Goal: Information Seeking & Learning: Learn about a topic

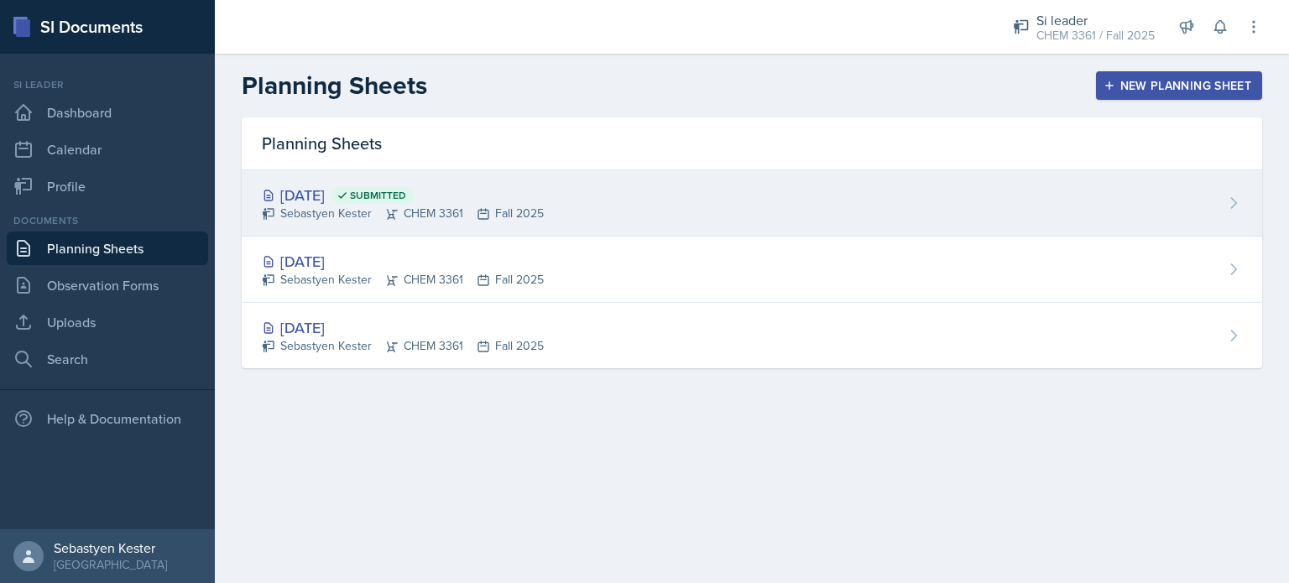
click at [346, 198] on div "[DATE] Submitted" at bounding box center [403, 195] width 282 height 23
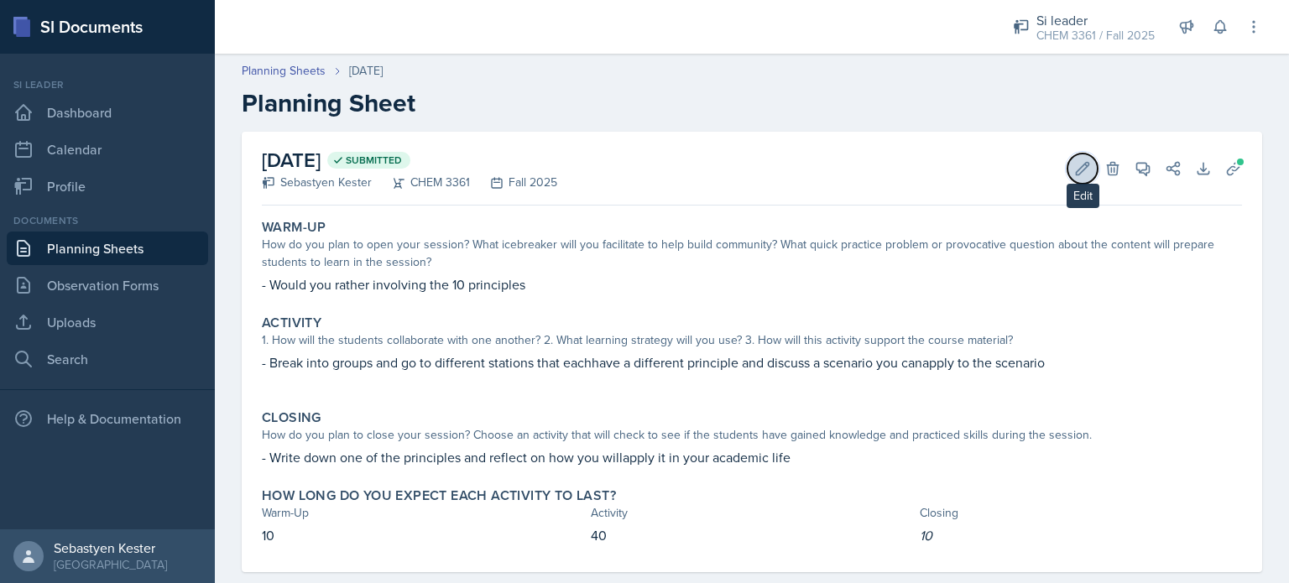
click at [1074, 176] on icon at bounding box center [1082, 168] width 17 height 17
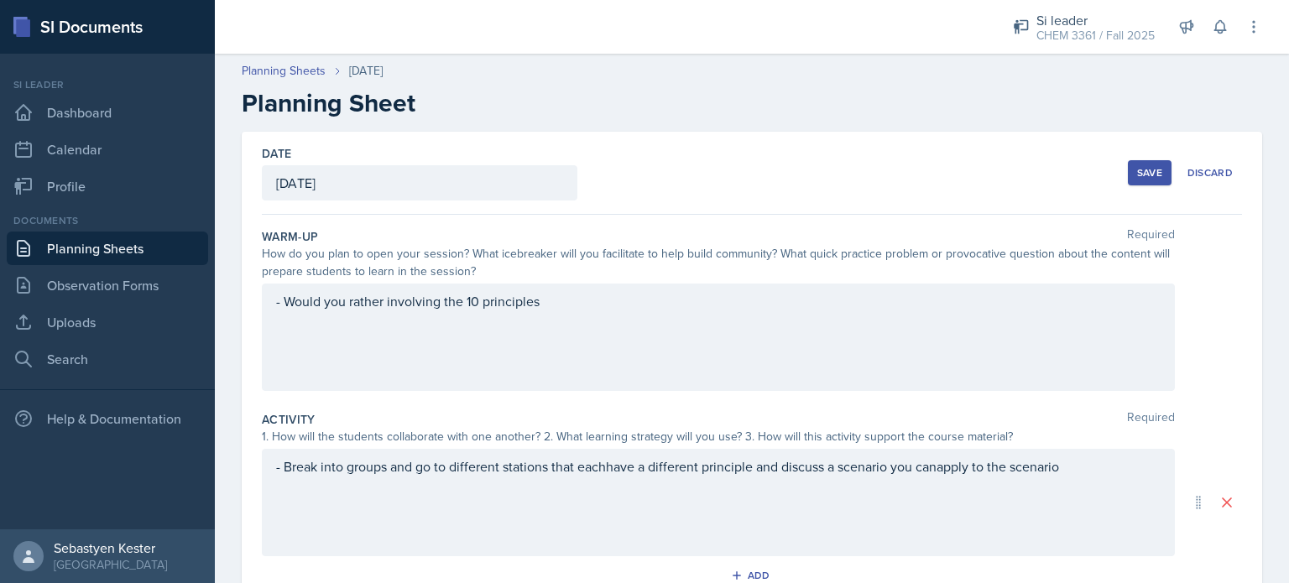
click at [367, 184] on div "[DATE]" at bounding box center [420, 182] width 316 height 35
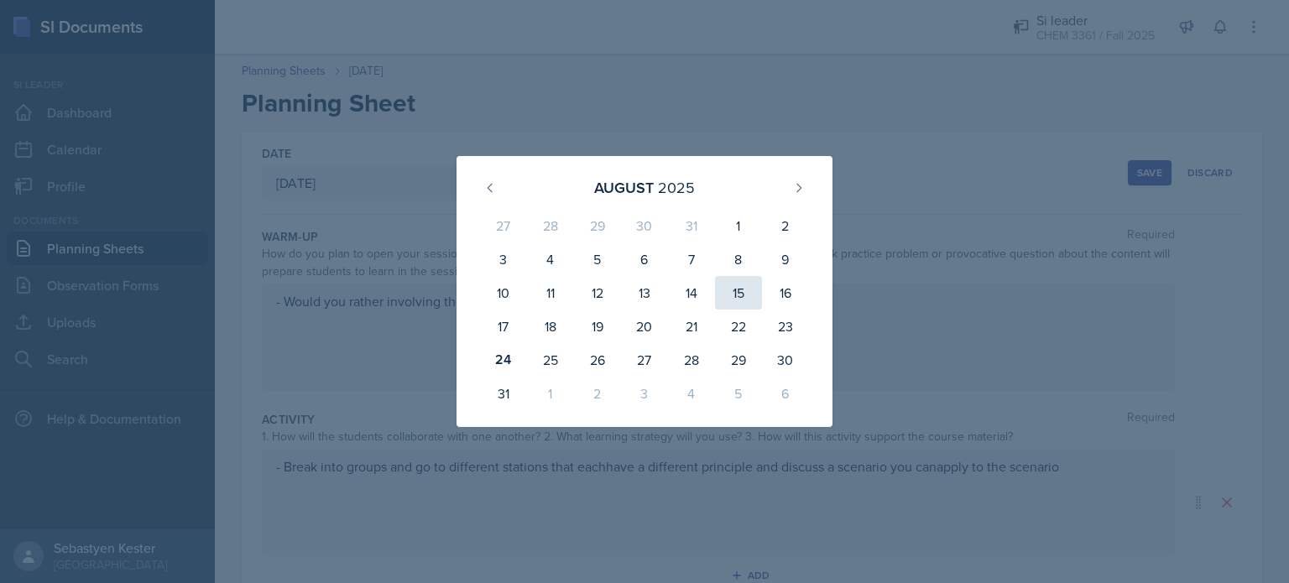
click at [750, 301] on div "15" at bounding box center [738, 293] width 47 height 34
type input "[DATE]"
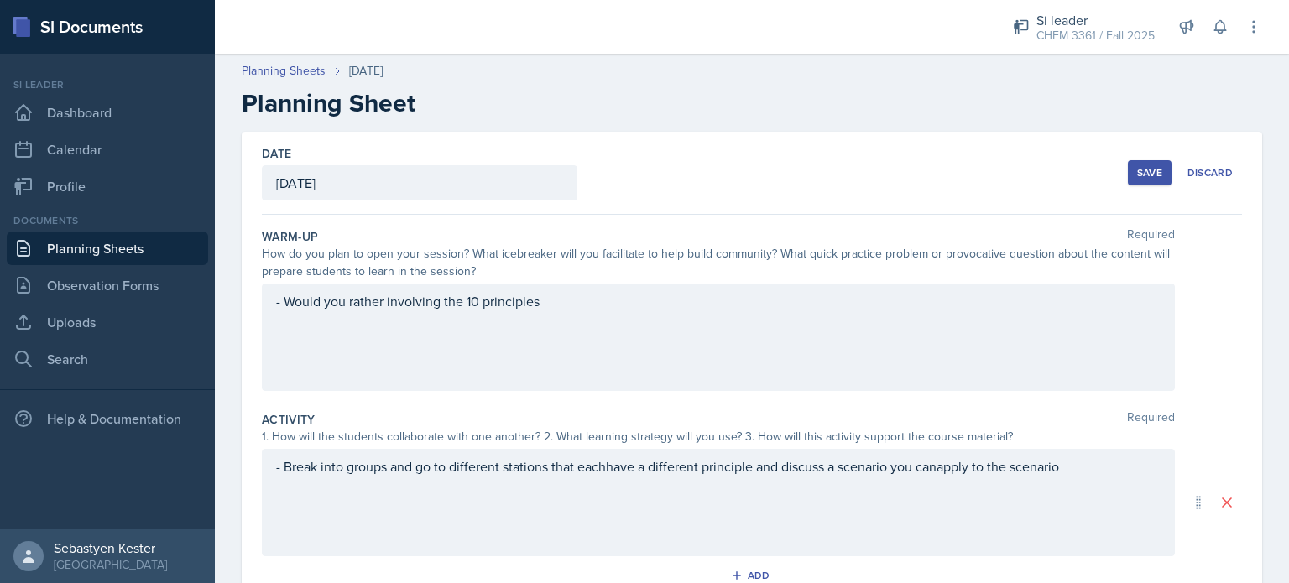
click at [1137, 175] on div "Save" at bounding box center [1149, 172] width 25 height 13
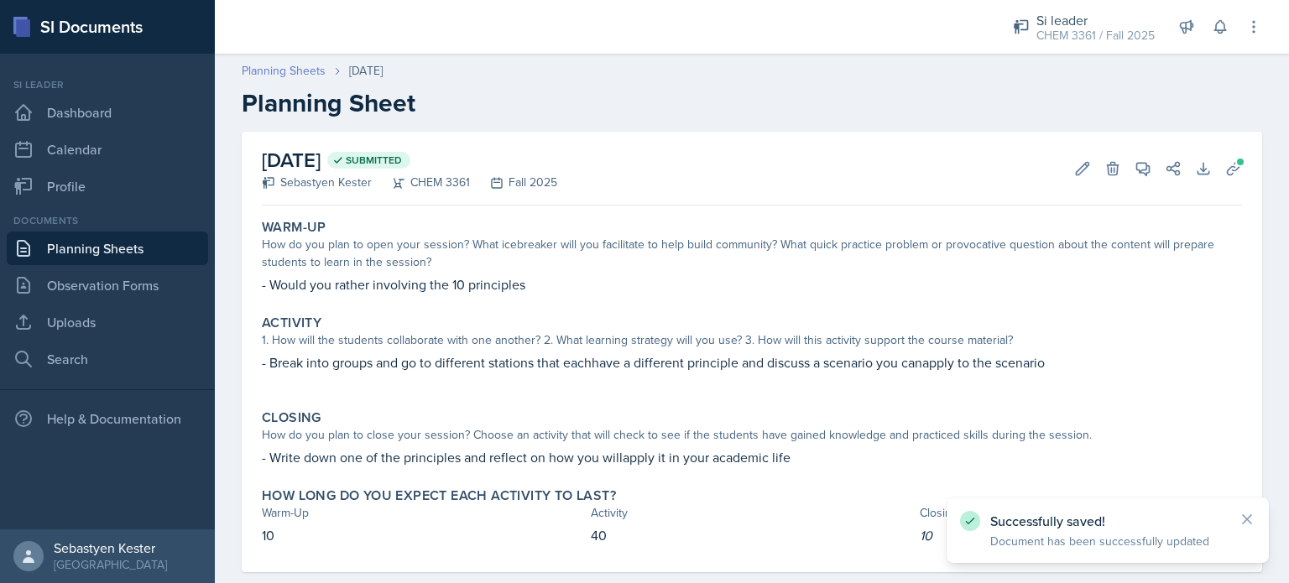
click at [311, 67] on link "Planning Sheets" at bounding box center [284, 71] width 84 height 18
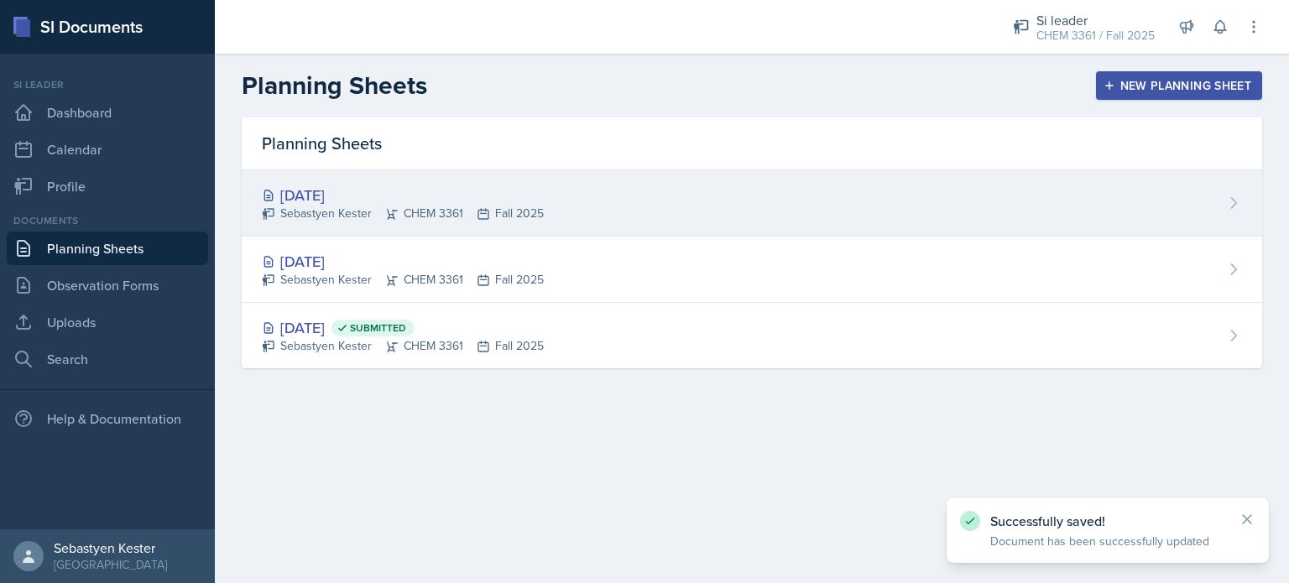
click at [407, 186] on div "[DATE]" at bounding box center [403, 195] width 282 height 23
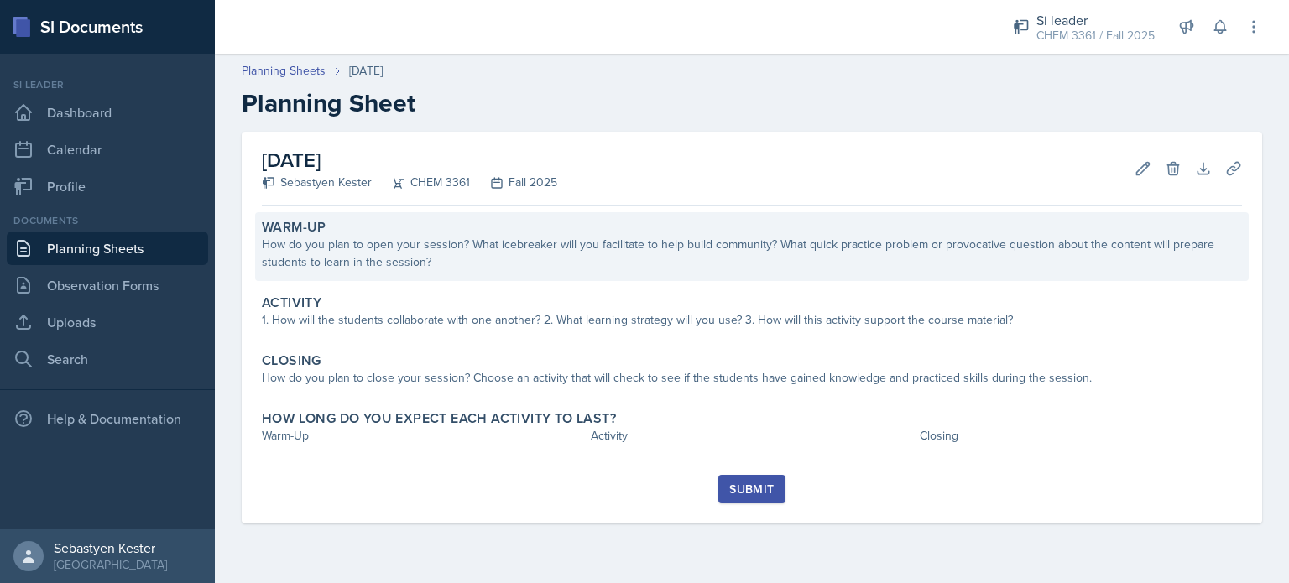
click at [410, 259] on div "How do you plan to open your session? What icebreaker will you facilitate to he…" at bounding box center [752, 253] width 980 height 35
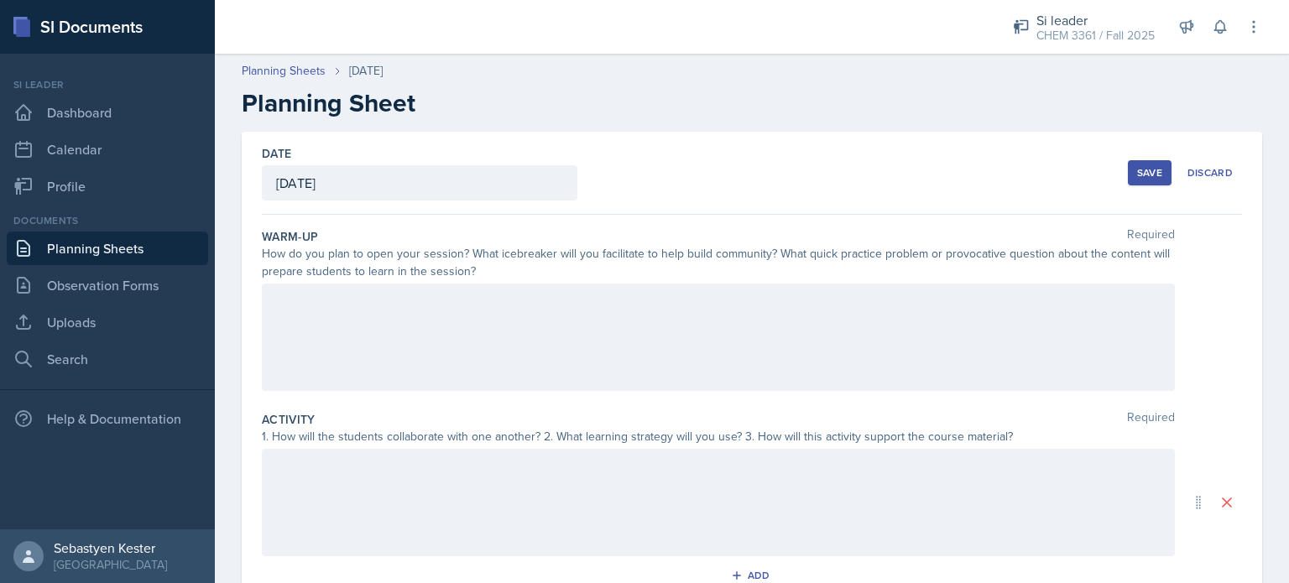
click at [343, 312] on div at bounding box center [718, 337] width 913 height 107
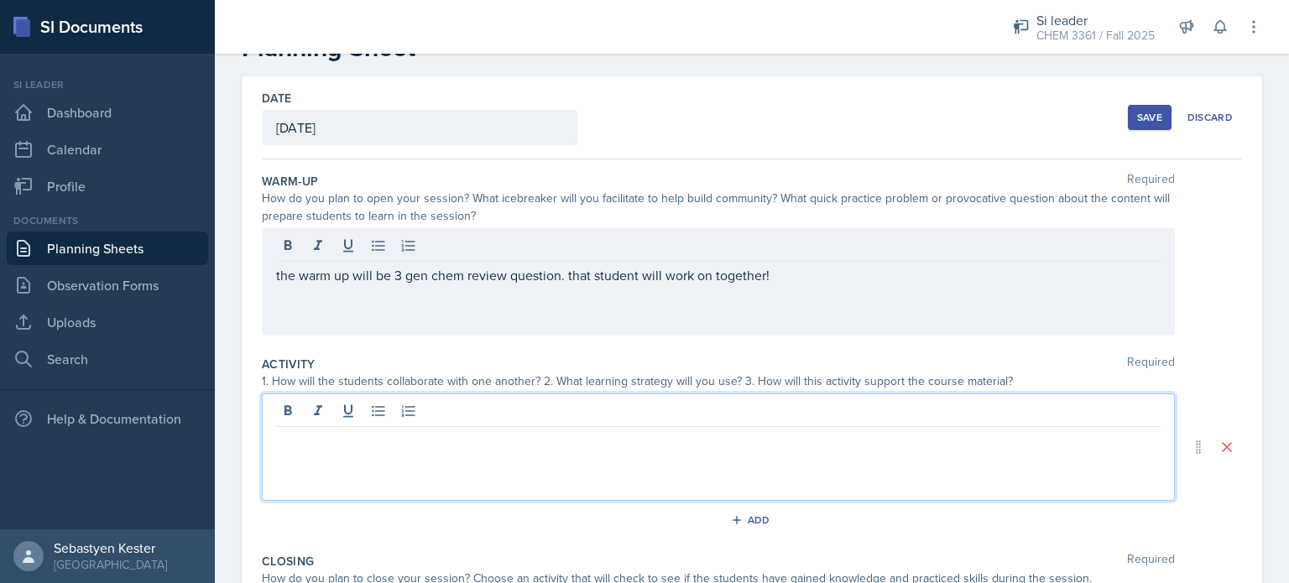
click at [366, 431] on p at bounding box center [718, 441] width 885 height 20
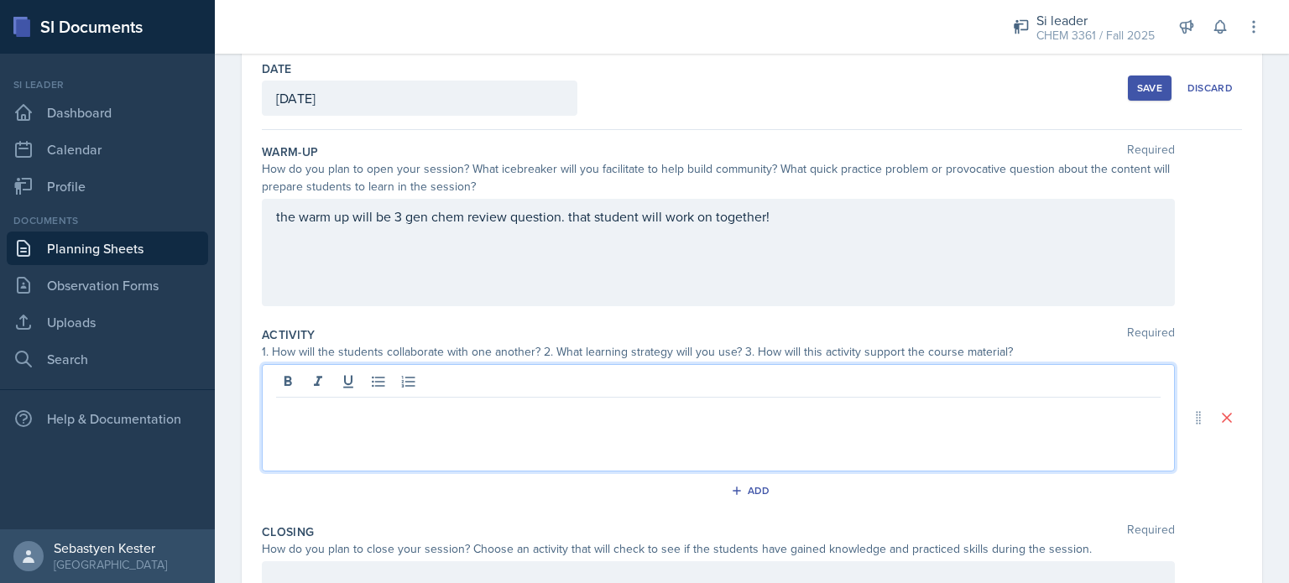
click at [1137, 86] on div "Save" at bounding box center [1149, 87] width 25 height 13
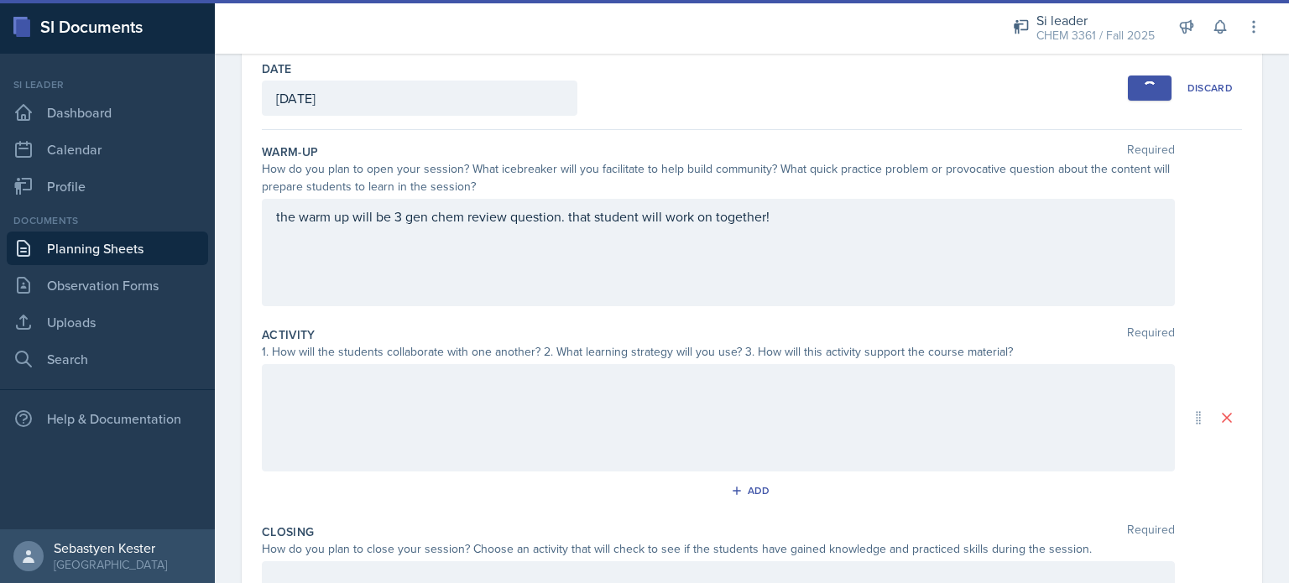
scroll to position [0, 0]
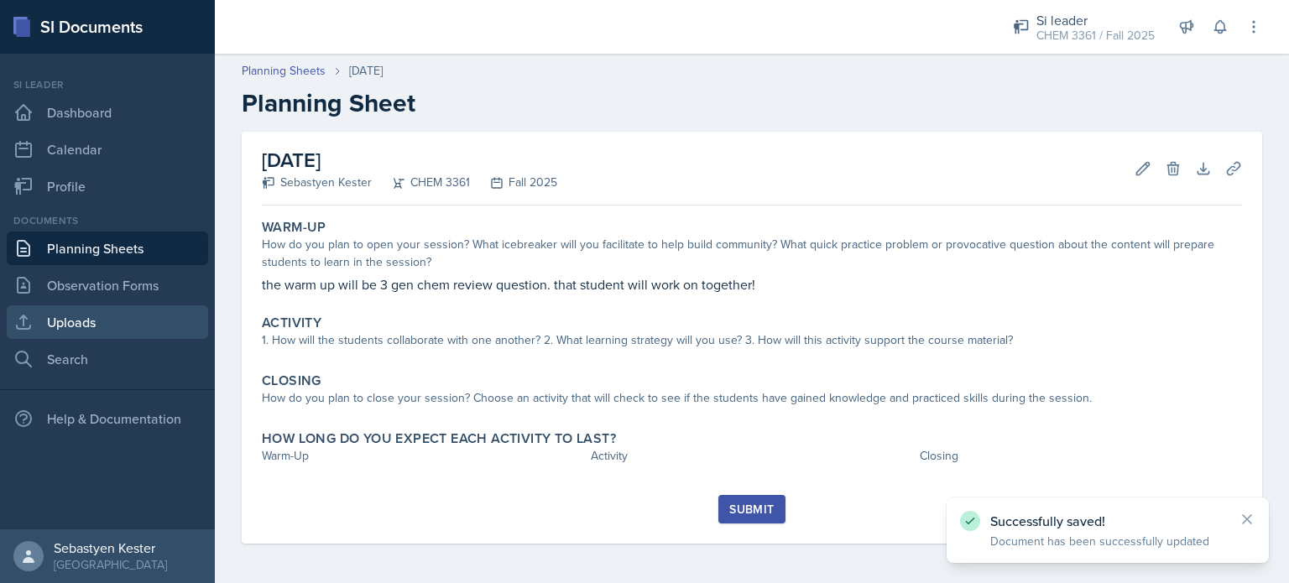
click at [95, 320] on link "Uploads" at bounding box center [107, 323] width 201 height 34
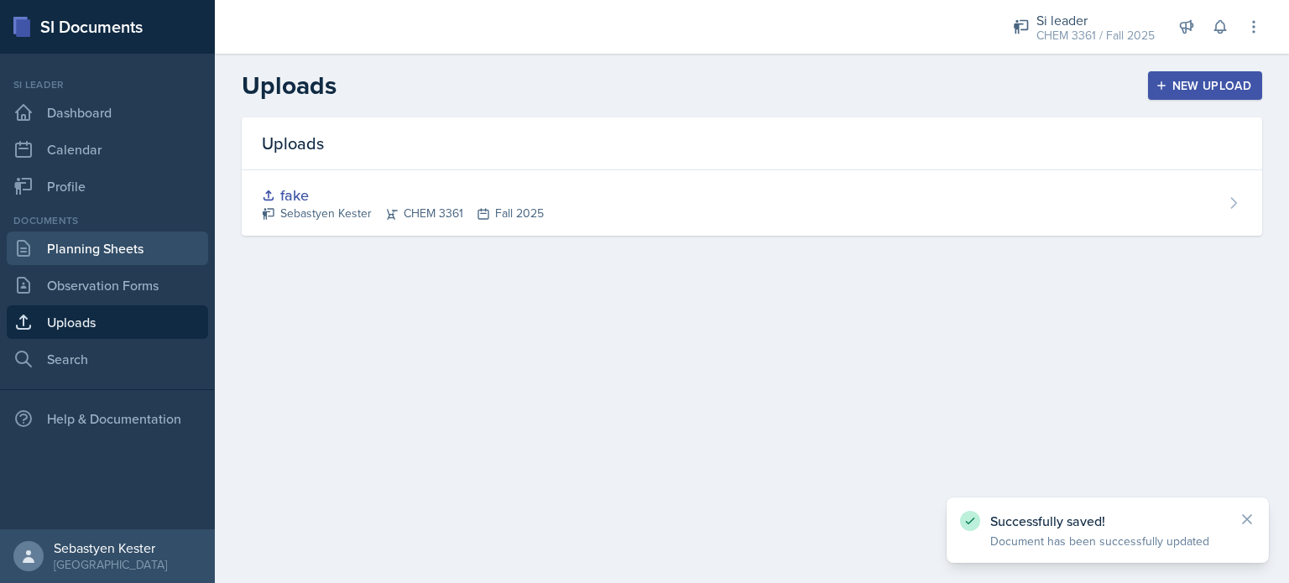
click at [109, 242] on link "Planning Sheets" at bounding box center [107, 249] width 201 height 34
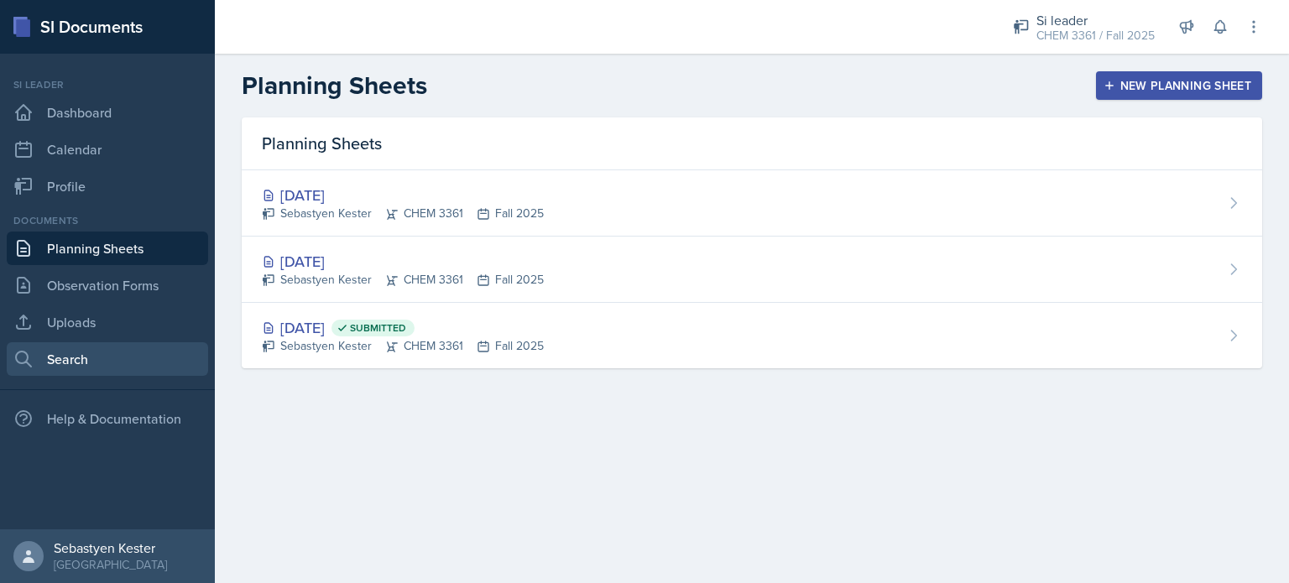
click at [82, 349] on link "Search" at bounding box center [107, 359] width 201 height 34
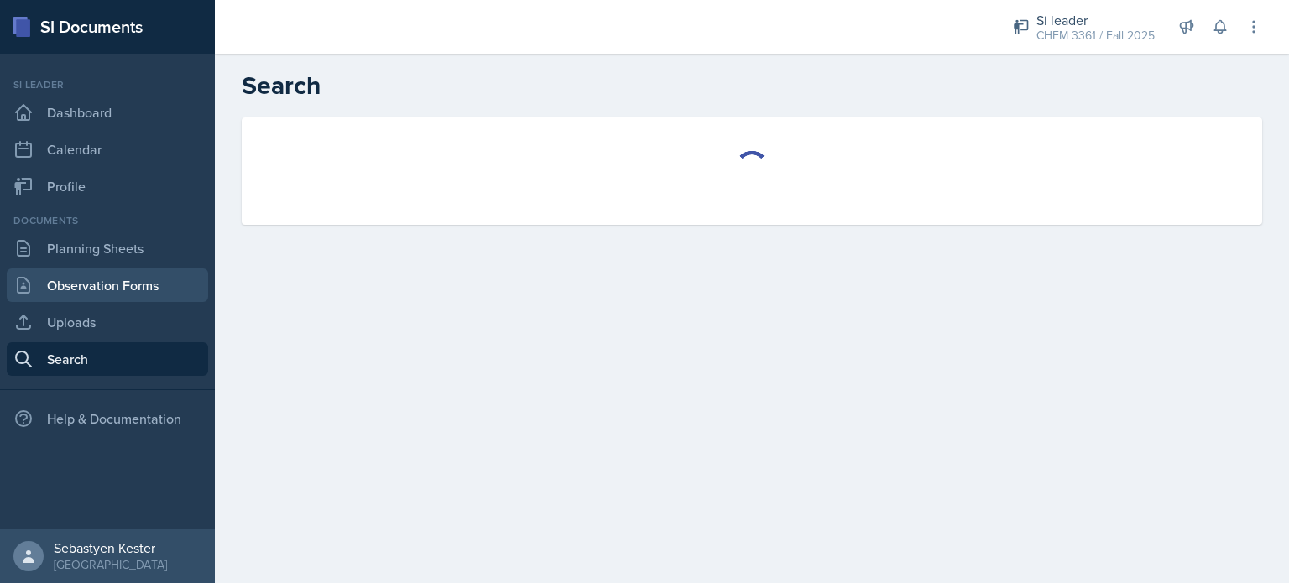
select select "all"
select select "1"
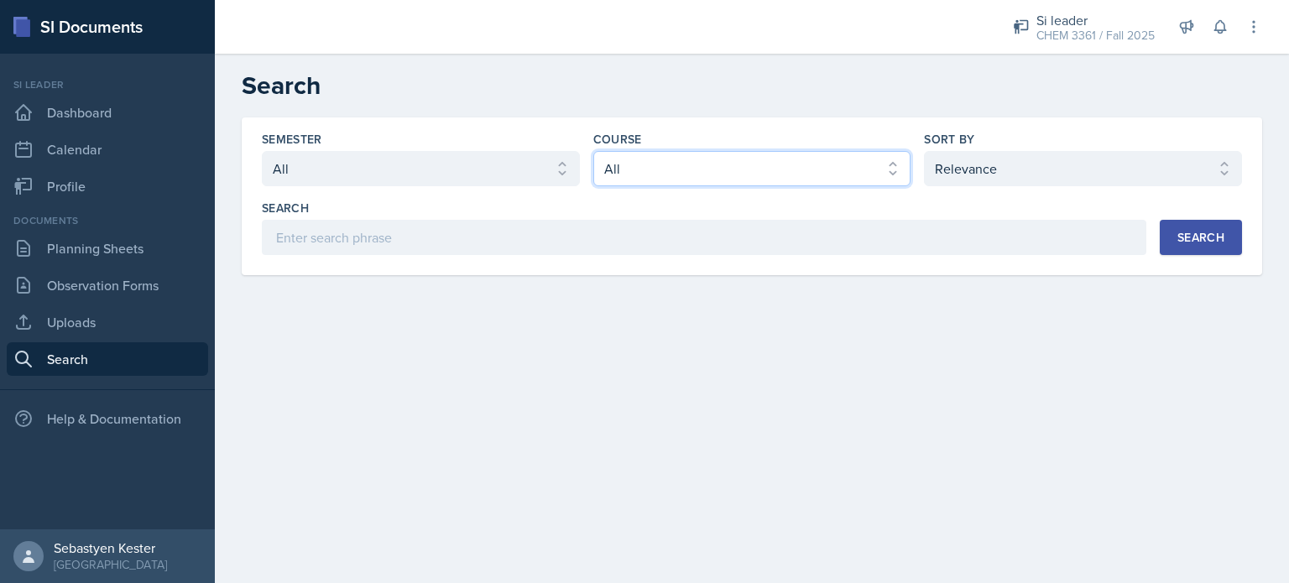
click at [666, 175] on select "Select course All ACCT 2101 ACCT 2102 ACCT 4050 ANTH 1102 ANTH 3301 ARCH 1000 A…" at bounding box center [752, 168] width 318 height 35
select select "69383b3e-032f-49ff-8e62-78052940e95c"
click at [593, 151] on select "Select course All ACCT 2101 ACCT 2102 ACCT 4050 ANTH 1102 ANTH 3301 ARCH 1000 A…" at bounding box center [752, 168] width 318 height 35
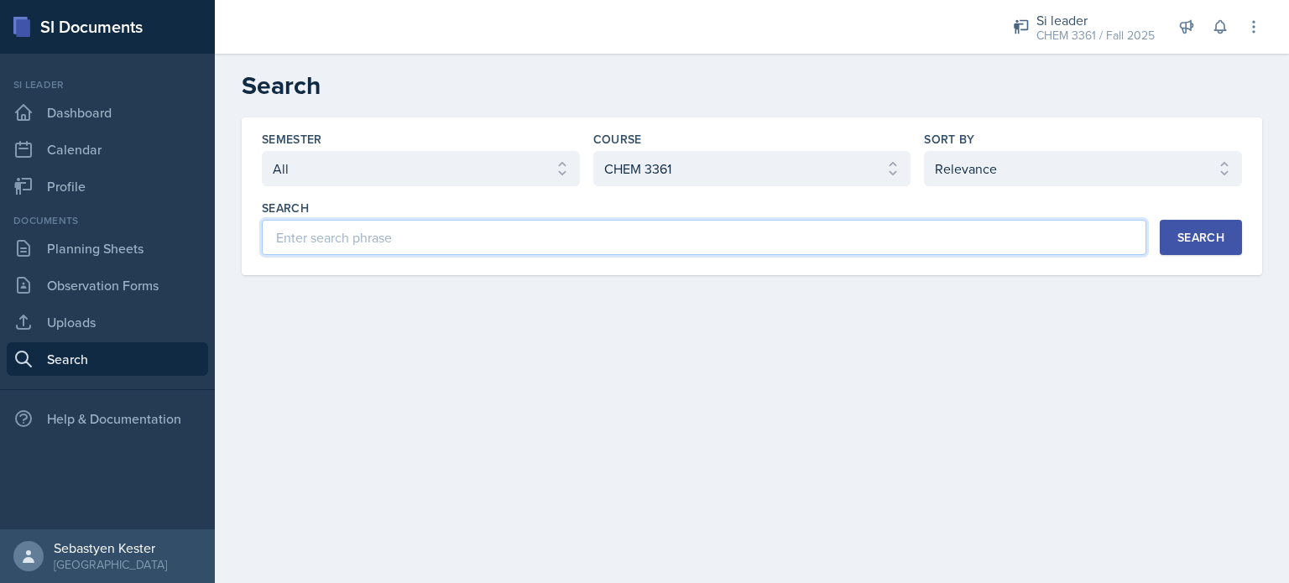
click at [499, 240] on input at bounding box center [704, 237] width 885 height 35
type input "bond line"
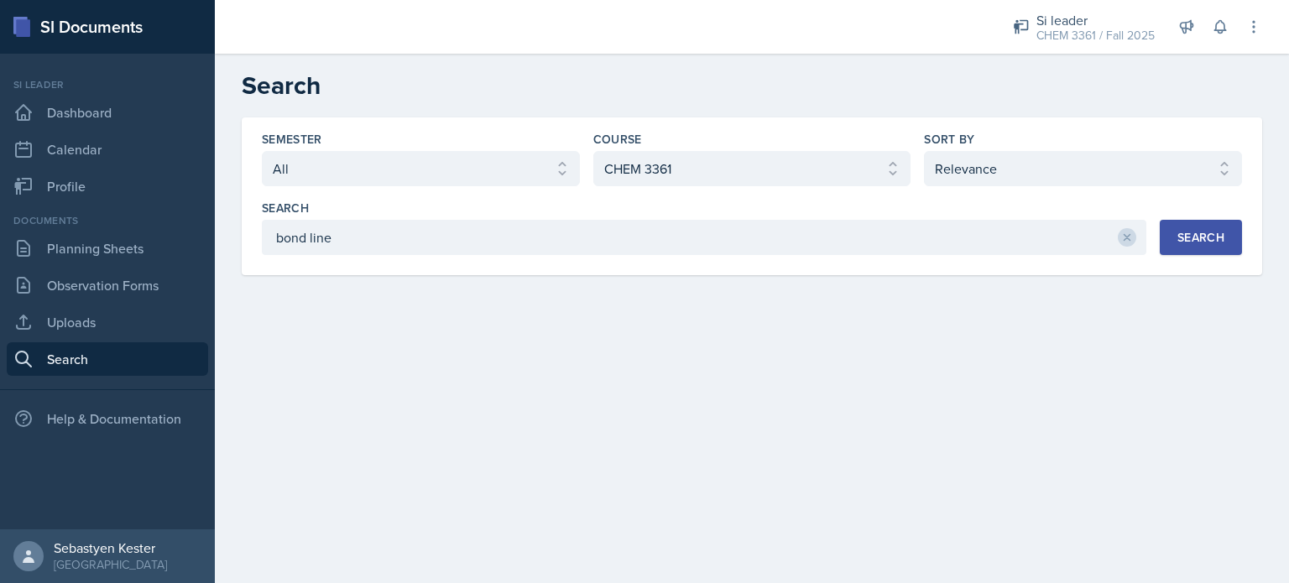
click at [1189, 241] on div "Search" at bounding box center [1201, 237] width 47 height 13
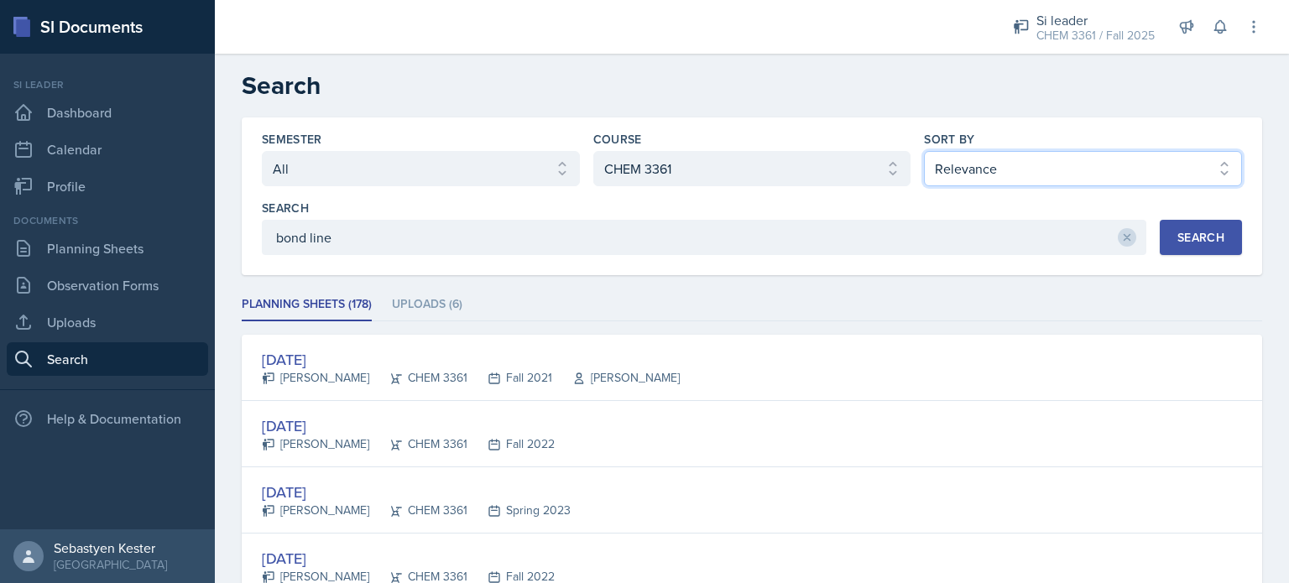
click at [1044, 170] on select "Select sort by Relevance Document Date (Asc) Document Date (Desc)" at bounding box center [1083, 168] width 318 height 35
click at [924, 151] on select "Select sort by Relevance Document Date (Asc) Document Date (Desc)" at bounding box center [1083, 168] width 318 height 35
click at [1056, 176] on select "Select sort by Relevance Document Date (Asc) Document Date (Desc)" at bounding box center [1083, 168] width 318 height 35
select select "3"
click at [924, 151] on select "Select sort by Relevance Document Date (Asc) Document Date (Desc)" at bounding box center [1083, 168] width 318 height 35
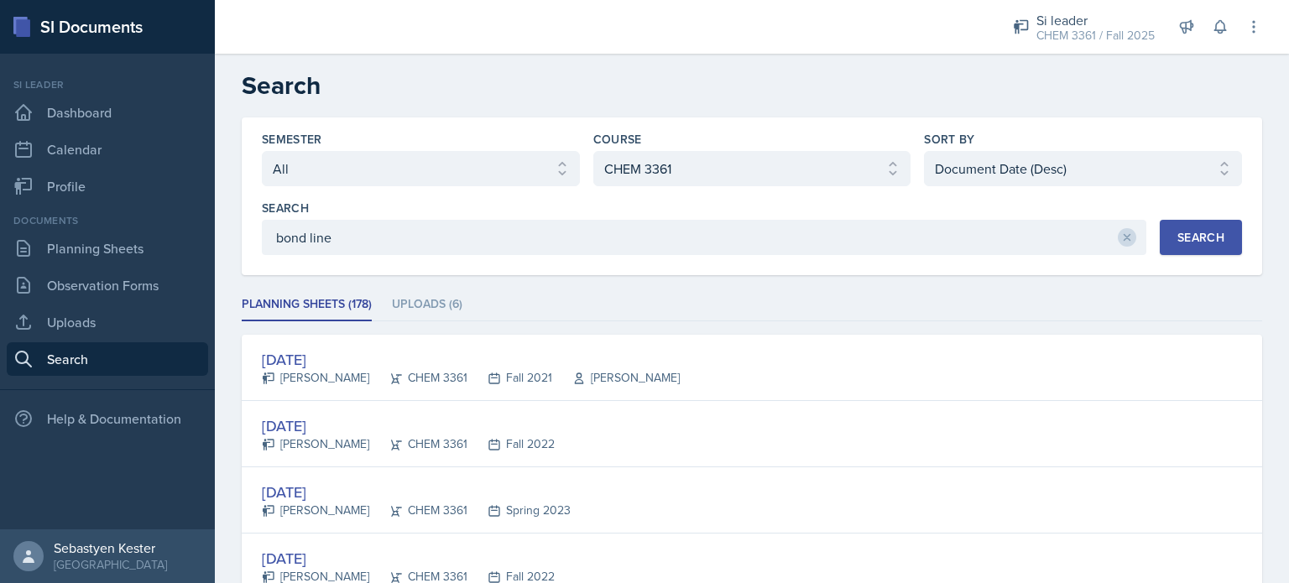
click at [1179, 246] on button "Search" at bounding box center [1201, 237] width 82 height 35
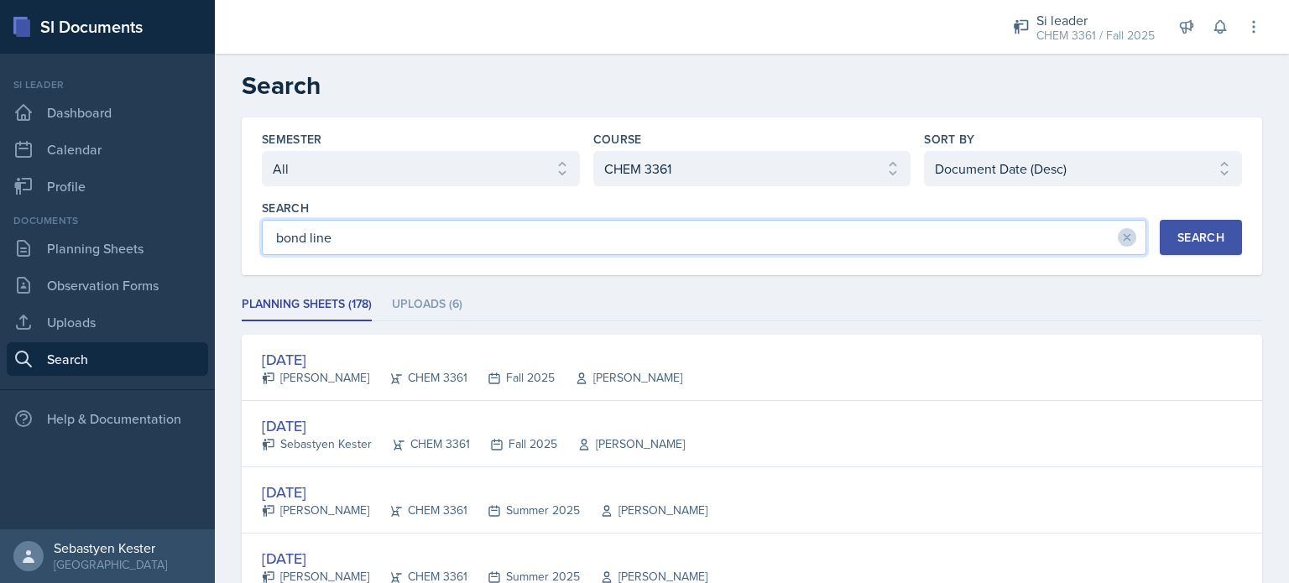
click at [378, 251] on input "bond line" at bounding box center [704, 237] width 885 height 35
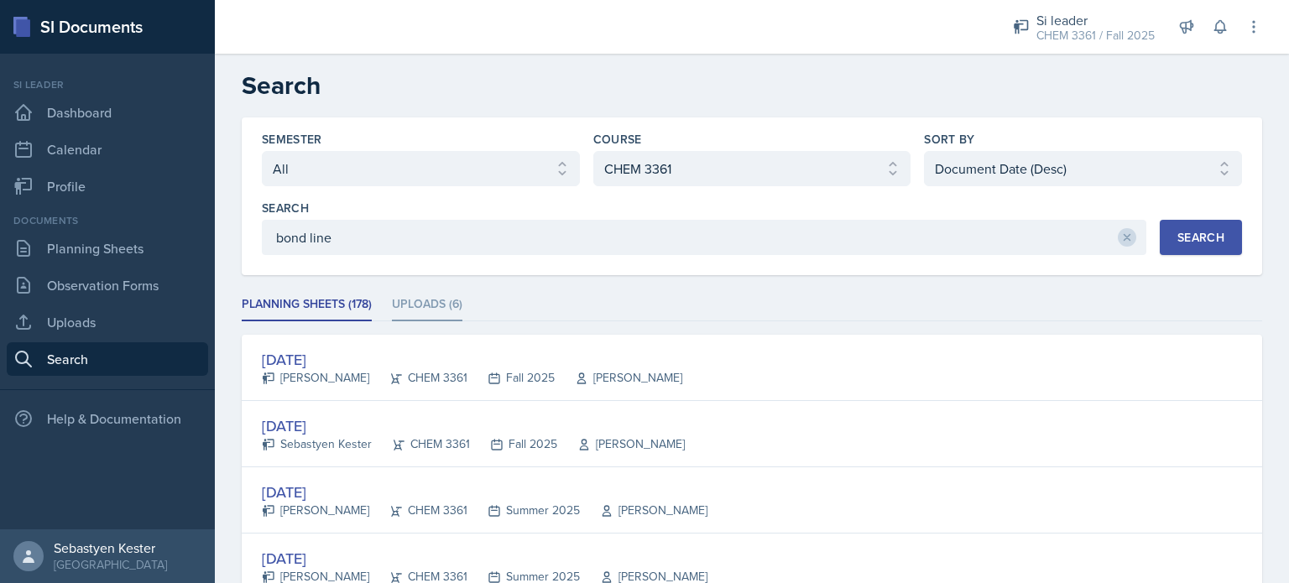
click at [413, 314] on li "Uploads (6)" at bounding box center [427, 305] width 71 height 33
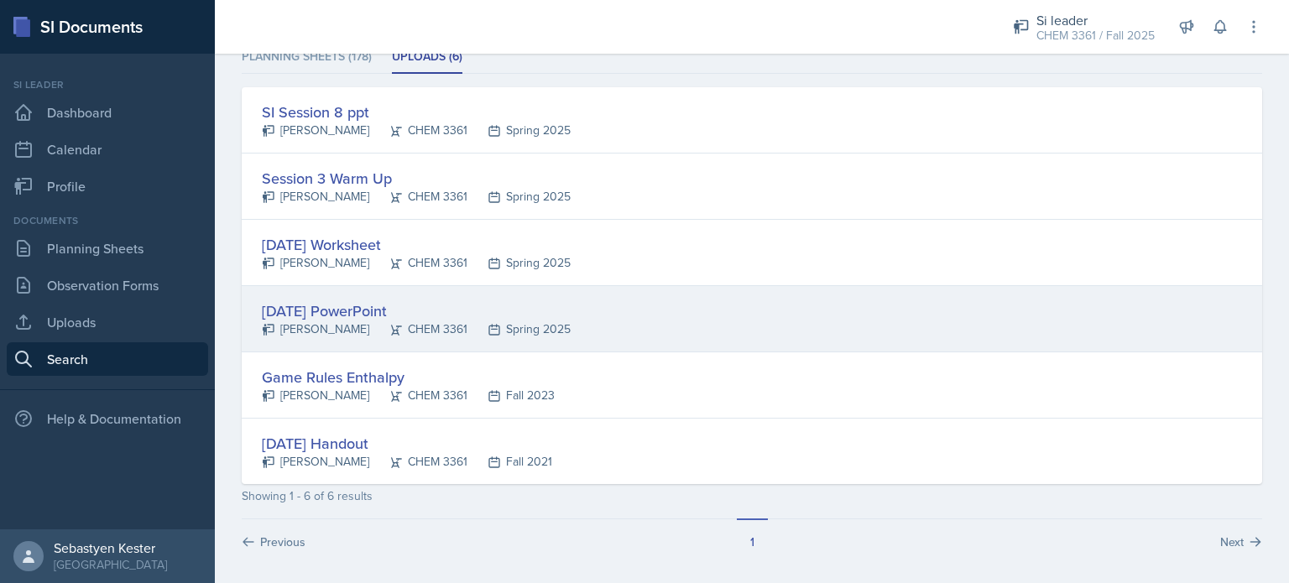
scroll to position [252, 0]
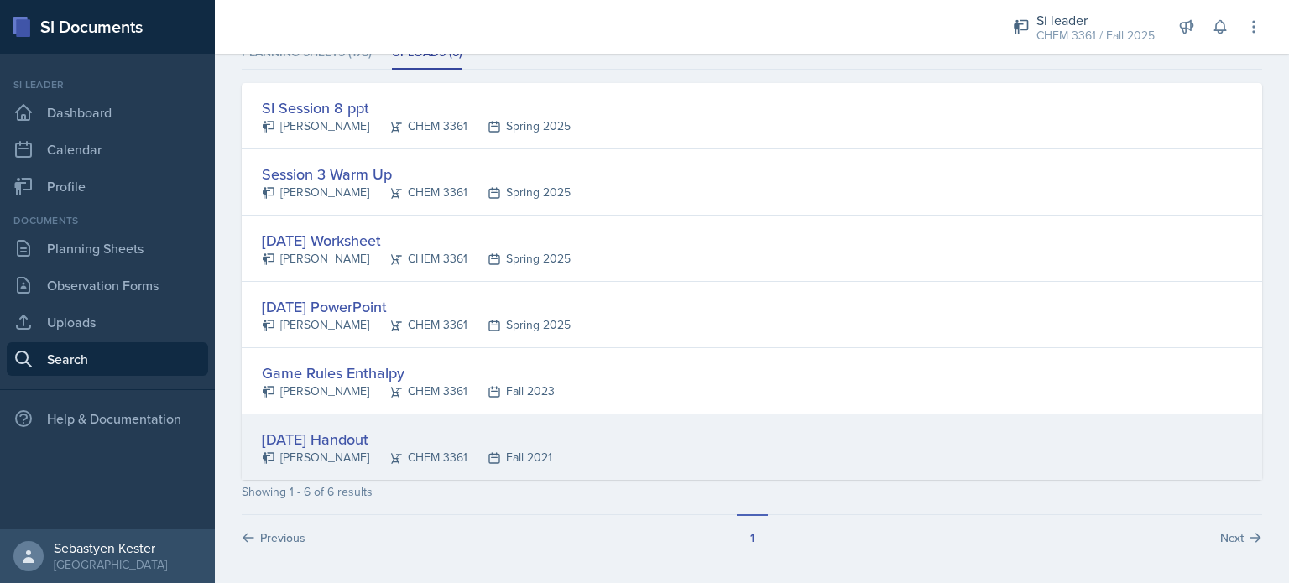
click at [346, 436] on div "[DATE] Handout" at bounding box center [407, 439] width 290 height 23
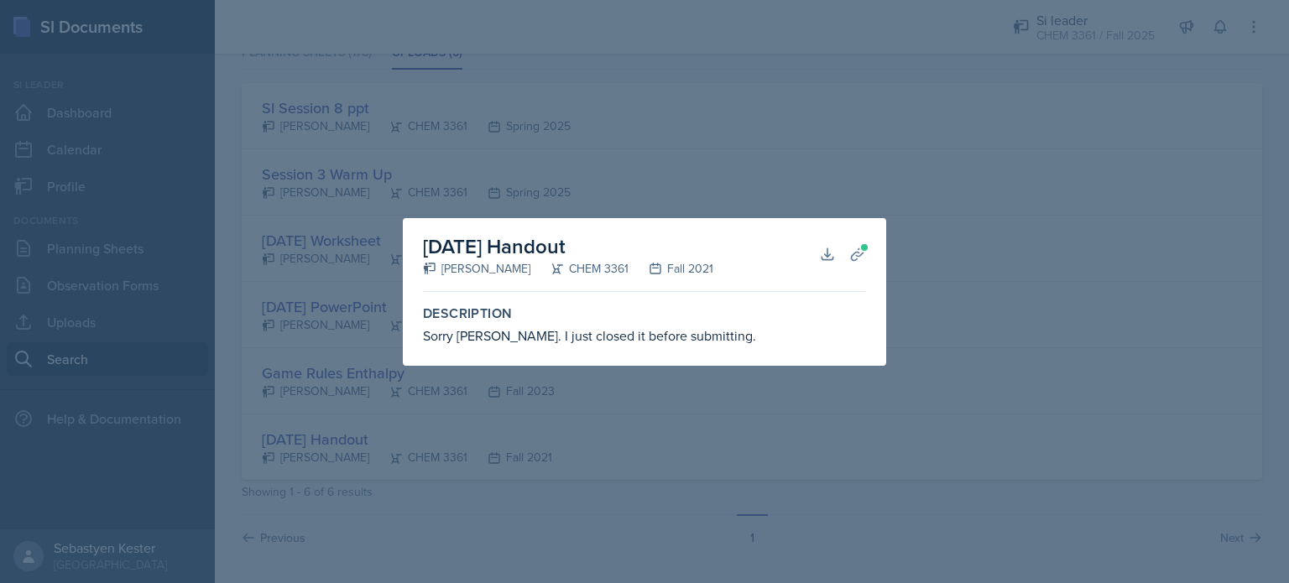
click at [591, 232] on h2 "[DATE] Handout" at bounding box center [568, 247] width 290 height 30
click at [836, 128] on div at bounding box center [644, 291] width 1289 height 583
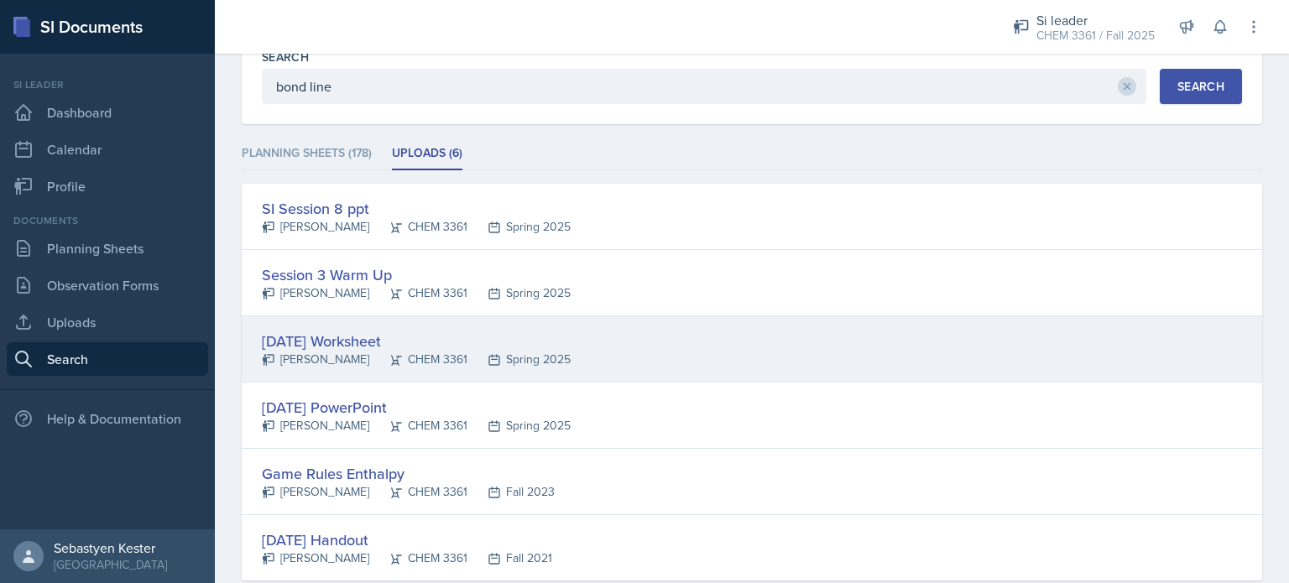
scroll to position [145, 0]
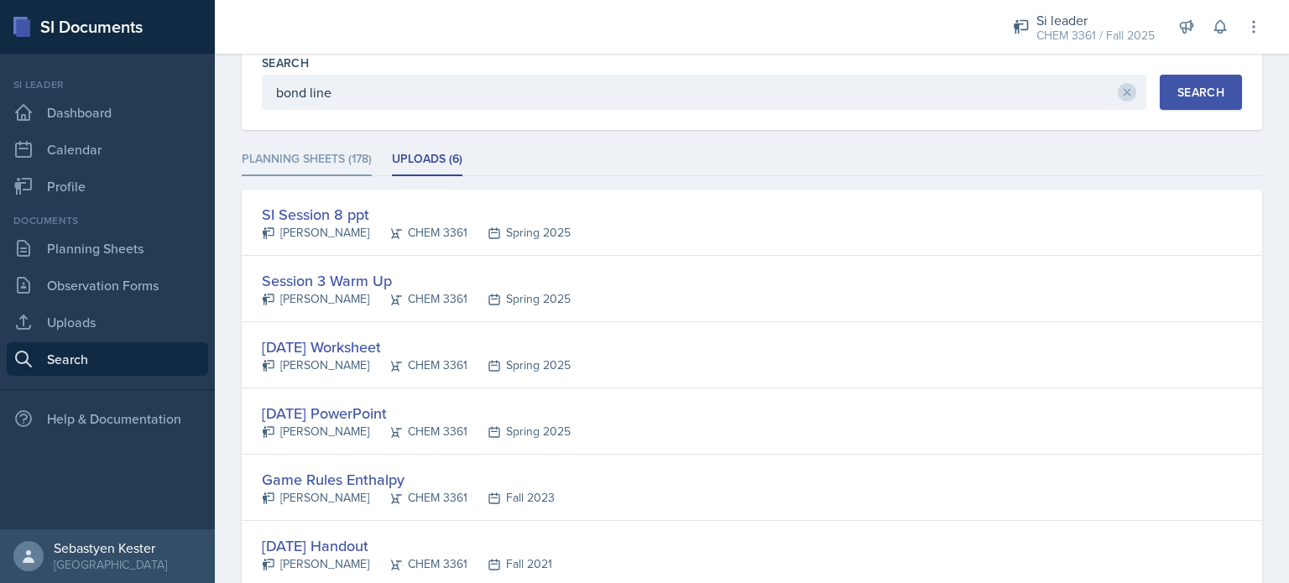
click at [343, 150] on li "Planning Sheets (178)" at bounding box center [307, 160] width 130 height 33
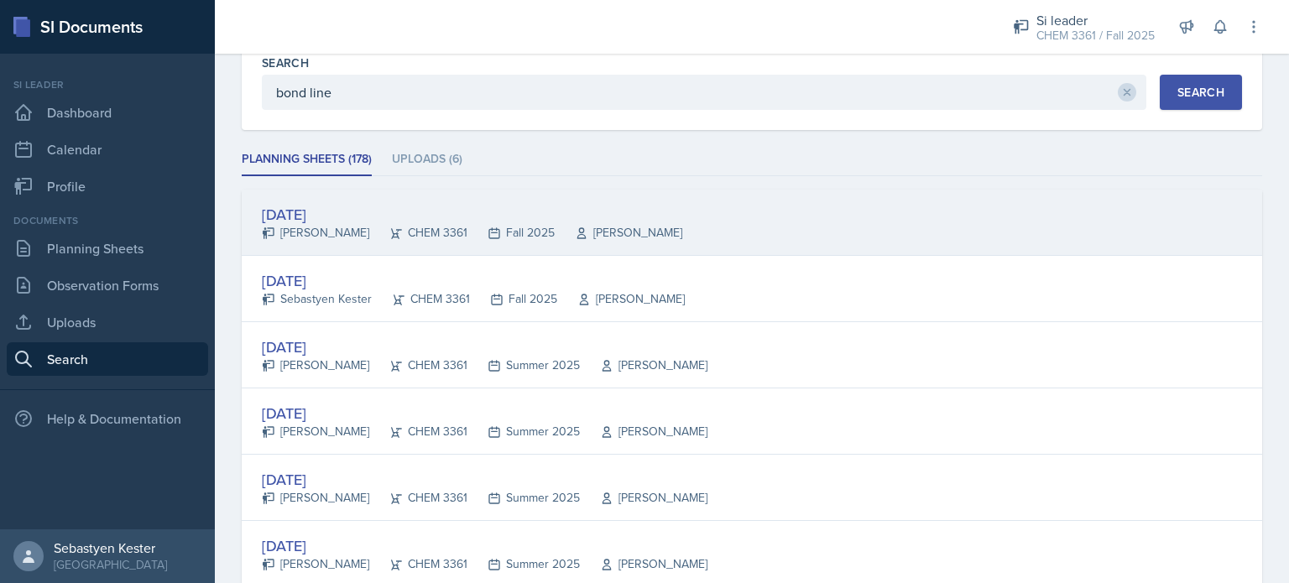
click at [348, 213] on div "[DATE]" at bounding box center [472, 214] width 421 height 23
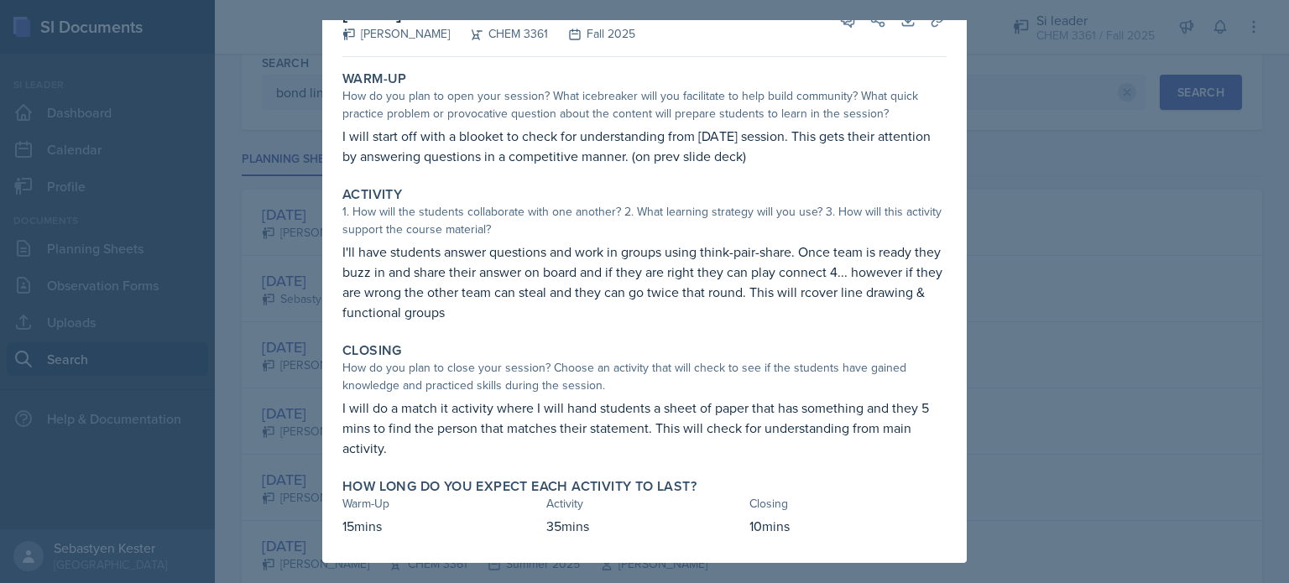
scroll to position [0, 0]
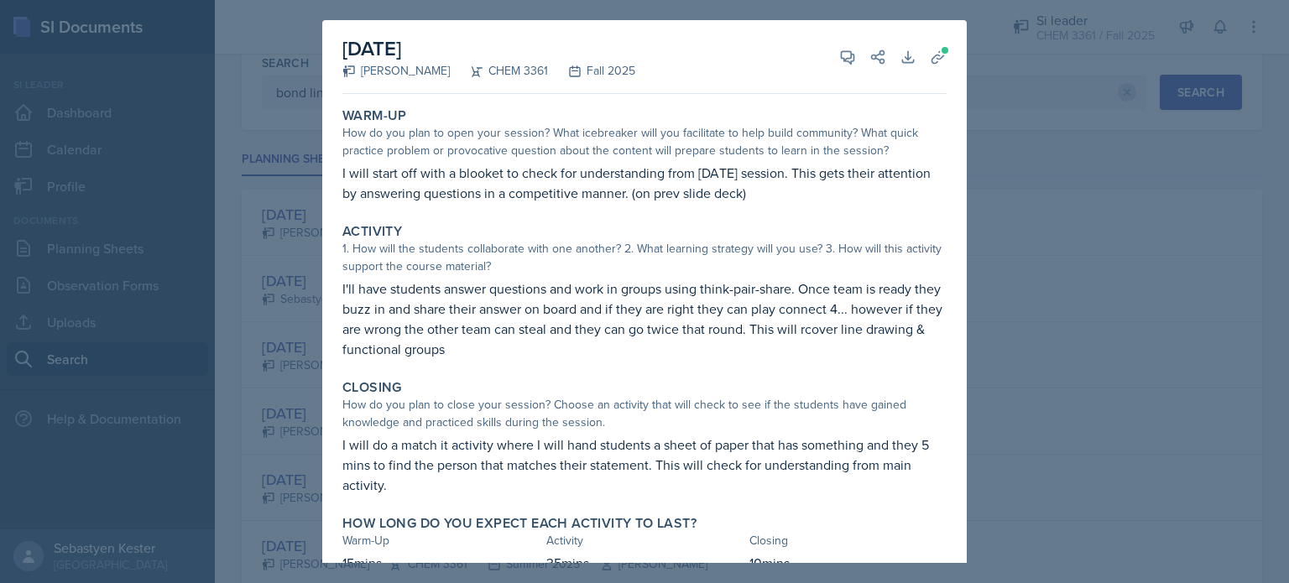
click at [997, 125] on div at bounding box center [644, 291] width 1289 height 583
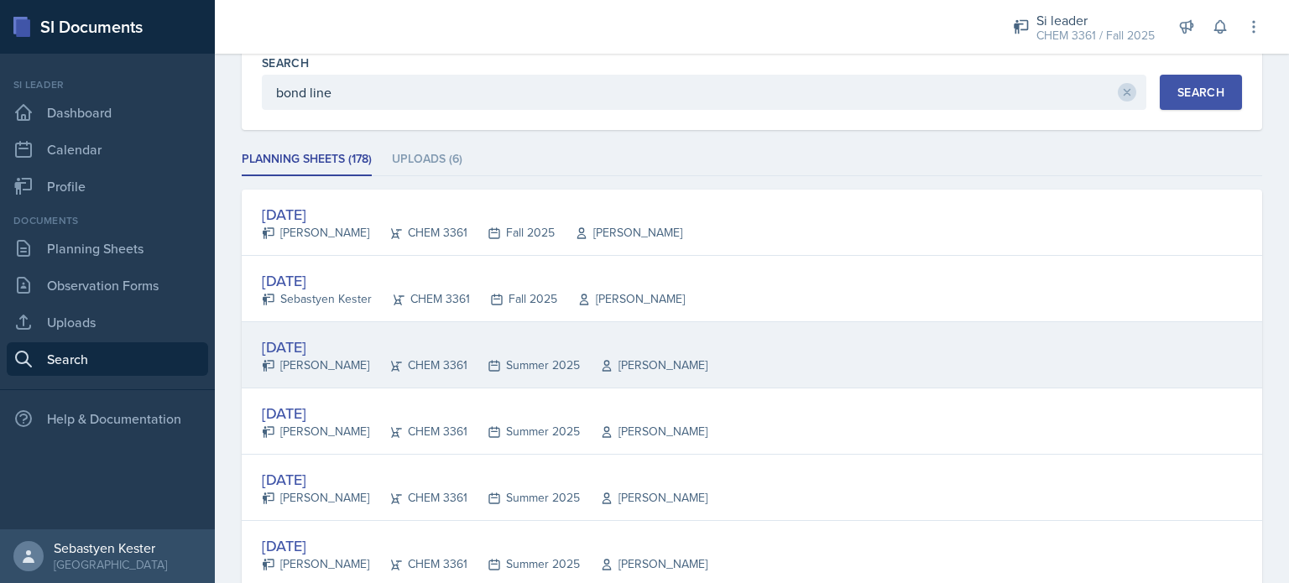
click at [310, 347] on div "[DATE]" at bounding box center [485, 347] width 446 height 23
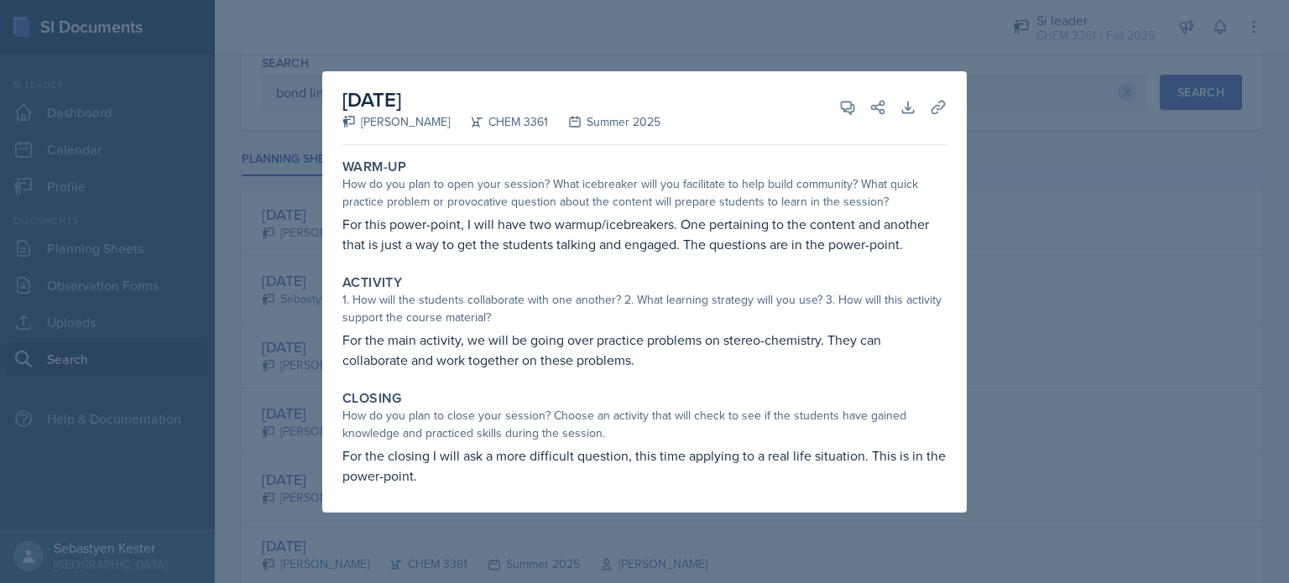
click at [741, 19] on div at bounding box center [644, 291] width 1289 height 583
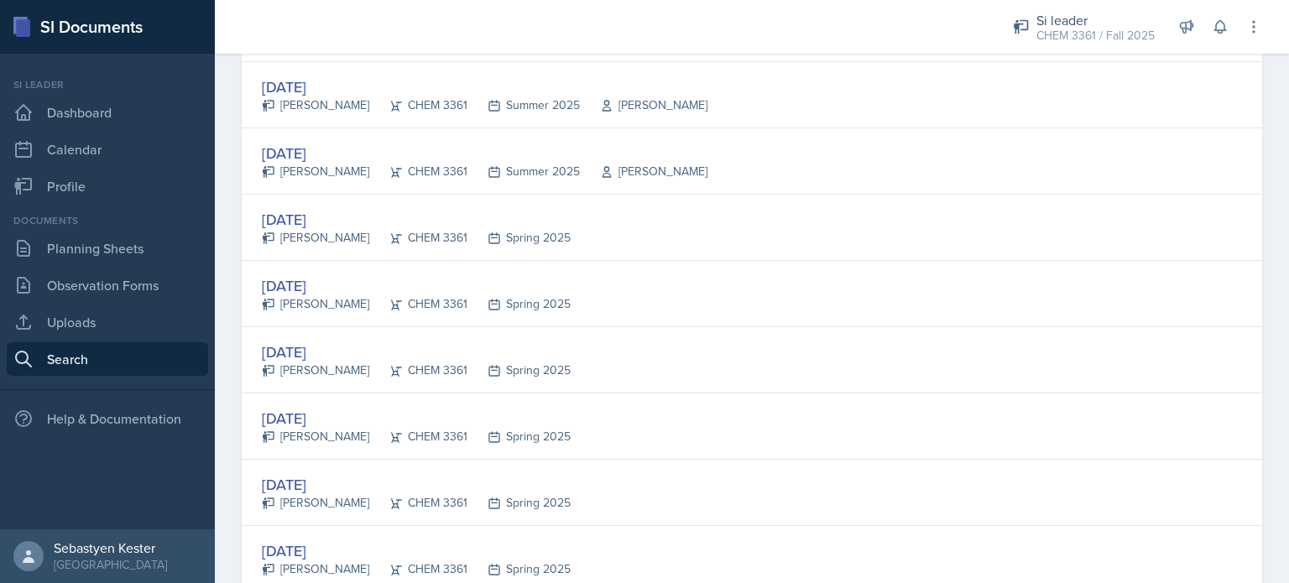
scroll to position [541, 0]
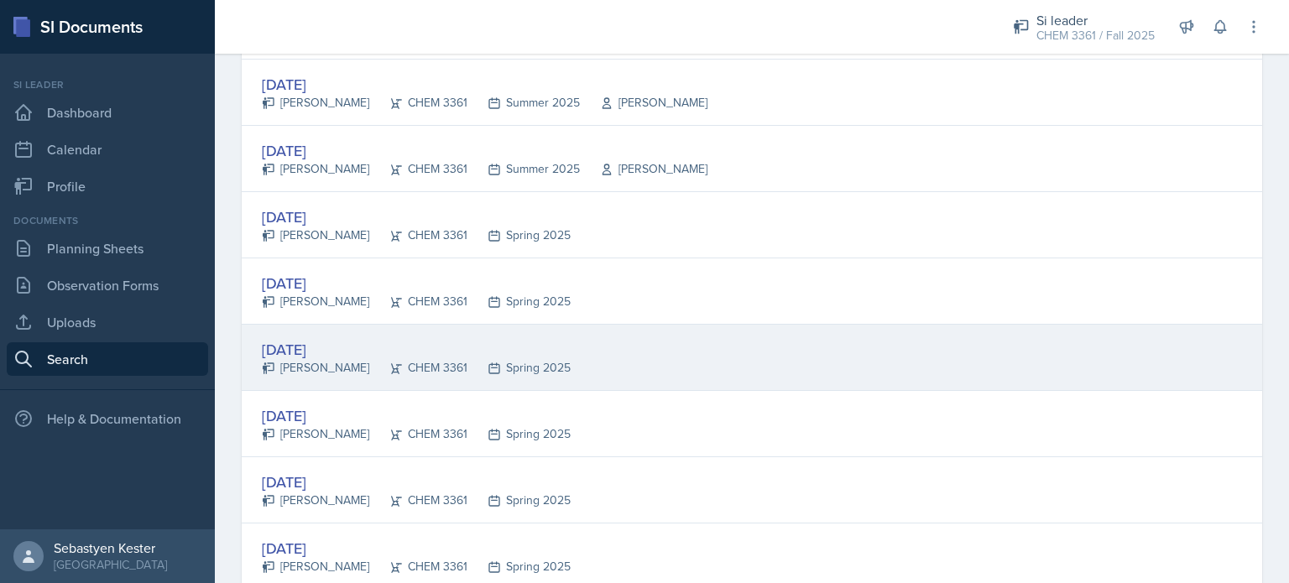
click at [326, 342] on div "[DATE]" at bounding box center [416, 349] width 309 height 23
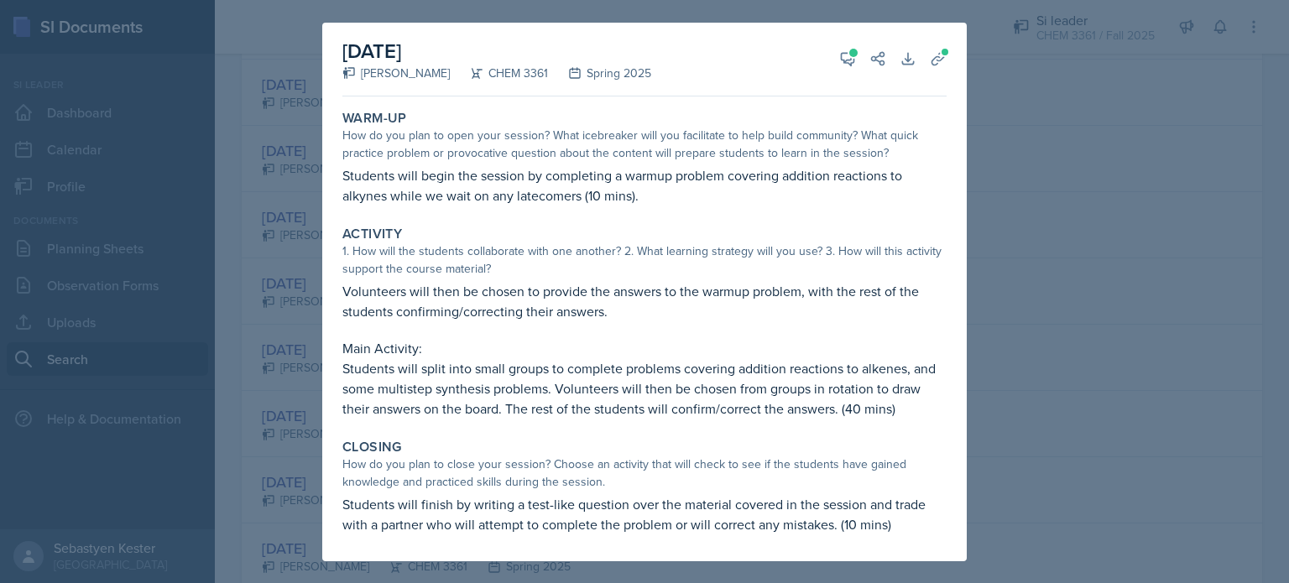
click at [1054, 338] on div at bounding box center [644, 291] width 1289 height 583
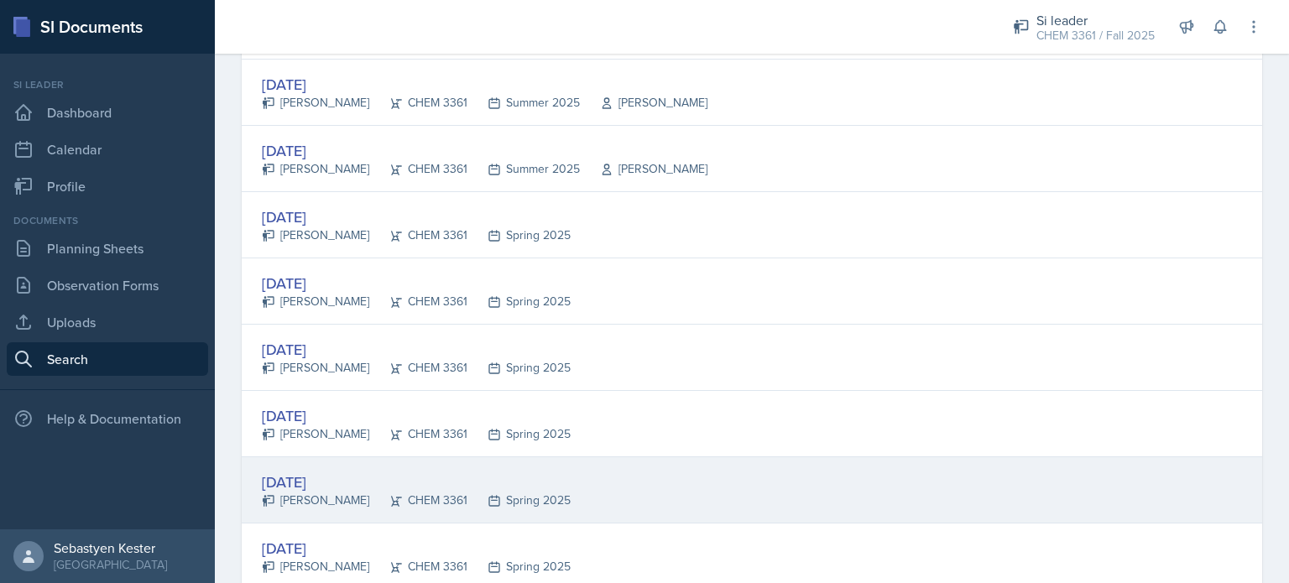
click at [311, 482] on div "[DATE]" at bounding box center [416, 482] width 309 height 23
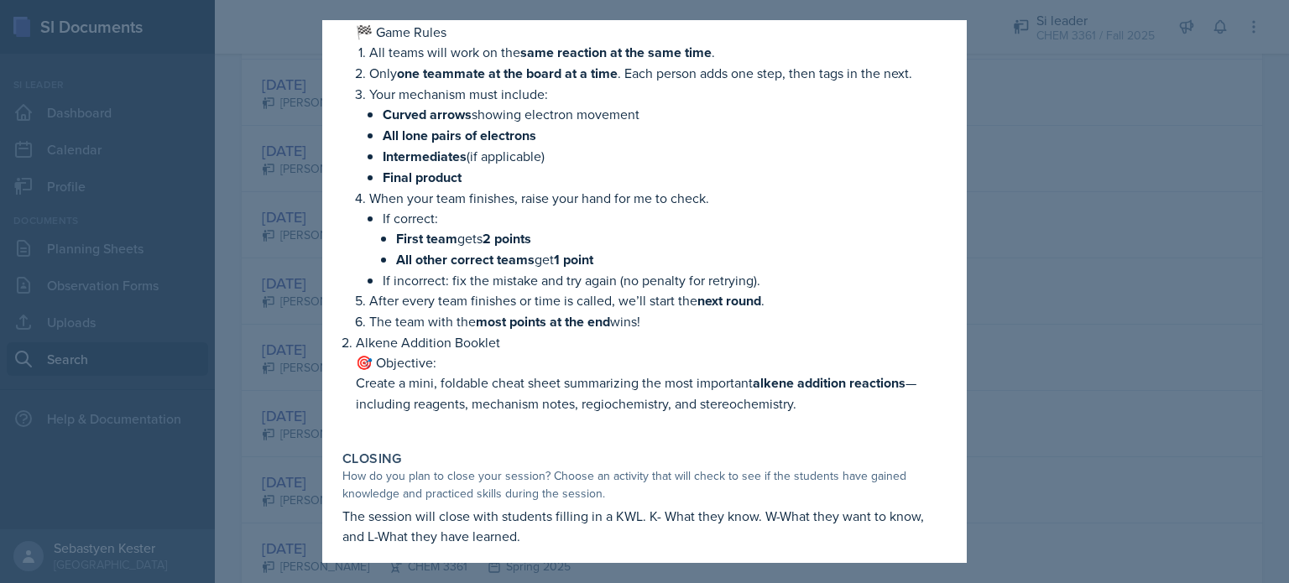
scroll to position [0, 0]
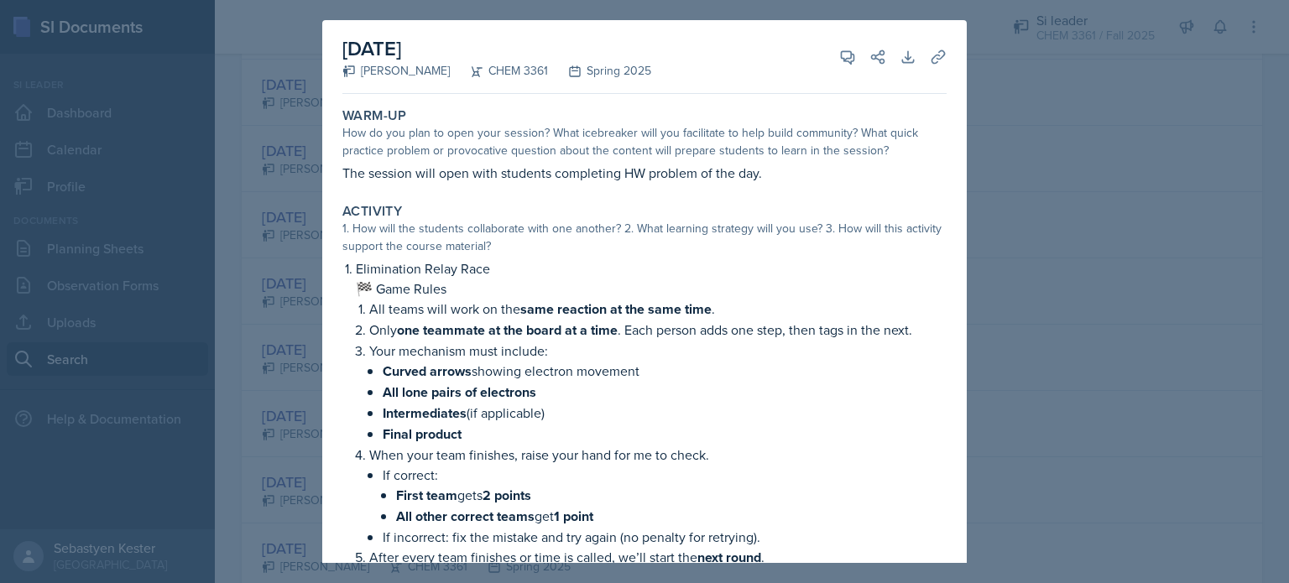
click at [1009, 405] on div at bounding box center [644, 291] width 1289 height 583
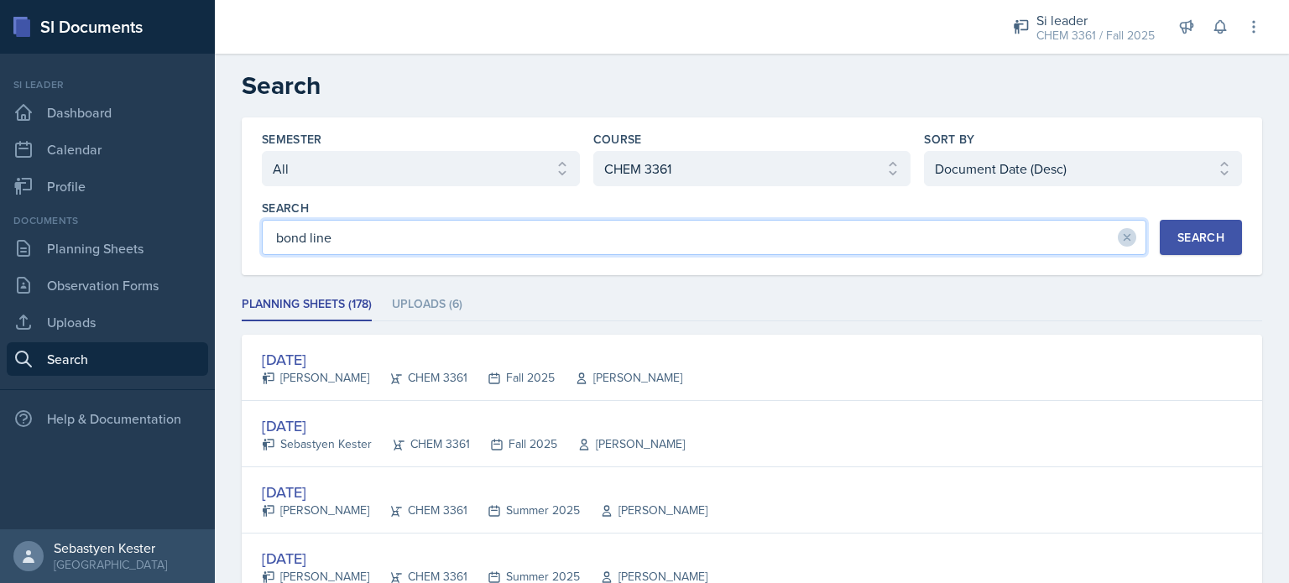
drag, startPoint x: 367, startPoint y: 228, endPoint x: 214, endPoint y: 267, distance: 157.6
click at [214, 267] on div "SI Documents Si leader Dashboard Calendar Profile Documents Planning Sheets Obs…" at bounding box center [644, 291] width 1289 height 583
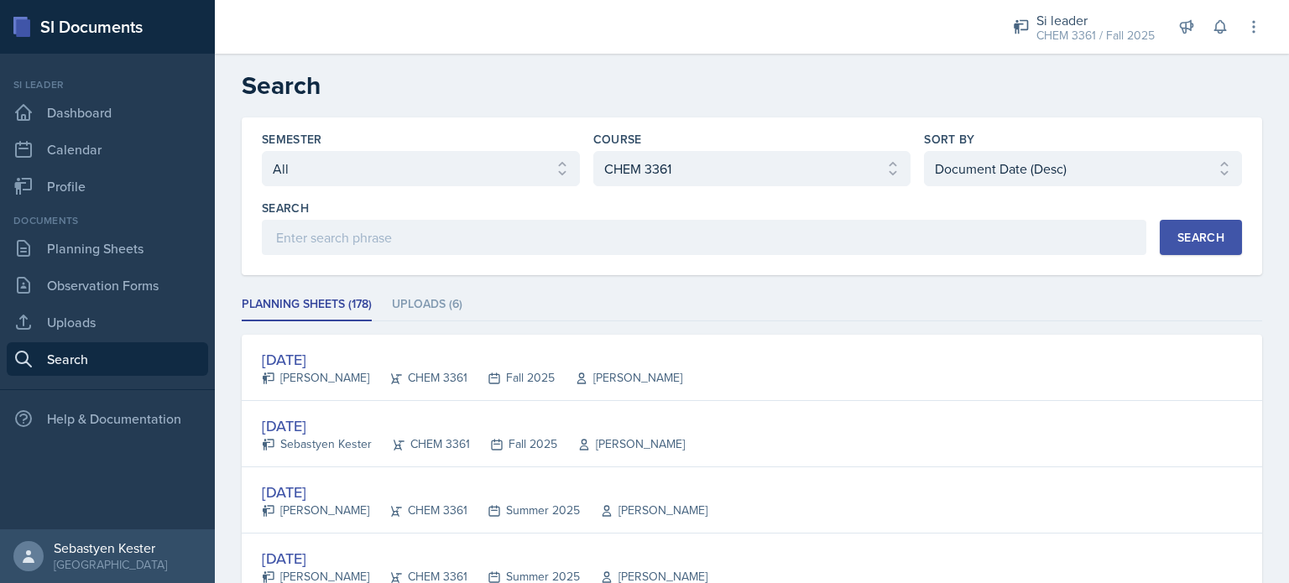
click at [1195, 238] on div "Search" at bounding box center [1201, 237] width 47 height 13
click at [353, 158] on select "Select semester All Fall 2025 Summer 2025 Spring 2025 Fall 2024 Summer 2024 Spr…" at bounding box center [421, 168] width 318 height 35
click at [262, 151] on select "Select semester All Fall 2025 Summer 2025 Spring 2025 Fall 2024 Summer 2024 Spr…" at bounding box center [421, 168] width 318 height 35
click at [1206, 231] on div "Search" at bounding box center [1201, 237] width 47 height 13
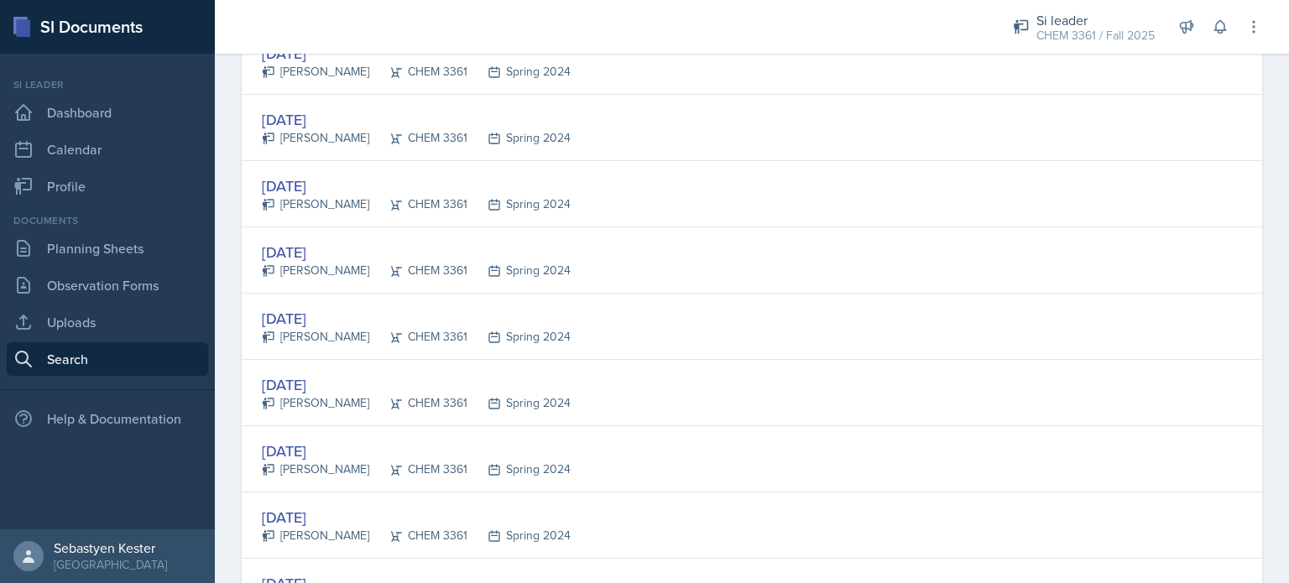
scroll to position [2104, 0]
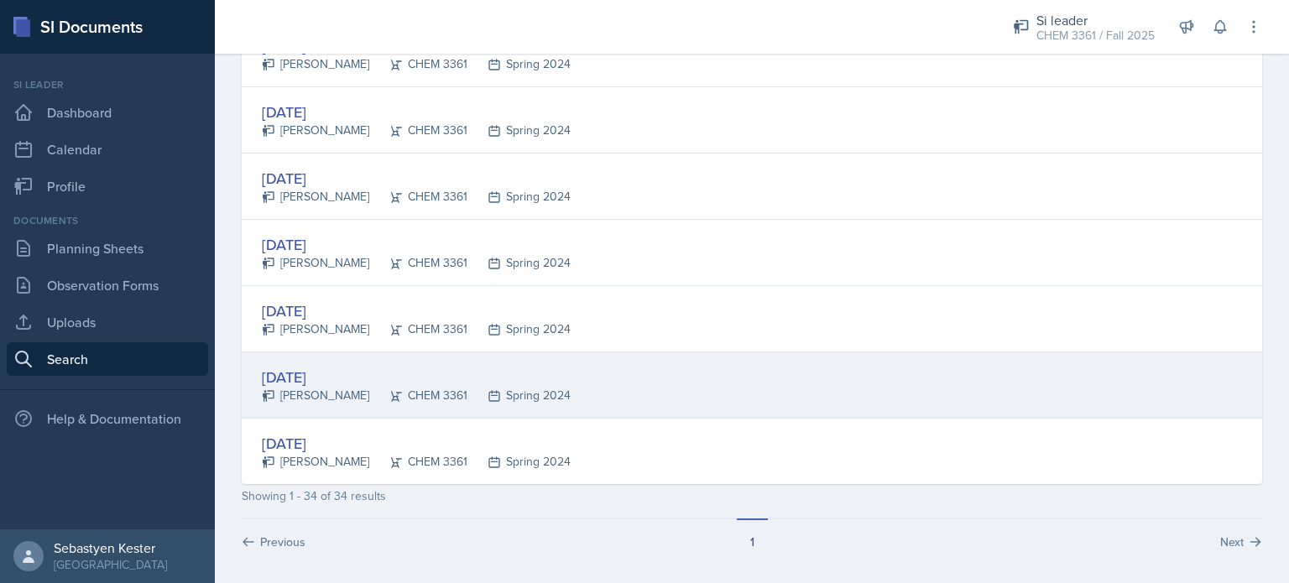
click at [332, 369] on div "[DATE]" at bounding box center [416, 377] width 309 height 23
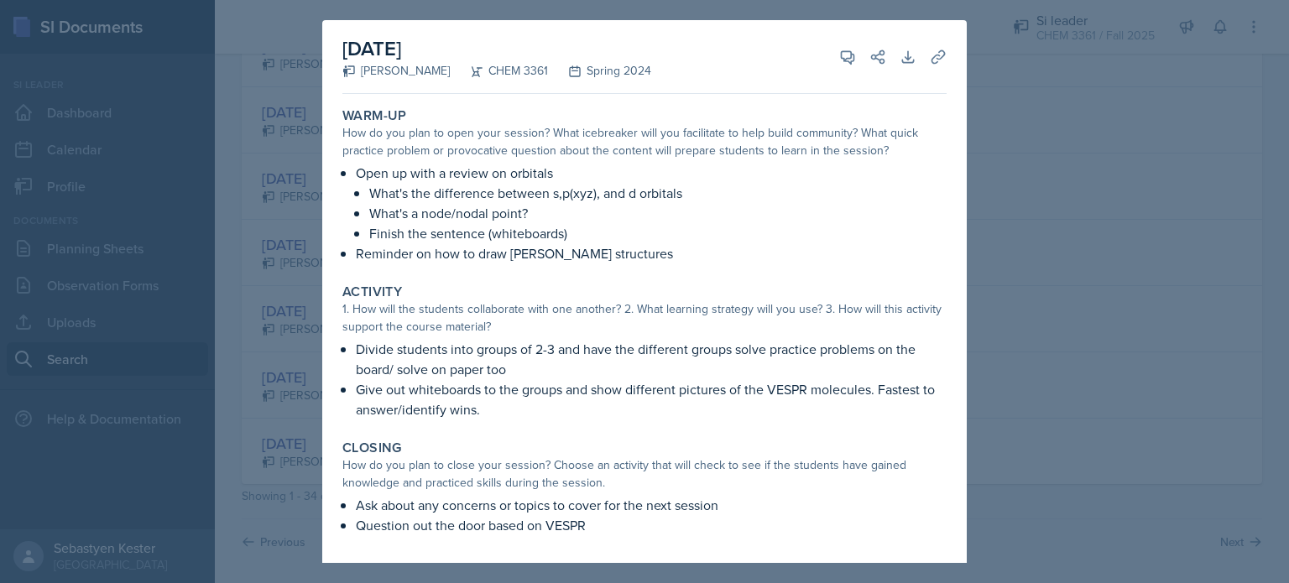
click at [1023, 337] on div at bounding box center [644, 291] width 1289 height 583
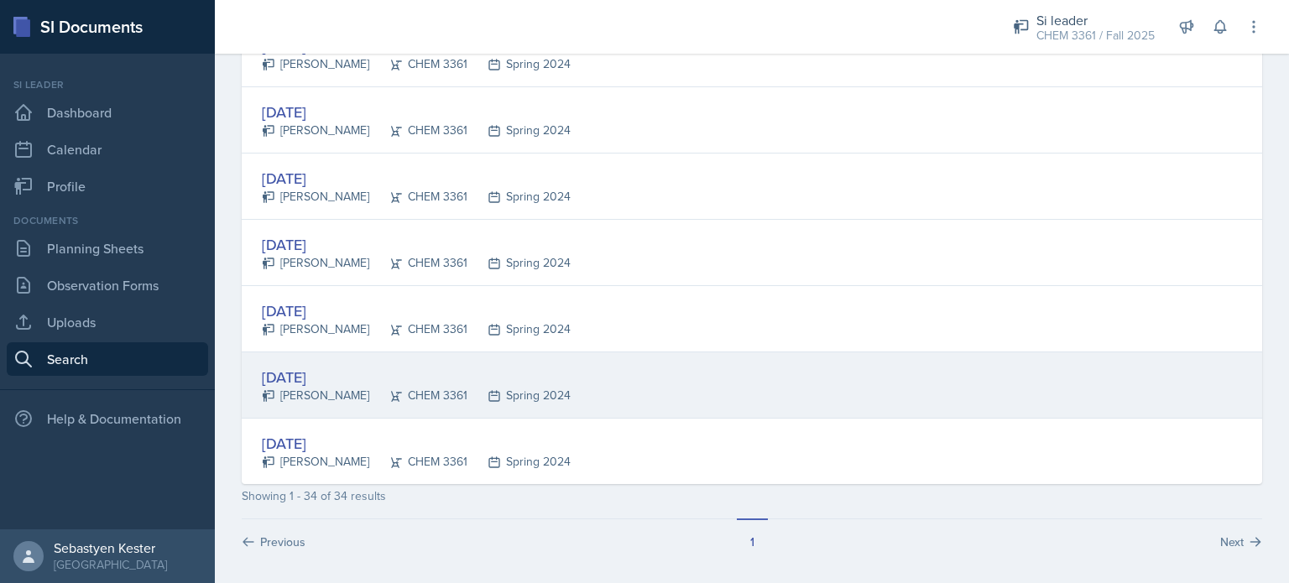
click at [326, 372] on div "[DATE]" at bounding box center [416, 377] width 309 height 23
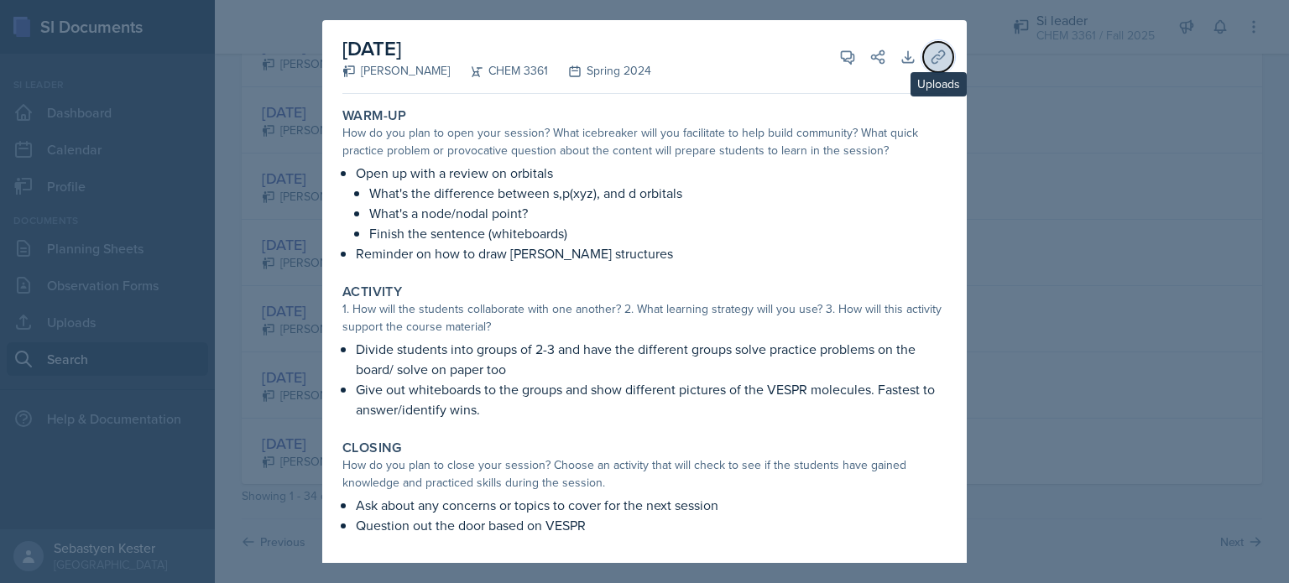
click at [932, 59] on icon at bounding box center [938, 56] width 13 height 13
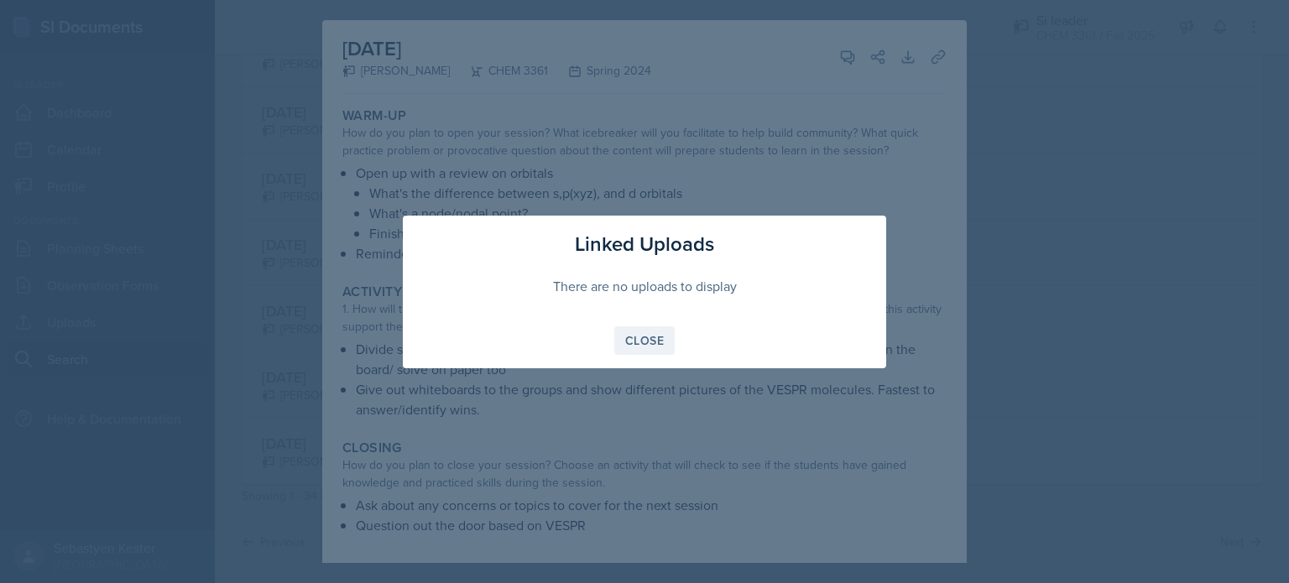
click at [651, 338] on div "Close" at bounding box center [644, 340] width 39 height 13
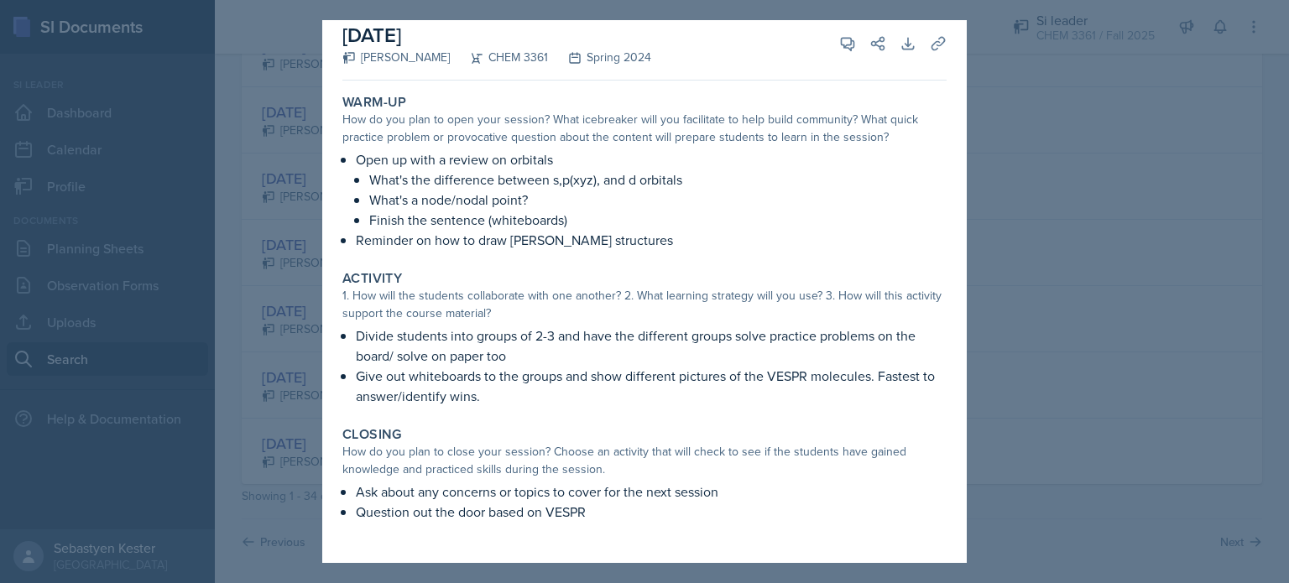
scroll to position [15, 0]
click at [262, 470] on div at bounding box center [644, 291] width 1289 height 583
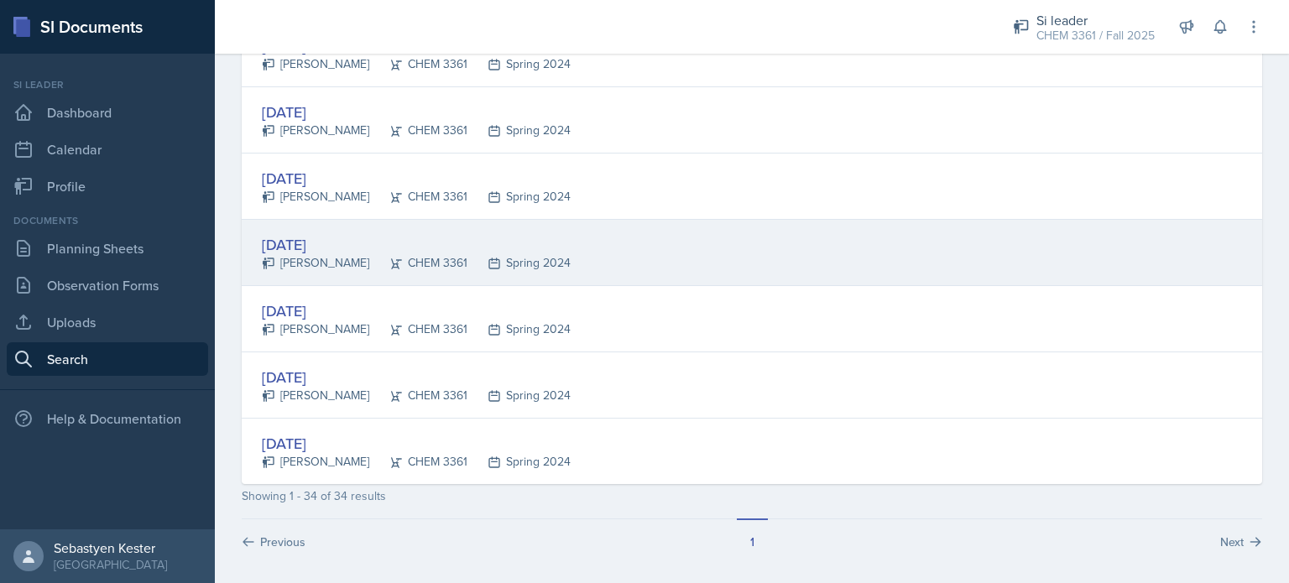
click at [326, 238] on div "[DATE]" at bounding box center [416, 244] width 309 height 23
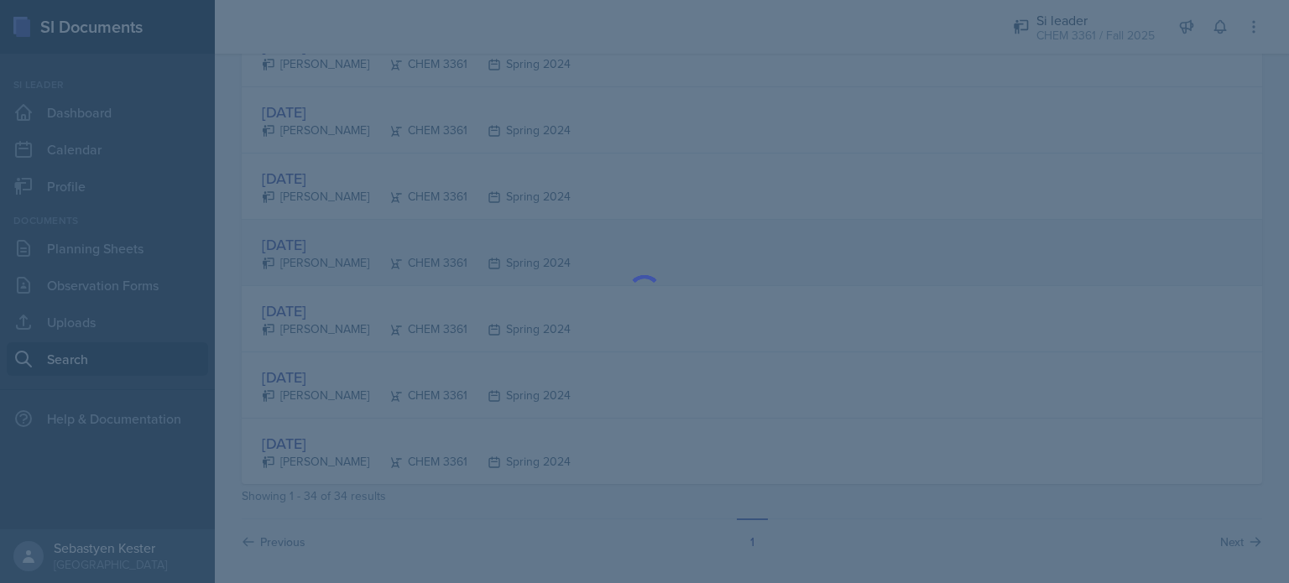
scroll to position [0, 0]
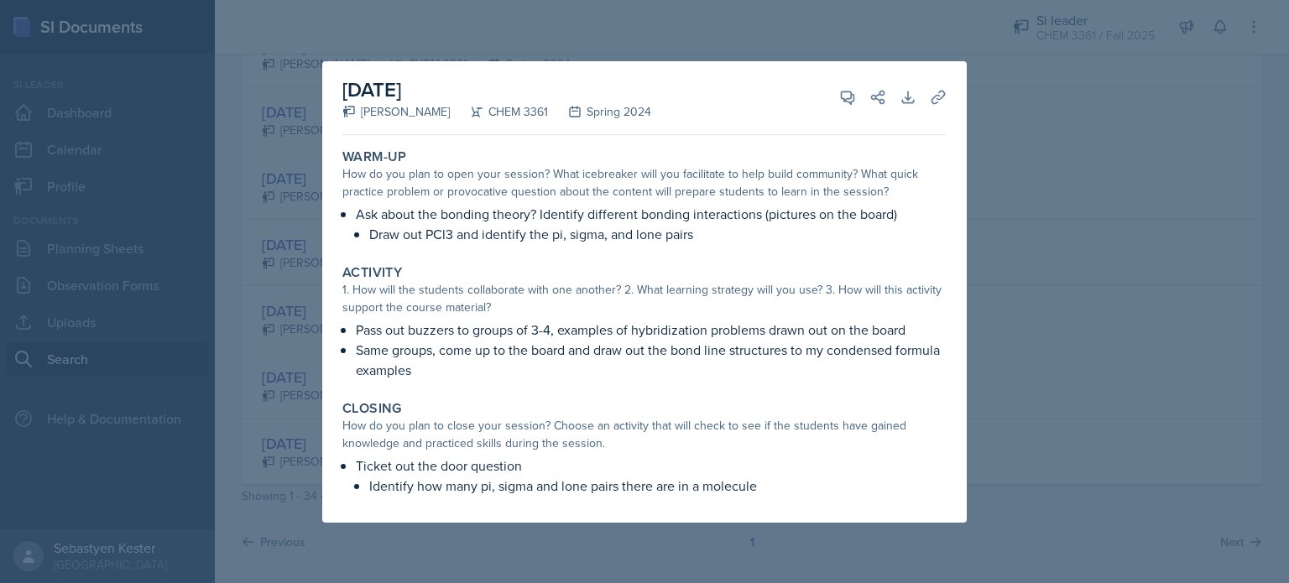
click at [1084, 368] on div at bounding box center [644, 291] width 1289 height 583
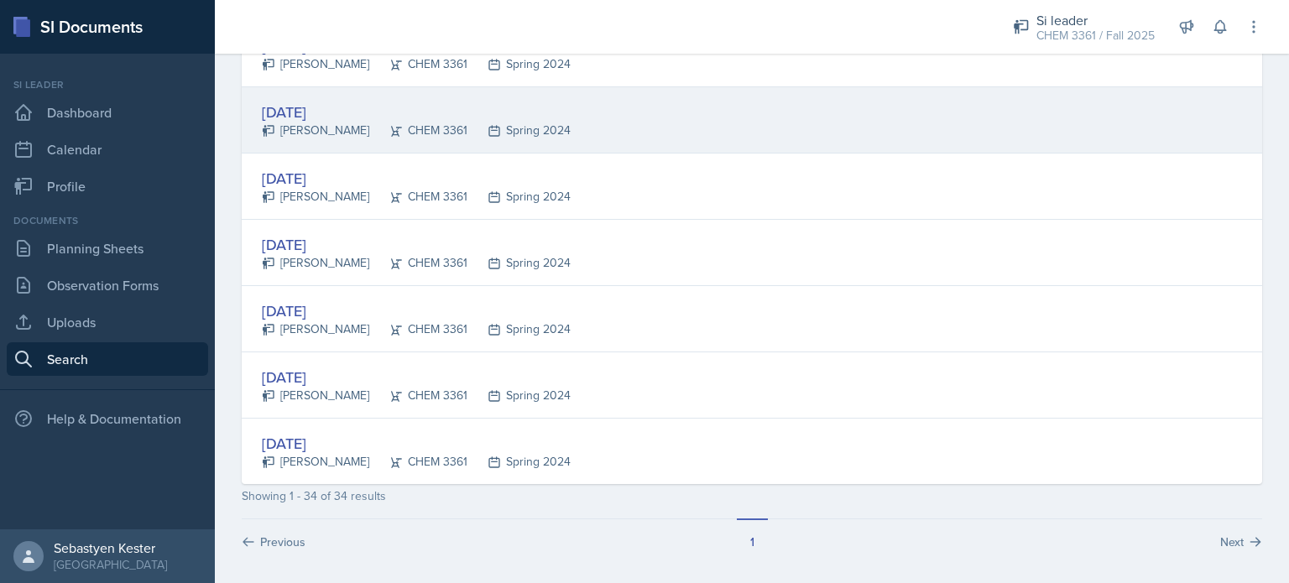
click at [316, 105] on div "[DATE]" at bounding box center [416, 112] width 309 height 23
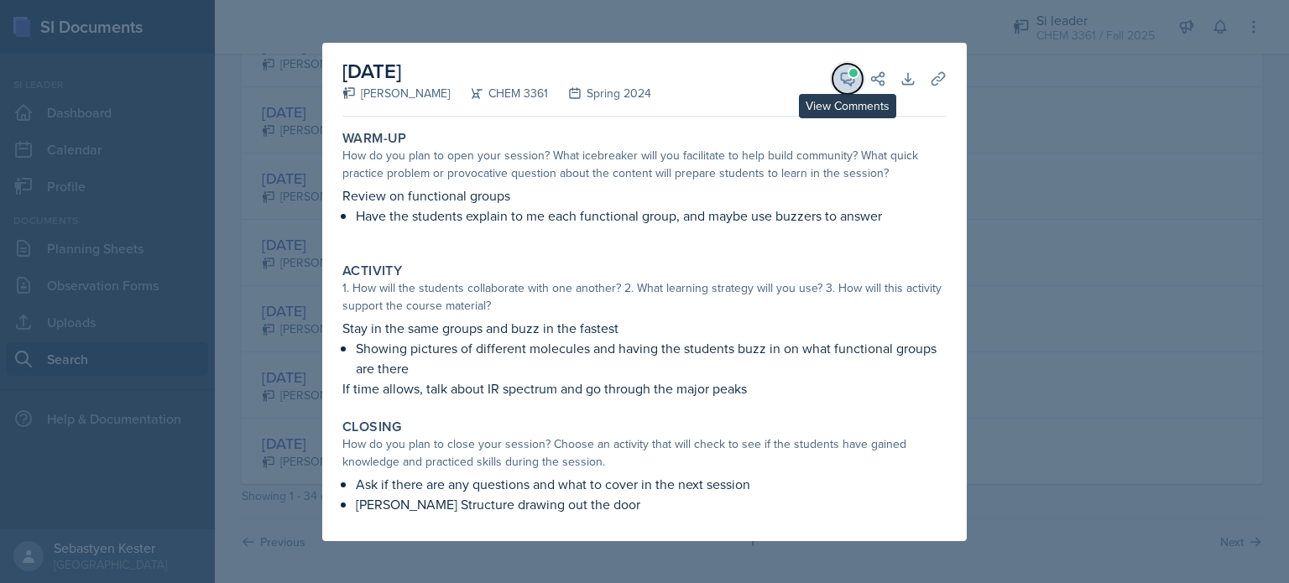
click at [851, 73] on span at bounding box center [853, 73] width 8 height 8
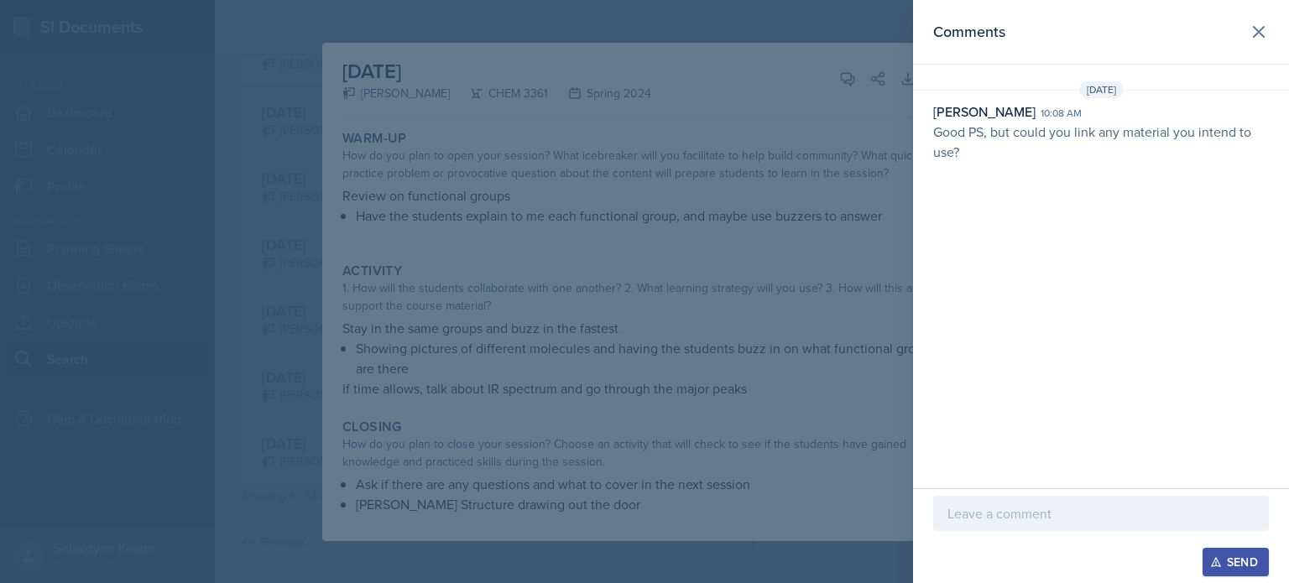
click at [844, 110] on div at bounding box center [644, 291] width 1289 height 583
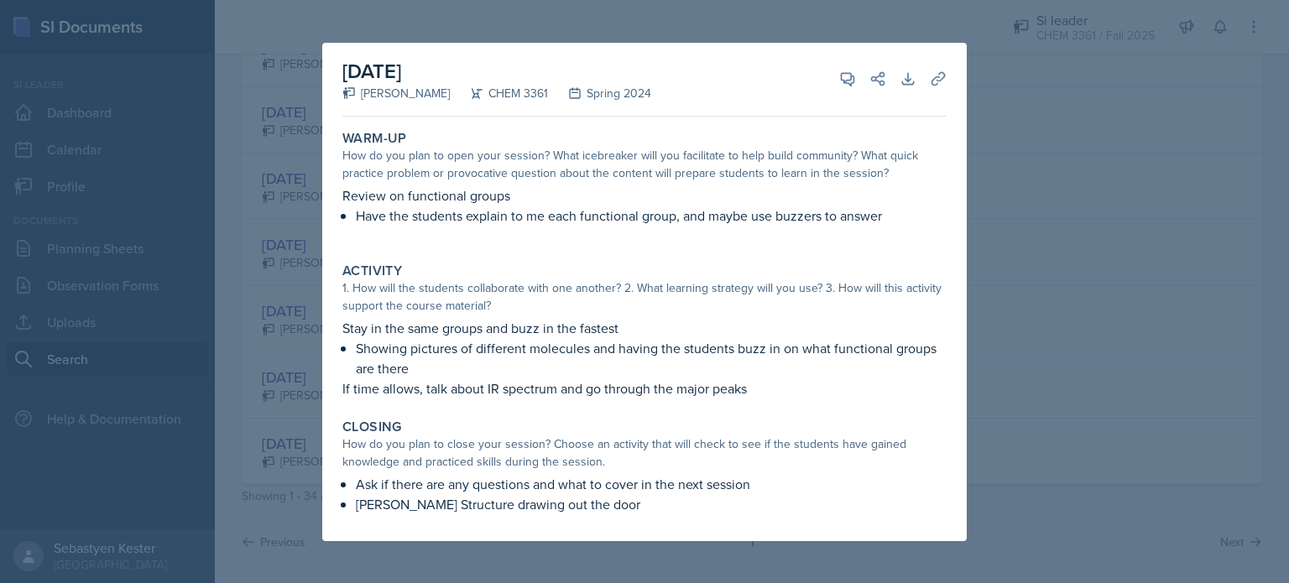
click at [1027, 227] on div at bounding box center [644, 291] width 1289 height 583
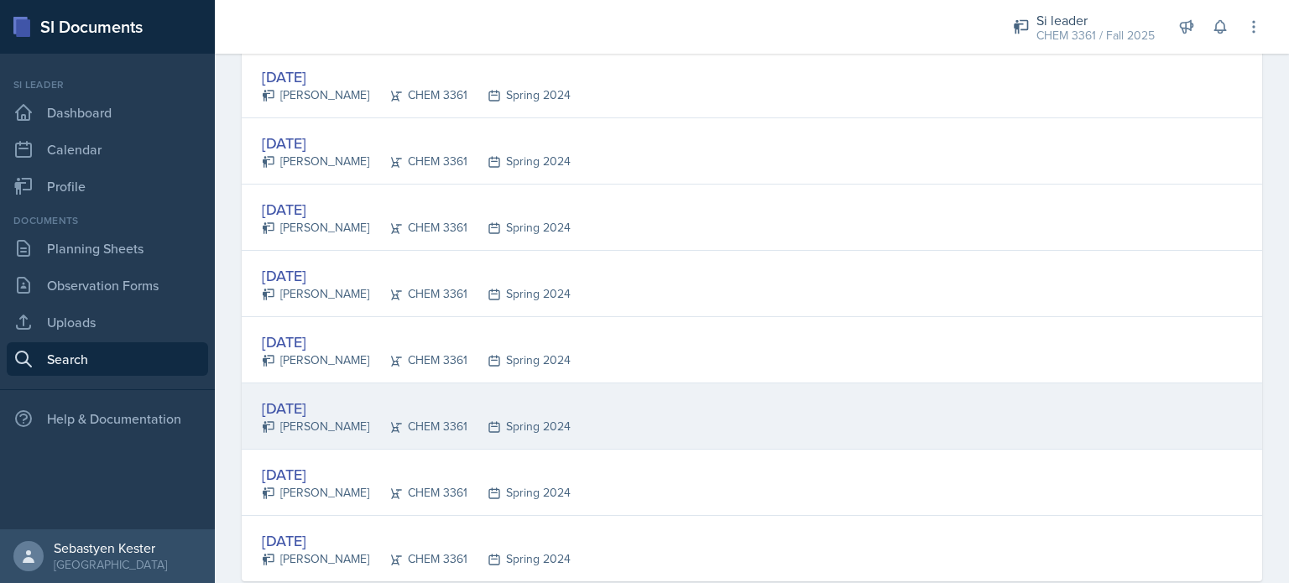
scroll to position [1973, 0]
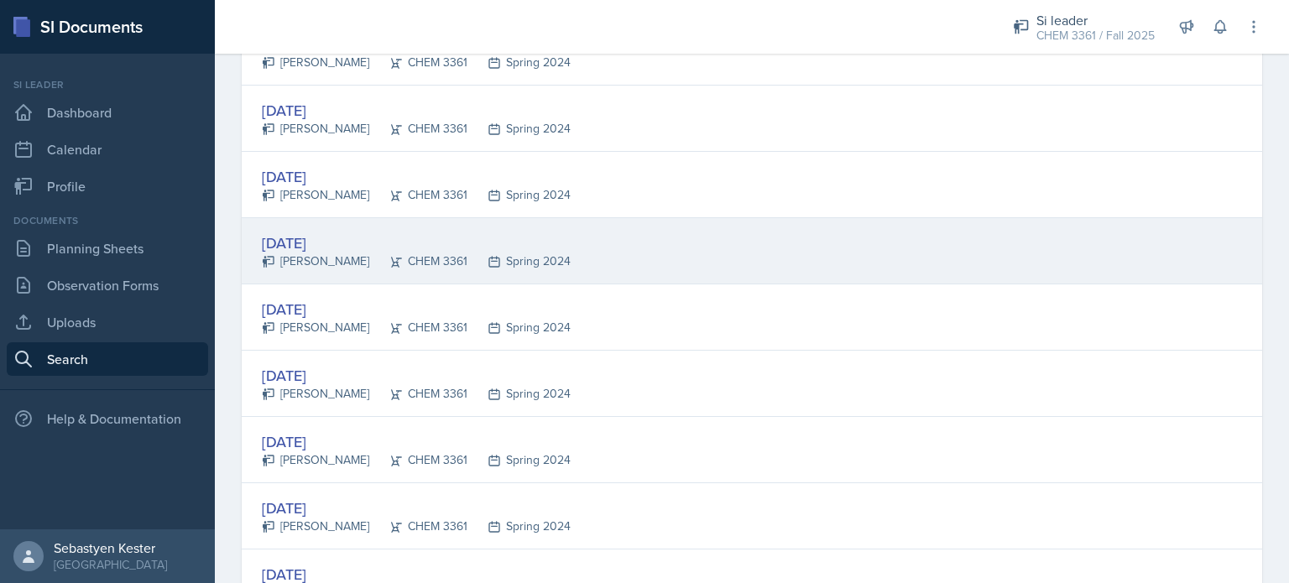
click at [335, 236] on div "[DATE]" at bounding box center [416, 243] width 309 height 23
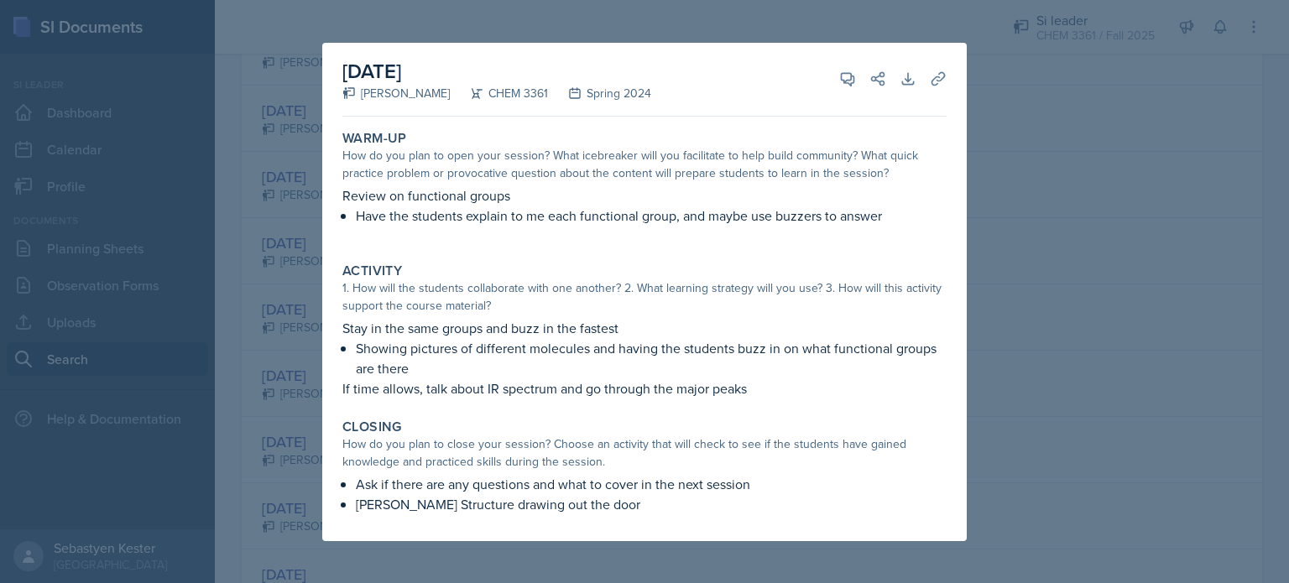
click at [980, 110] on div at bounding box center [644, 291] width 1289 height 583
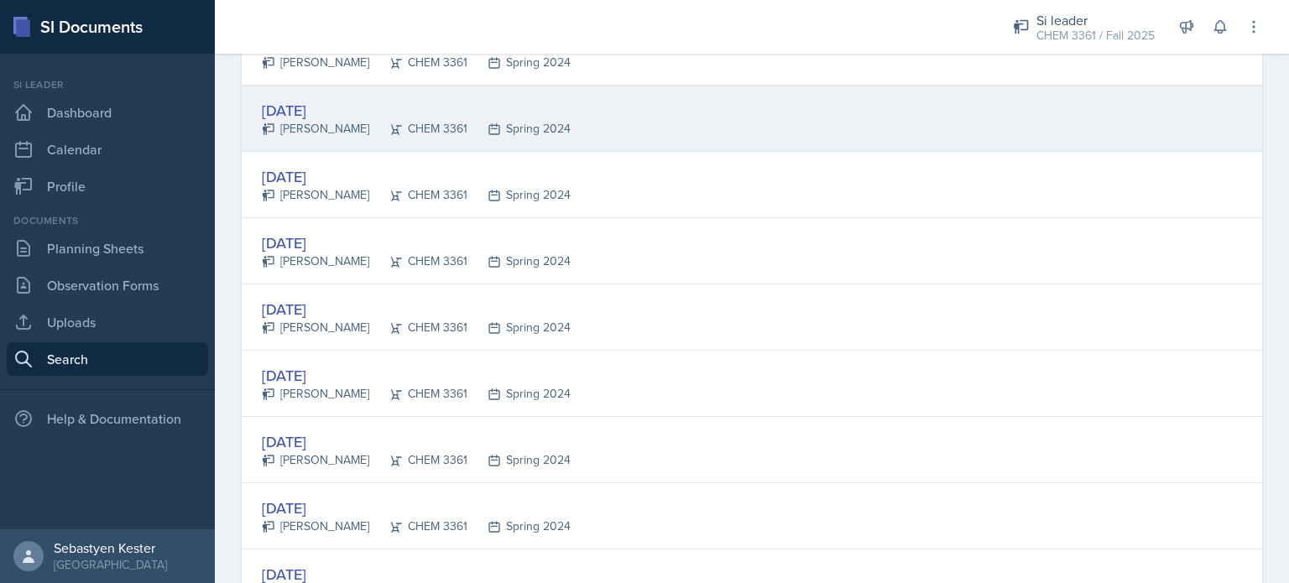
click at [302, 110] on div "[DATE]" at bounding box center [416, 110] width 309 height 23
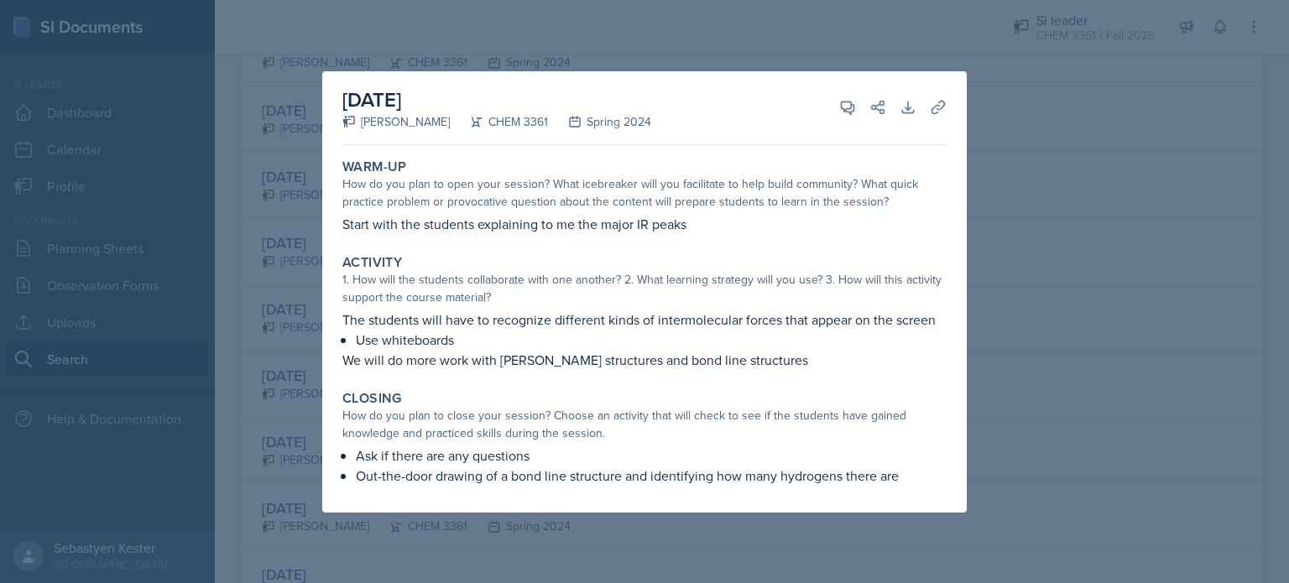
click at [637, 45] on div at bounding box center [644, 291] width 1289 height 583
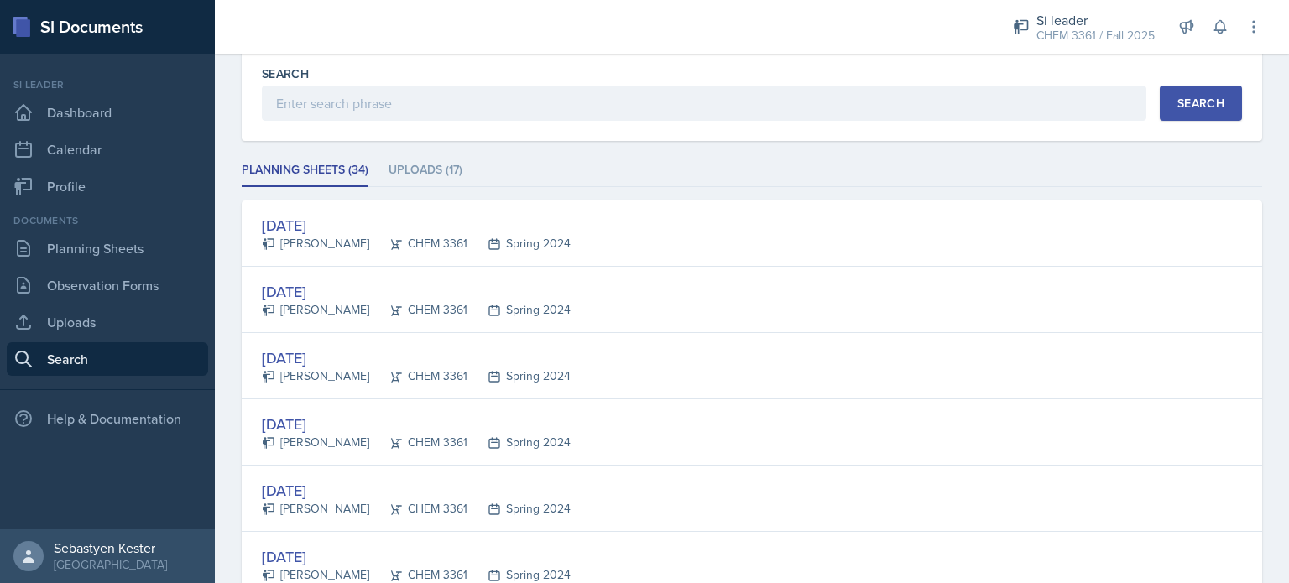
scroll to position [0, 0]
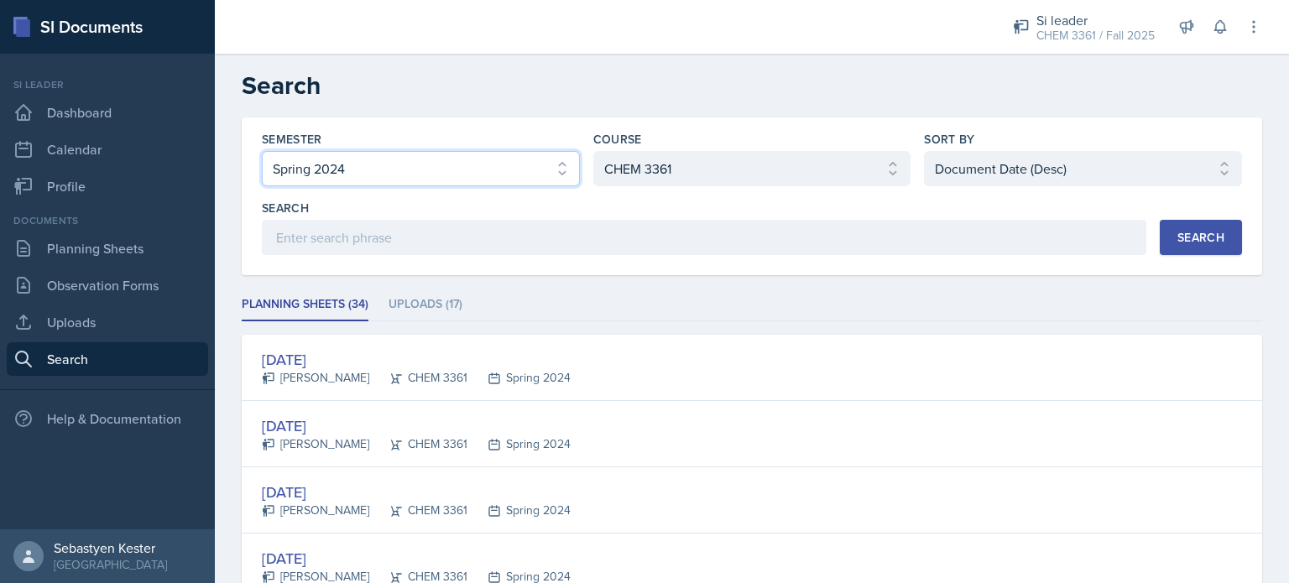
click at [410, 170] on select "Select semester All Fall 2025 Summer 2025 Spring 2025 Fall 2024 Summer 2024 Spr…" at bounding box center [421, 168] width 318 height 35
select select "a8ed5ca7-d3a3-44eb-ad59-ceca828f7d72"
click at [262, 151] on select "Select semester All Fall 2025 Summer 2025 Spring 2025 Fall 2024 Summer 2024 Spr…" at bounding box center [421, 168] width 318 height 35
click at [1204, 244] on div "Search" at bounding box center [1201, 237] width 47 height 13
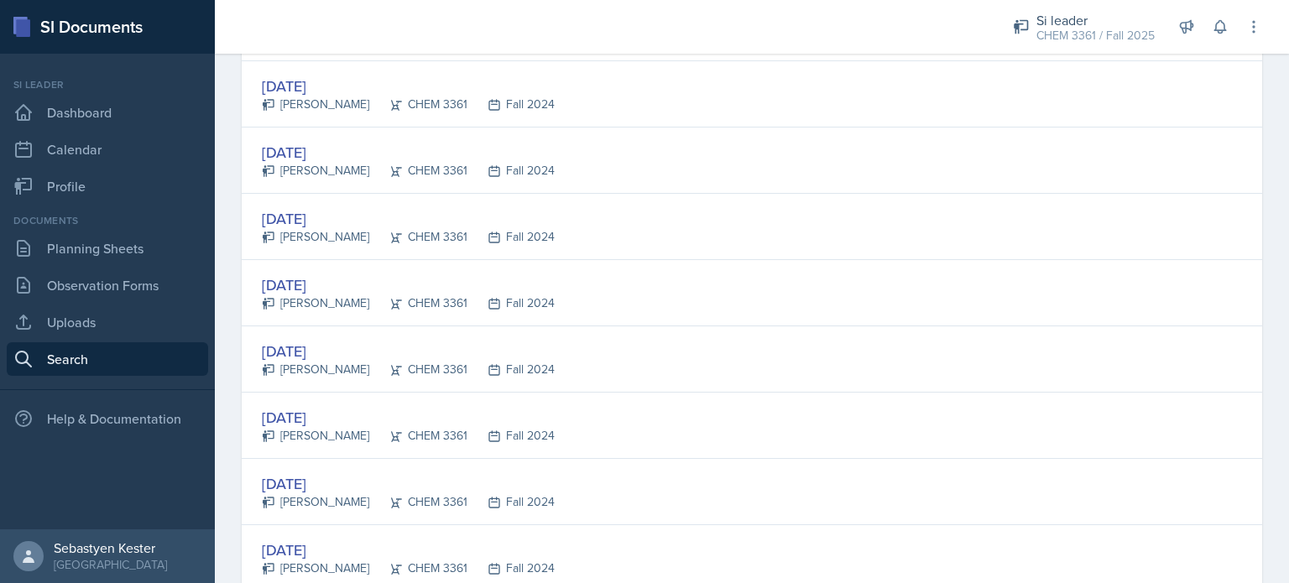
scroll to position [1774, 0]
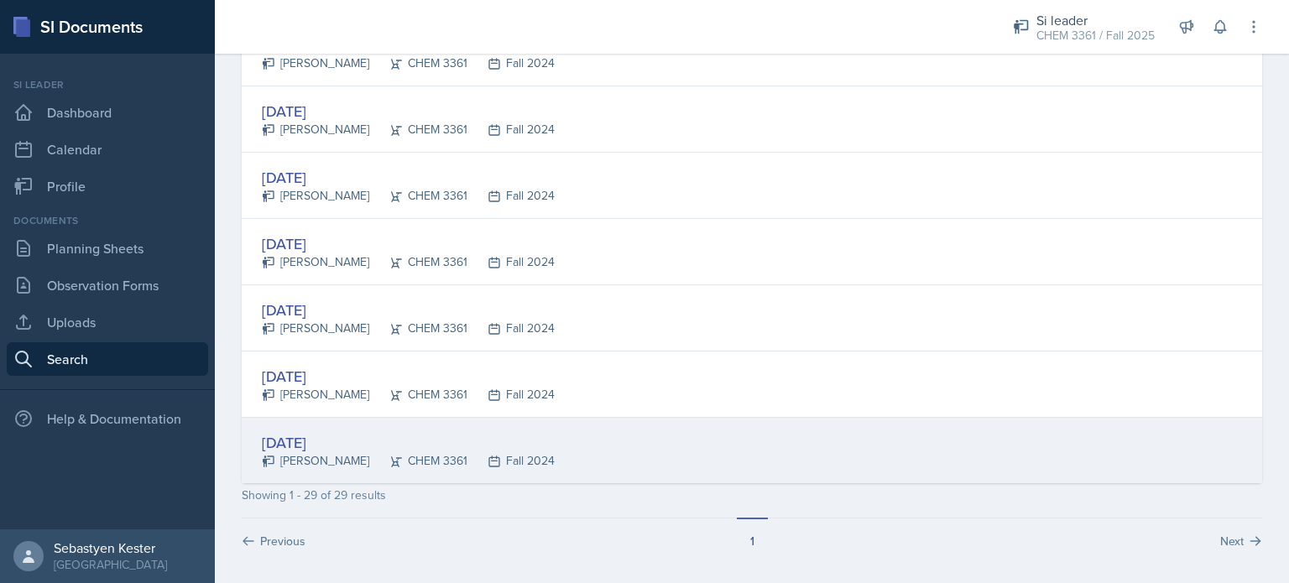
click at [336, 432] on div "[DATE]" at bounding box center [408, 442] width 293 height 23
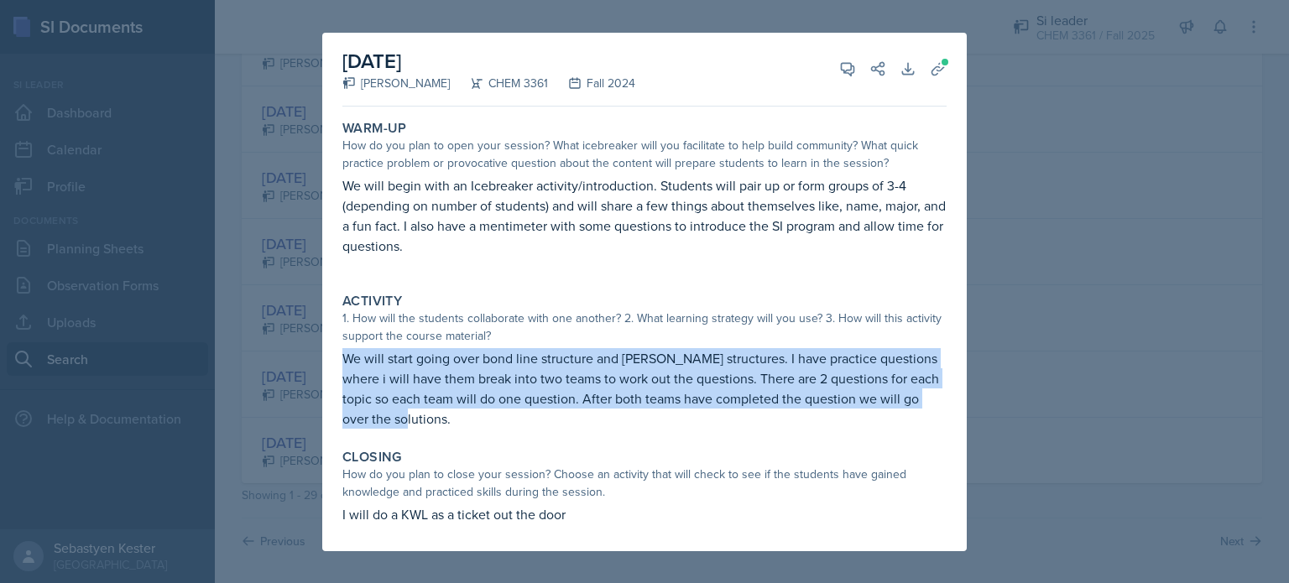
drag, startPoint x: 342, startPoint y: 356, endPoint x: 460, endPoint y: 422, distance: 134.9
click at [460, 422] on p "We will start going over bond line structure and [PERSON_NAME] structures. I ha…" at bounding box center [644, 388] width 604 height 81
copy p "We will start going over bond line structure and [PERSON_NAME] structures. I ha…"
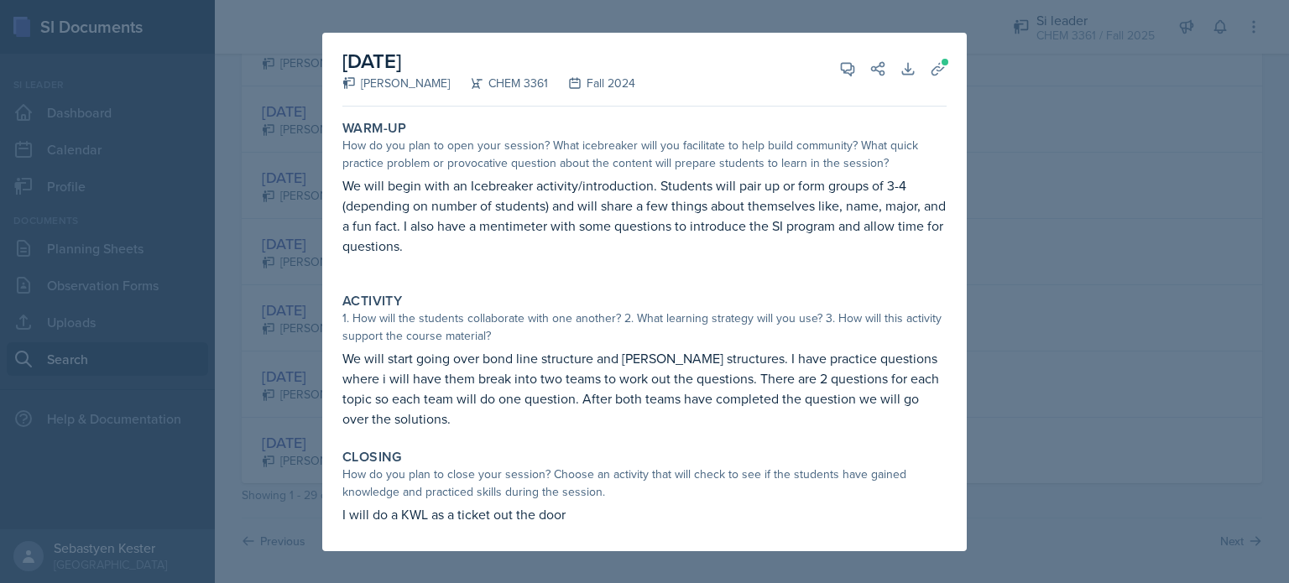
click at [1039, 459] on div at bounding box center [644, 291] width 1289 height 583
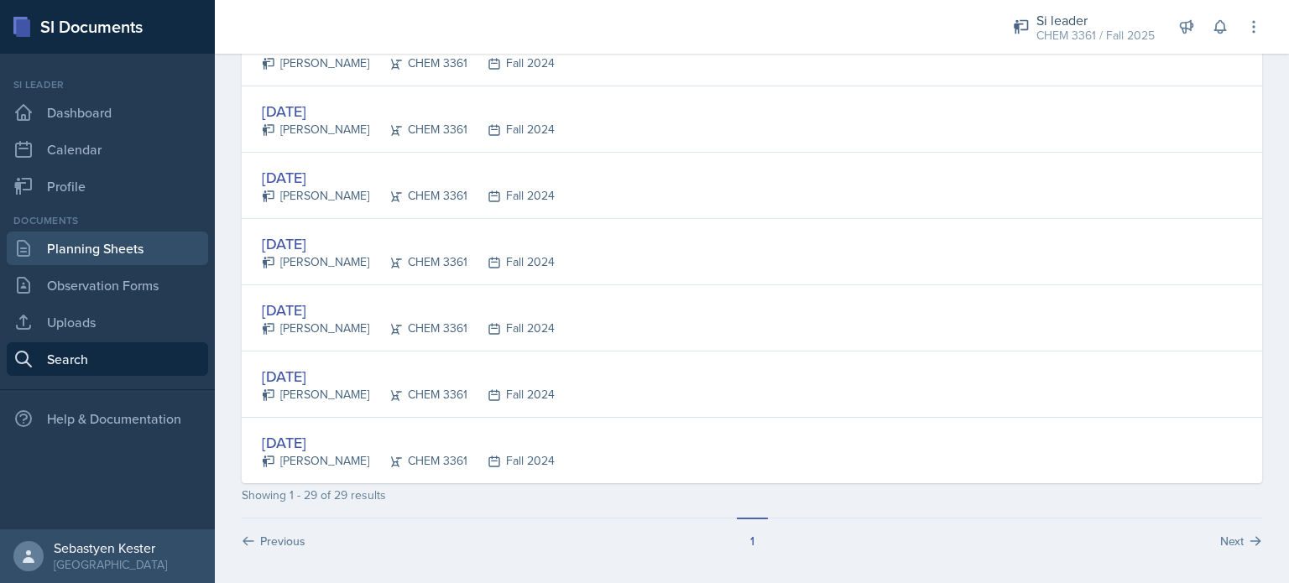
click at [91, 257] on link "Planning Sheets" at bounding box center [107, 249] width 201 height 34
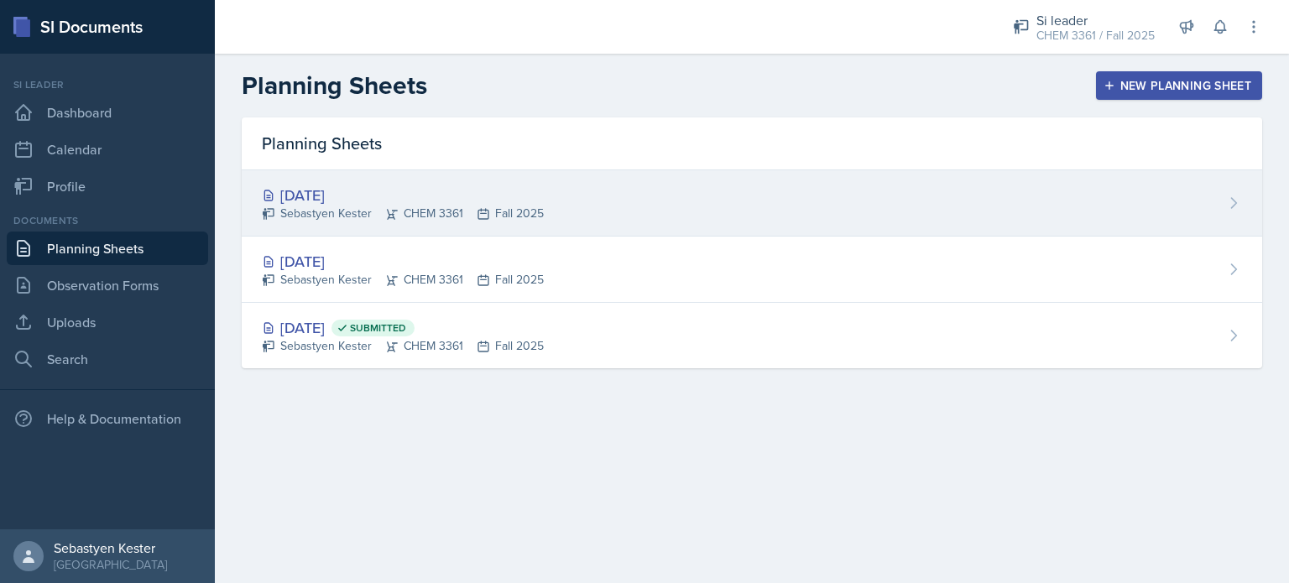
click at [427, 191] on div "[DATE]" at bounding box center [403, 195] width 282 height 23
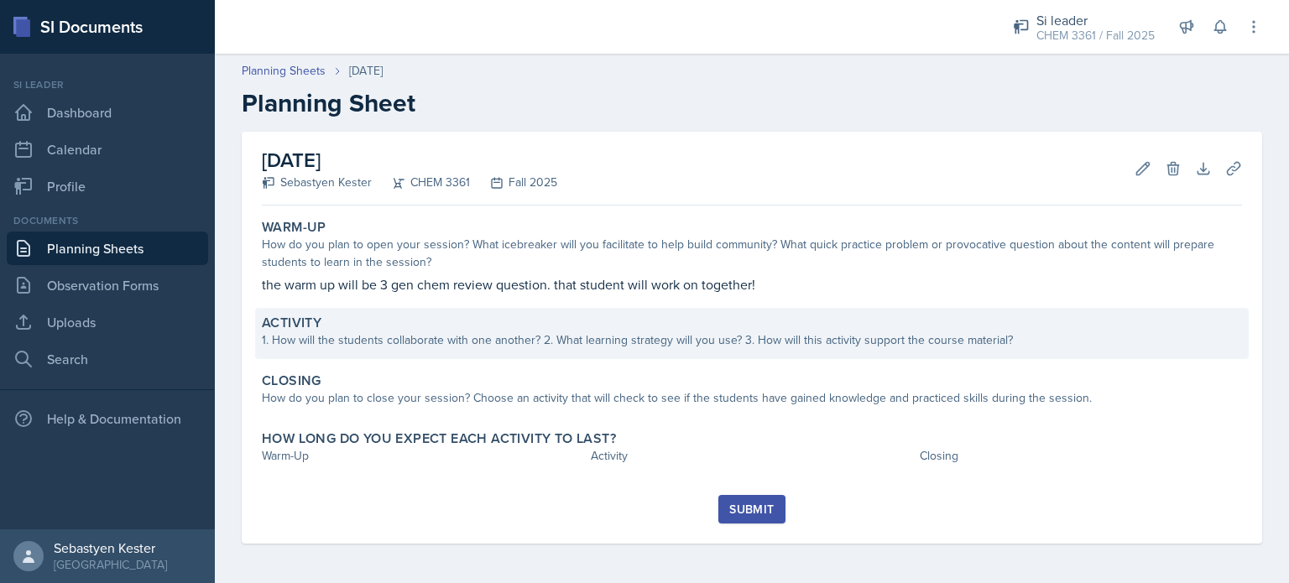
click at [376, 336] on div "1. How will the students collaborate with one another? 2. What learning strateg…" at bounding box center [752, 341] width 980 height 18
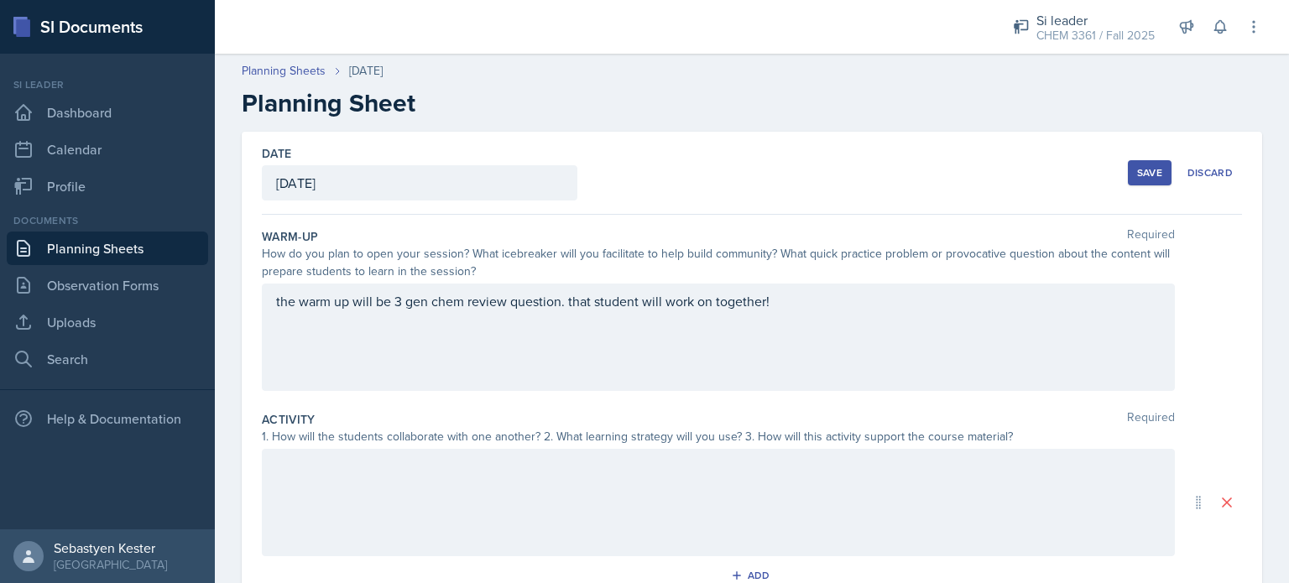
click at [380, 483] on div at bounding box center [718, 502] width 913 height 107
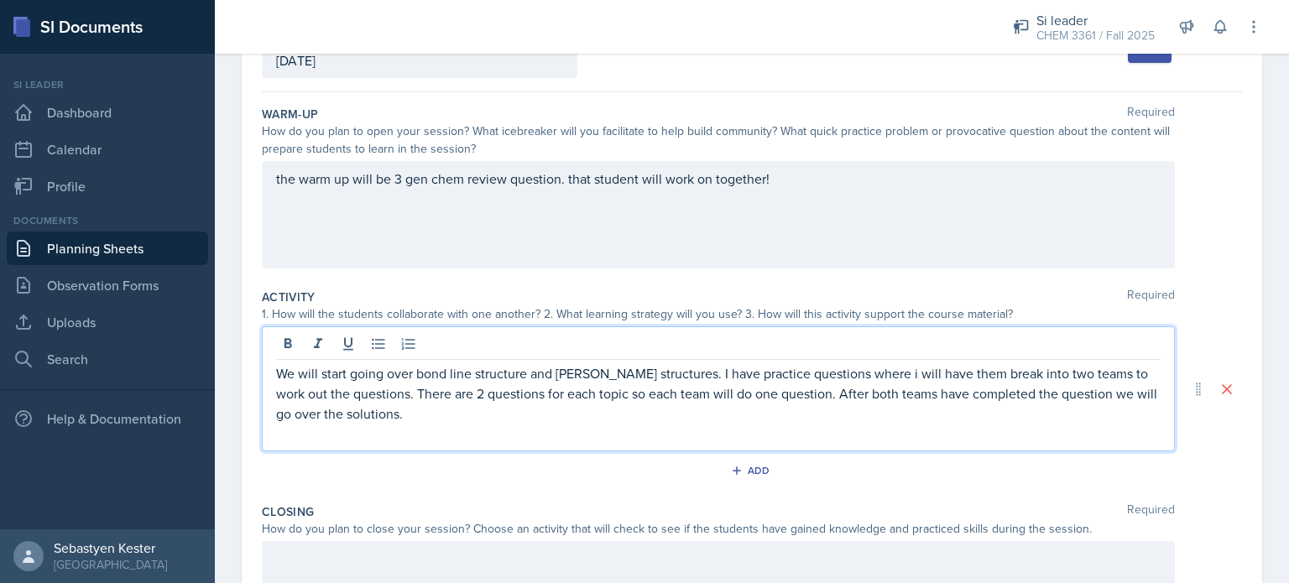
scroll to position [124, 0]
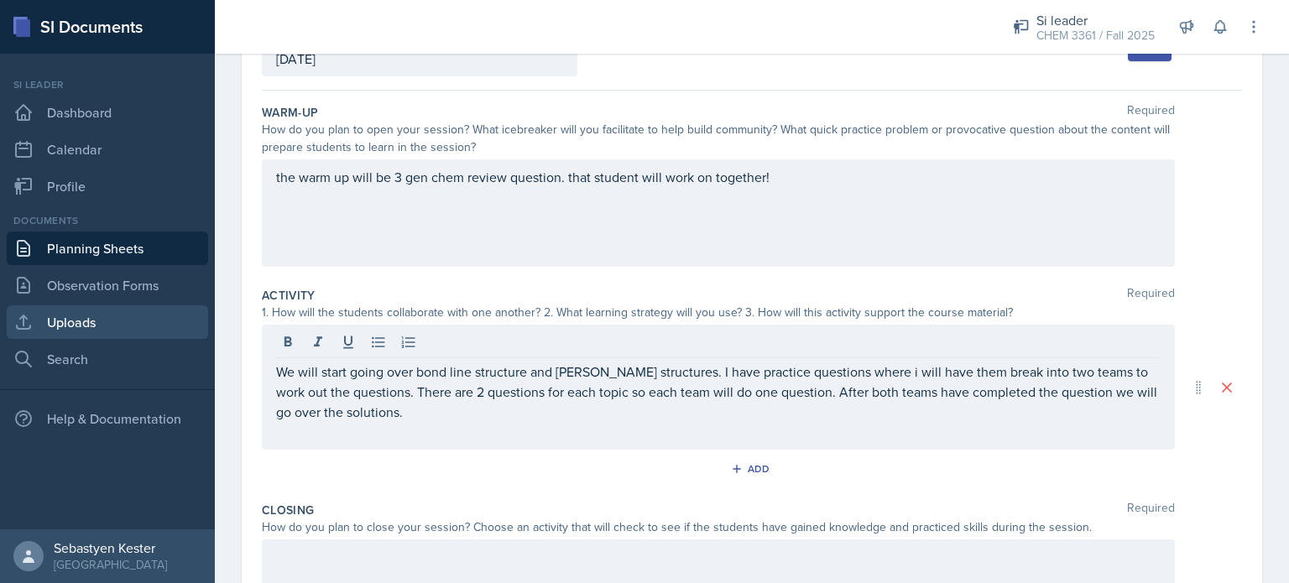
click at [91, 322] on link "Uploads" at bounding box center [107, 323] width 201 height 34
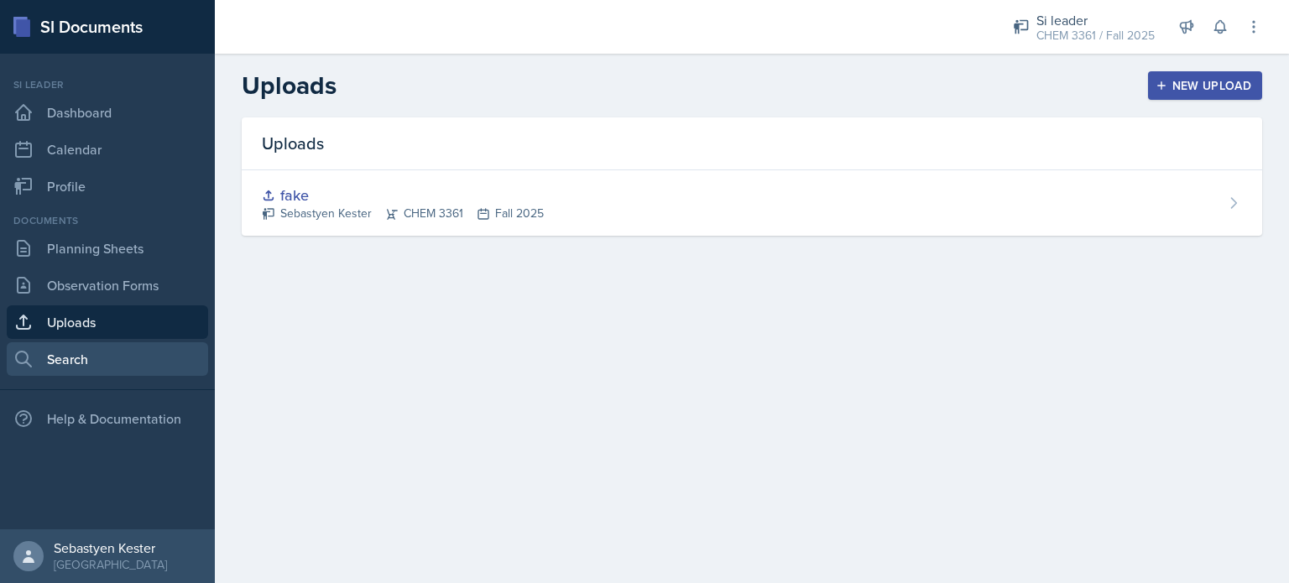
click at [101, 363] on link "Search" at bounding box center [107, 359] width 201 height 34
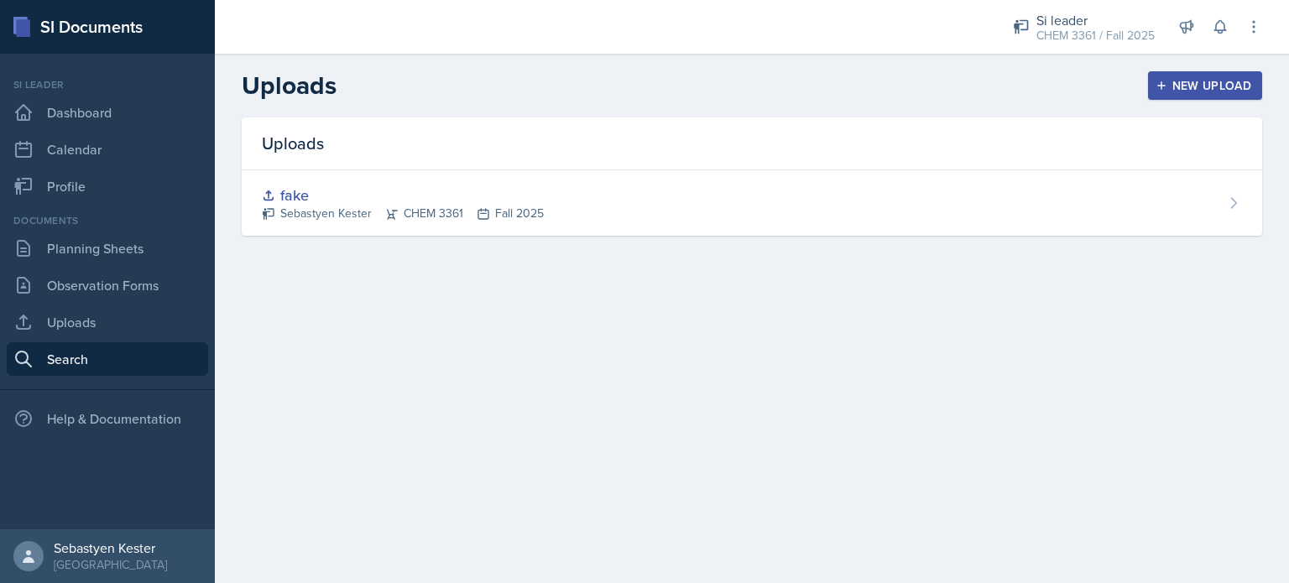
select select "all"
select select "1"
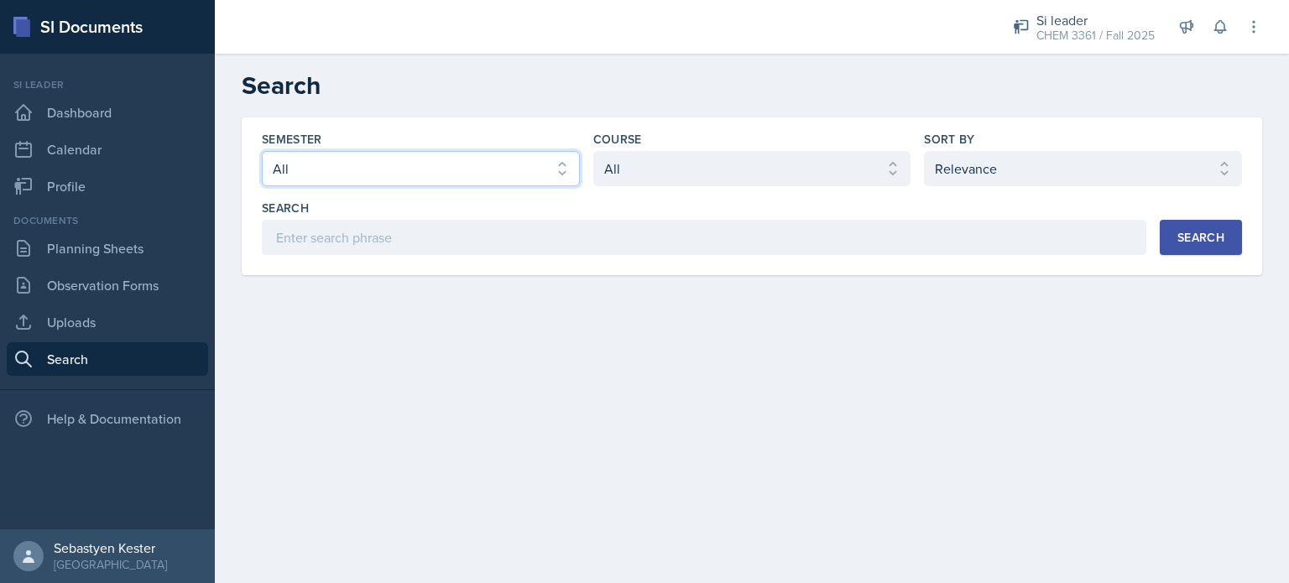
click at [489, 184] on select "Select semester All Fall 2025 Summer 2025 Spring 2025 Fall 2024 Summer 2024 Spr…" at bounding box center [421, 168] width 318 height 35
select select "a8ed5ca7-d3a3-44eb-ad59-ceca828f7d72"
click at [262, 151] on select "Select semester All Fall 2025 Summer 2025 Spring 2025 Fall 2024 Summer 2024 Spr…" at bounding box center [421, 168] width 318 height 35
click at [667, 155] on select "Select course All ACCT 2101 ACCT 2102 ACCT 4050 ANTH 1102 ANTH 3301 ARCH 1000 A…" at bounding box center [752, 168] width 318 height 35
select select "69383b3e-032f-49ff-8e62-78052940e95c"
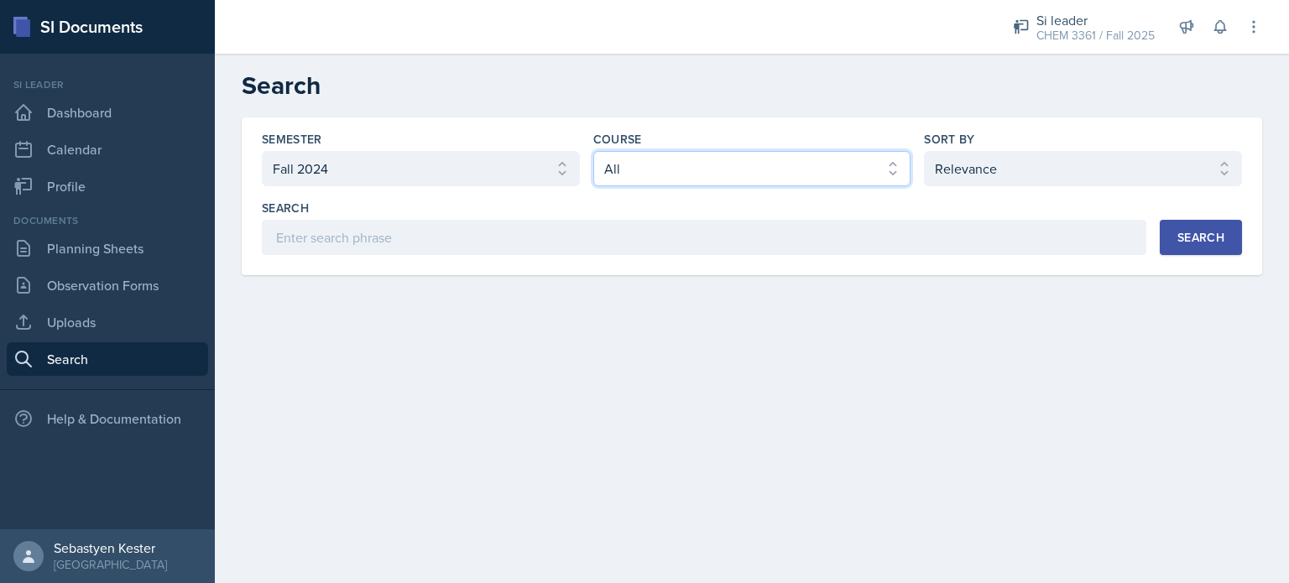
click at [593, 151] on select "Select course All ACCT 2101 ACCT 2102 ACCT 4050 ANTH 1102 ANTH 3301 ARCH 1000 A…" at bounding box center [752, 168] width 318 height 35
click at [1022, 178] on select "Select sort by Relevance Document Date (Asc) Document Date (Desc)" at bounding box center [1083, 168] width 318 height 35
select select "3"
click at [924, 151] on select "Select sort by Relevance Document Date (Asc) Document Date (Desc)" at bounding box center [1083, 168] width 318 height 35
click at [1208, 234] on div "Search" at bounding box center [1201, 237] width 47 height 13
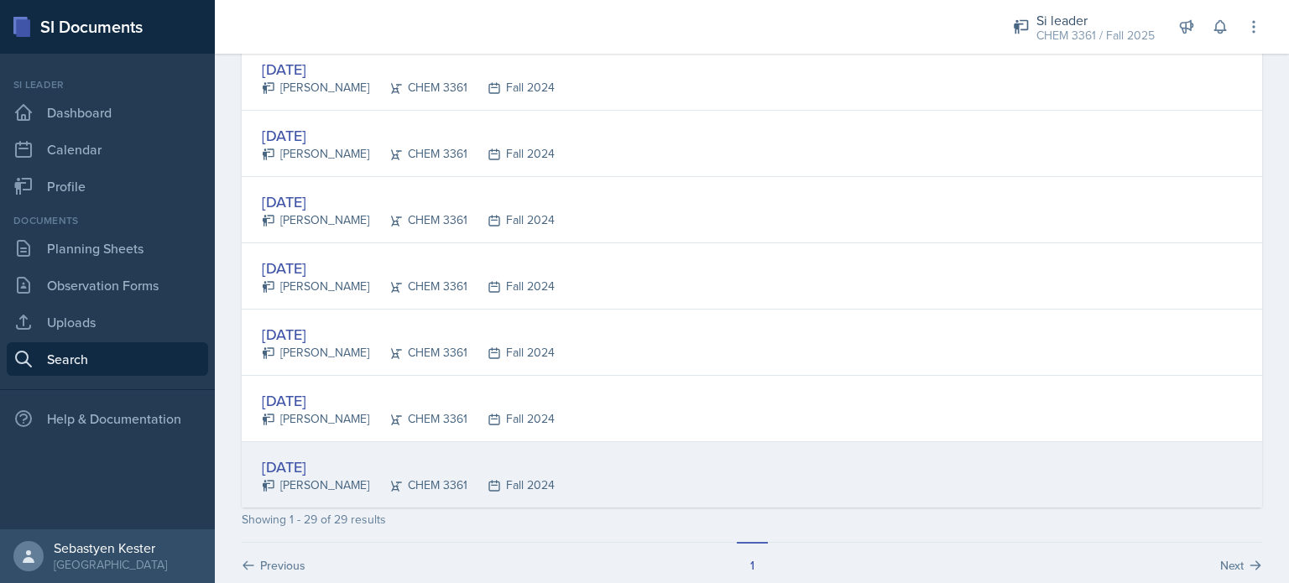
scroll to position [1774, 0]
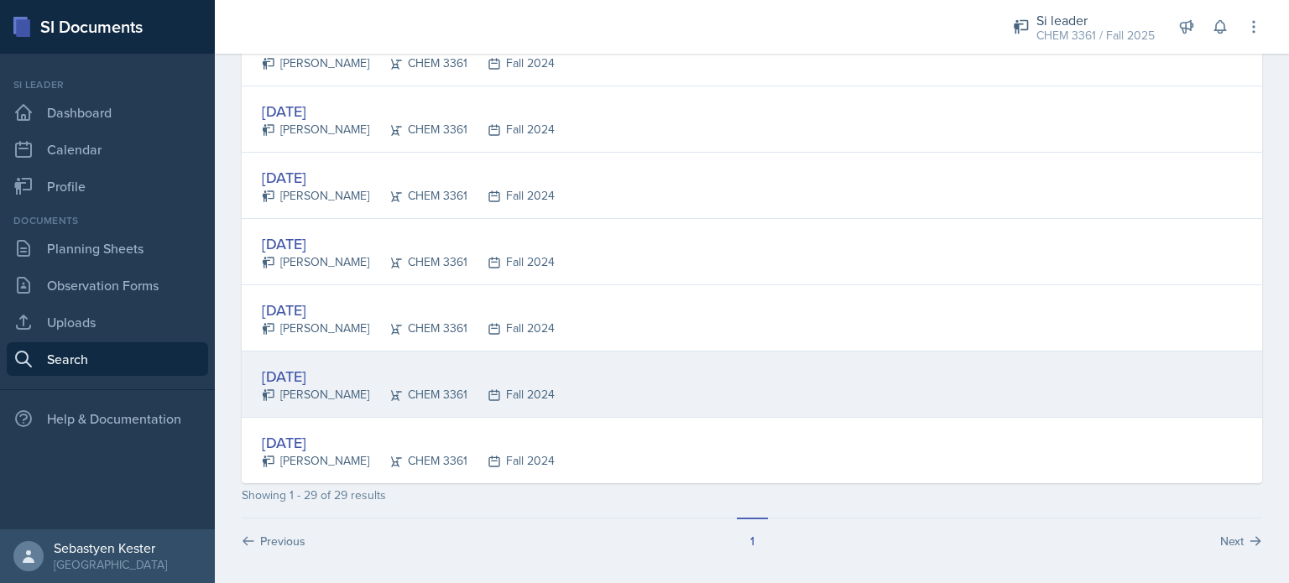
click at [331, 372] on div "[DATE]" at bounding box center [408, 376] width 293 height 23
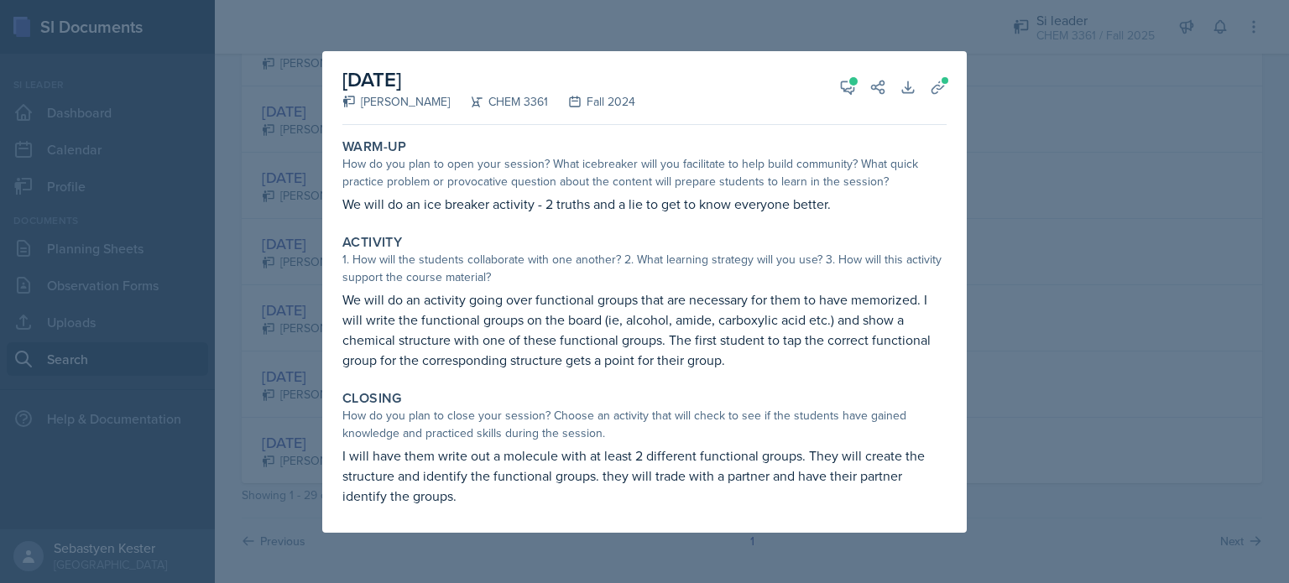
click at [1017, 395] on div at bounding box center [644, 291] width 1289 height 583
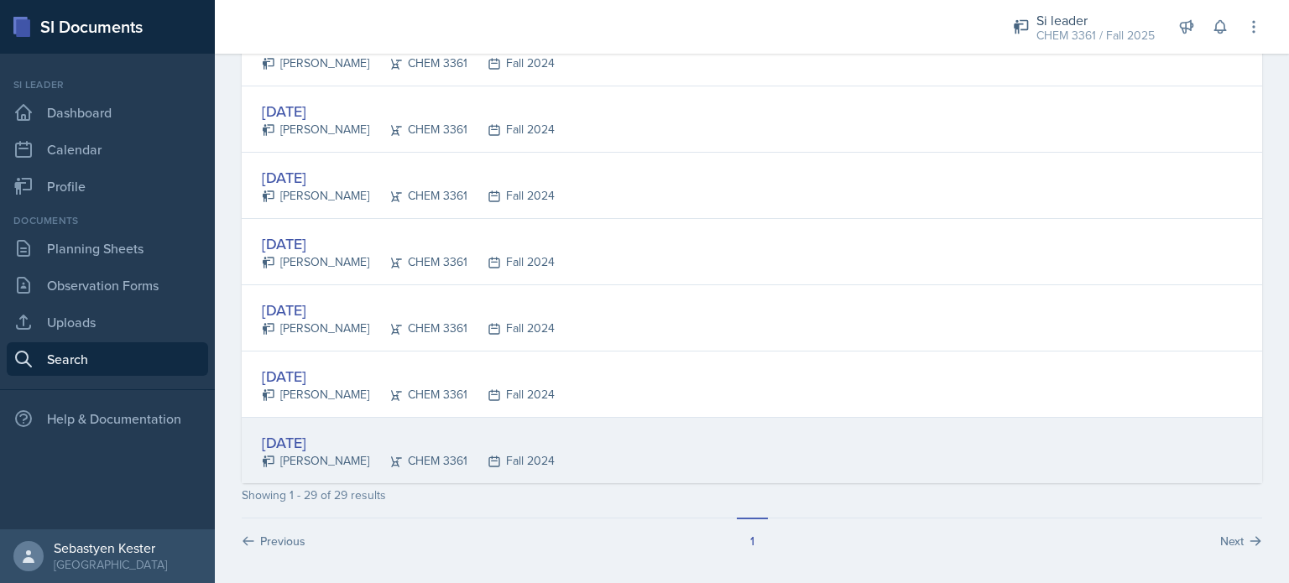
click at [336, 436] on div "[DATE]" at bounding box center [408, 442] width 293 height 23
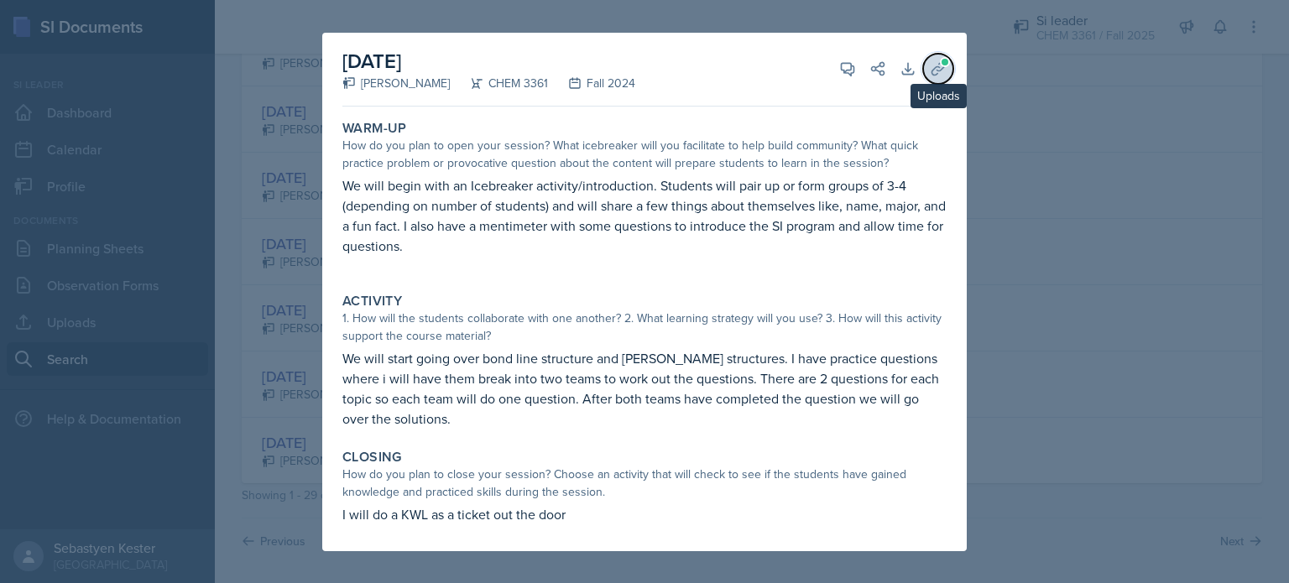
click at [939, 66] on icon at bounding box center [938, 68] width 17 height 17
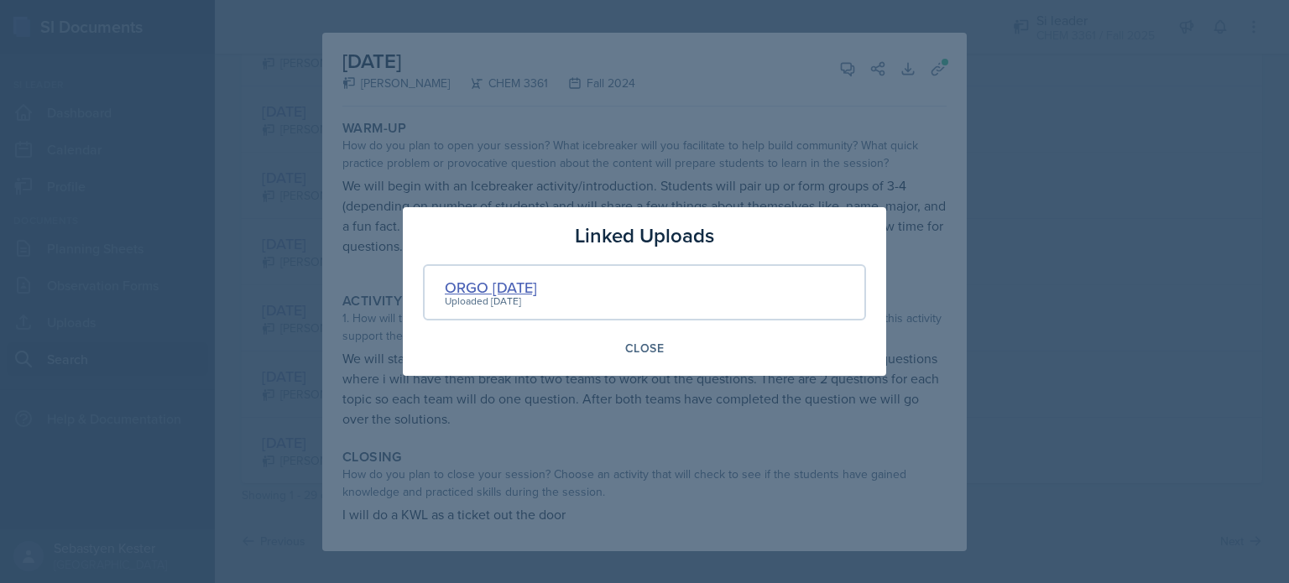
click at [515, 290] on div "ORGO [DATE]" at bounding box center [491, 287] width 92 height 23
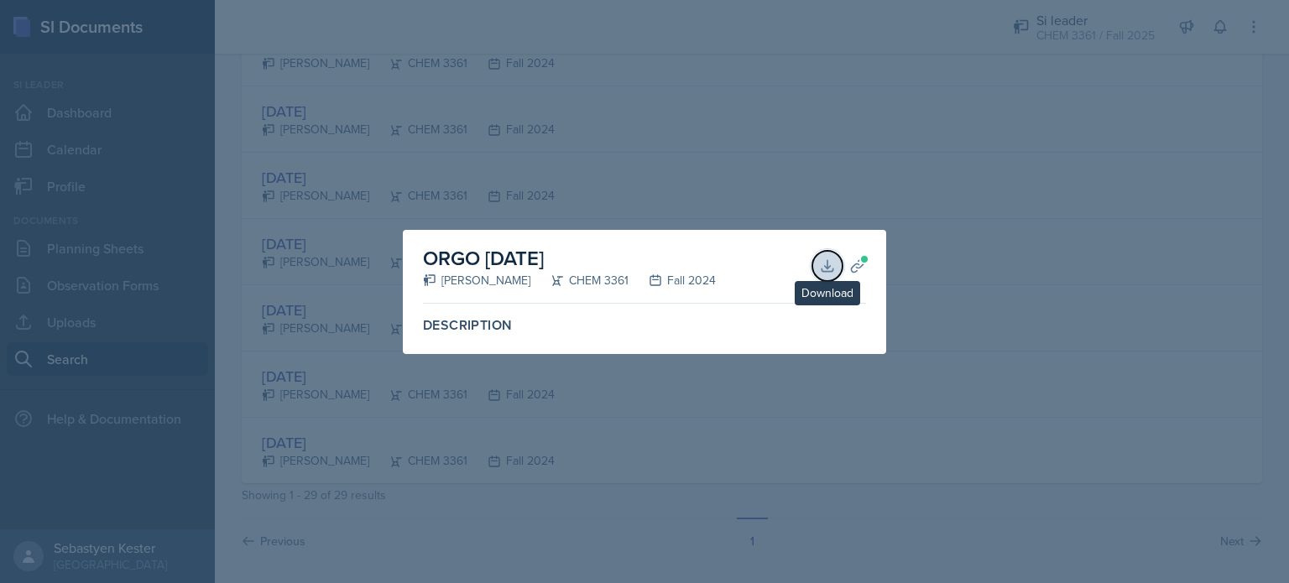
click at [823, 264] on icon at bounding box center [827, 266] width 17 height 17
click at [886, 140] on div at bounding box center [644, 291] width 1289 height 583
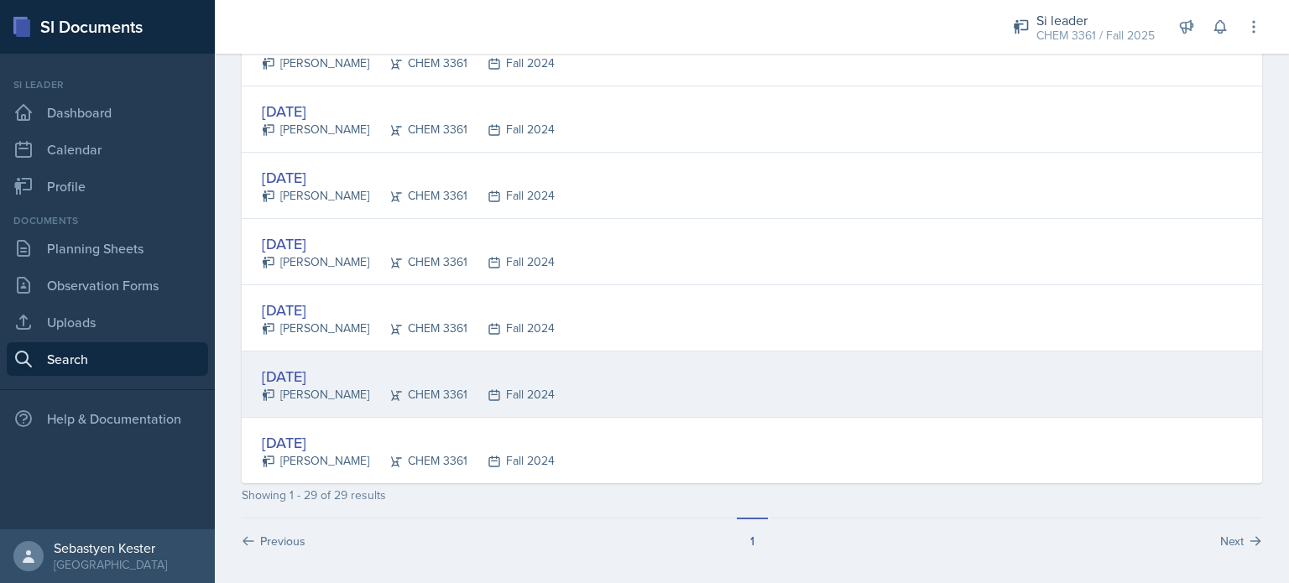
click at [339, 375] on div "[DATE]" at bounding box center [408, 376] width 293 height 23
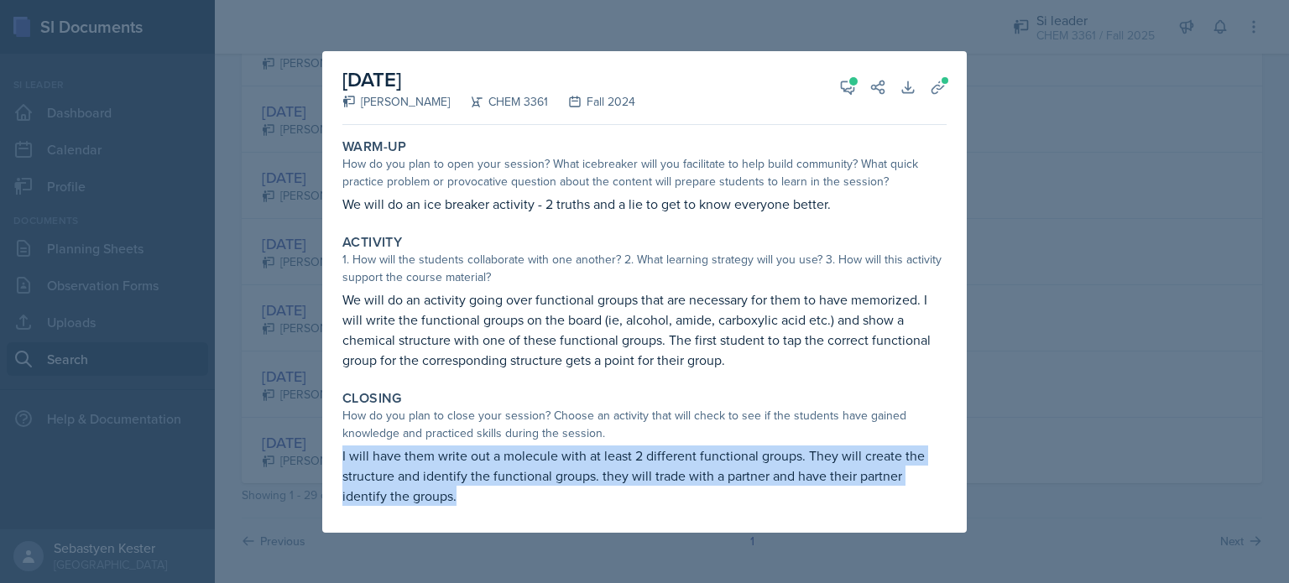
drag, startPoint x: 339, startPoint y: 451, endPoint x: 461, endPoint y: 499, distance: 131.1
click at [461, 499] on div "Closing How do you plan to close your session? Choose an activity that will che…" at bounding box center [645, 448] width 618 height 129
copy p "I will have them write out a molecule with at least 2 different functional grou…"
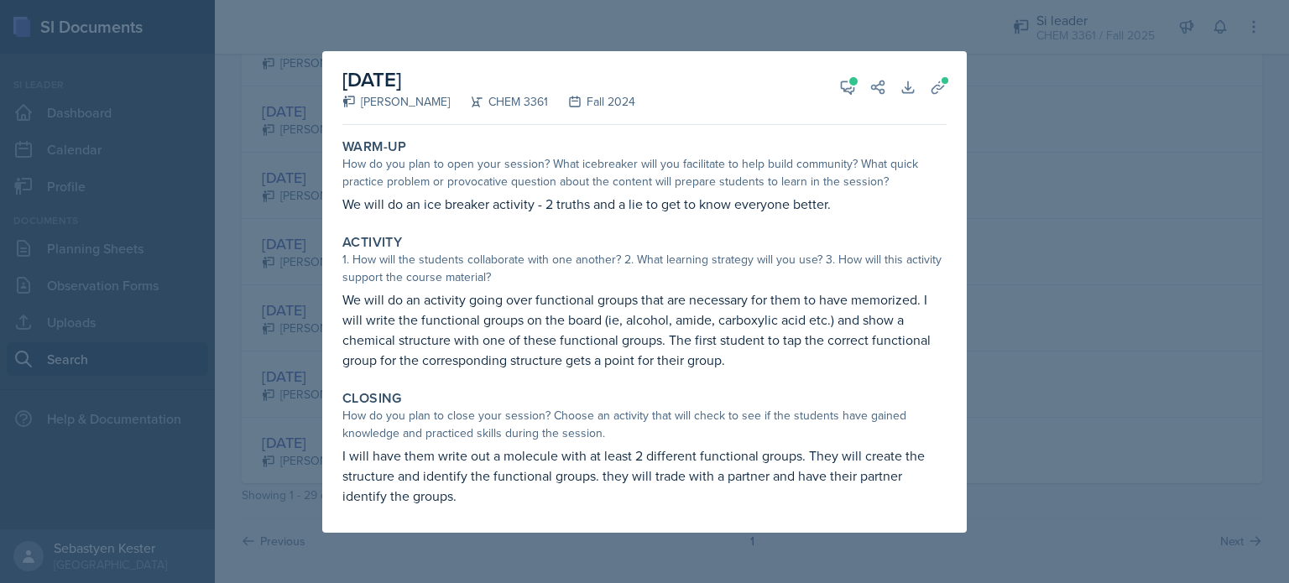
click at [545, 37] on div at bounding box center [644, 291] width 1289 height 583
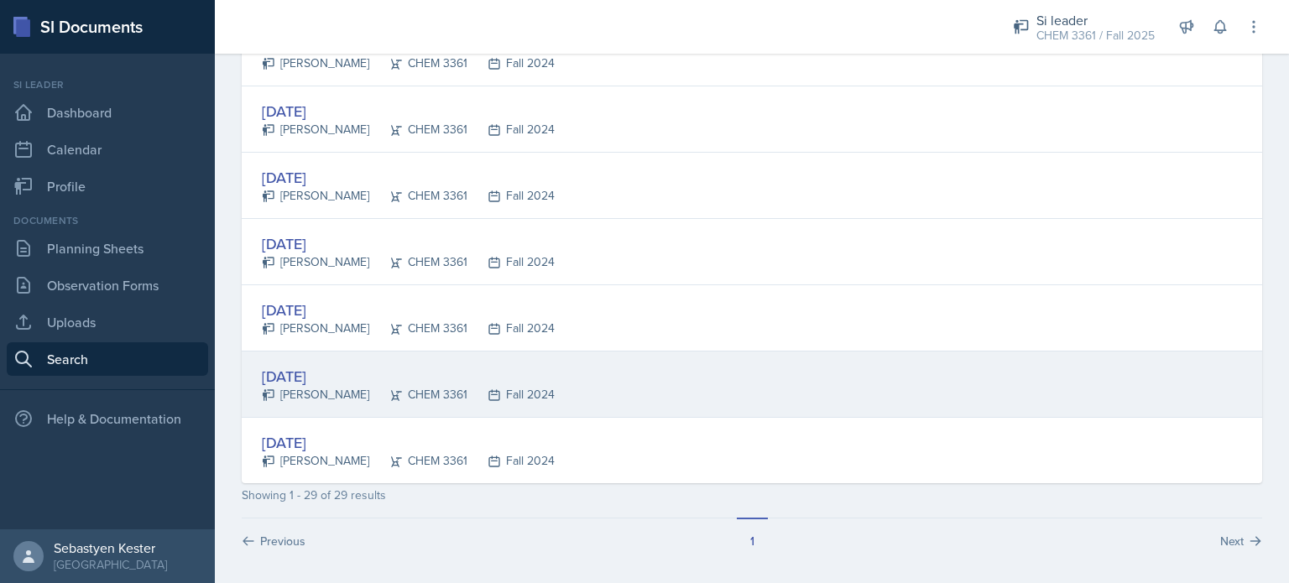
click at [312, 376] on div "[DATE]" at bounding box center [408, 376] width 293 height 23
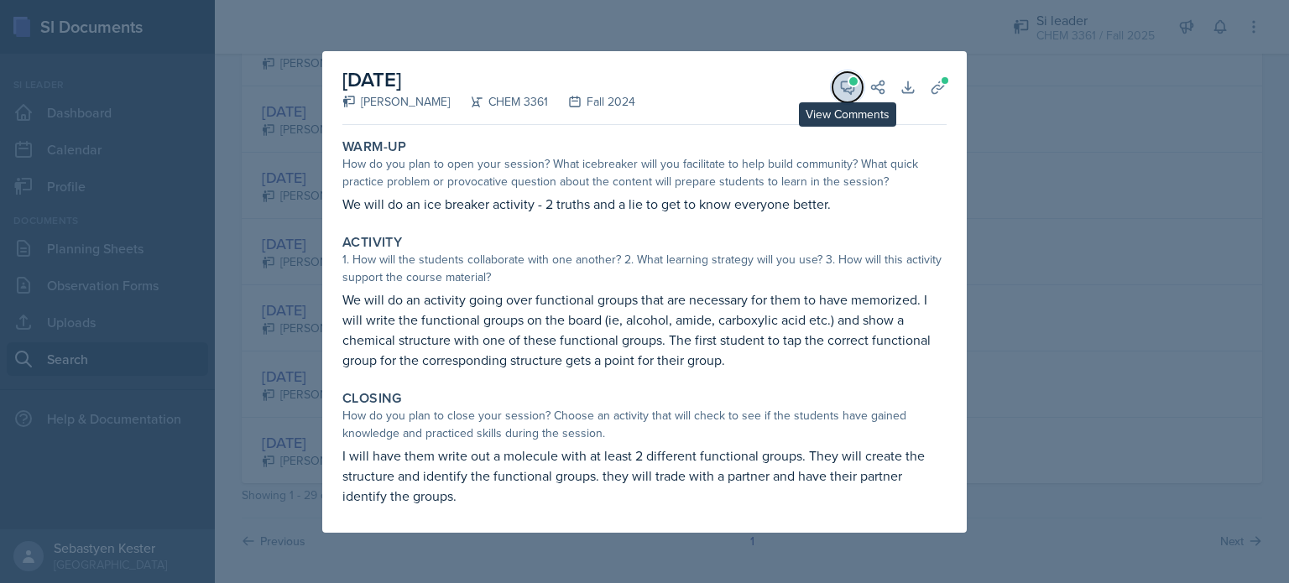
click at [849, 91] on icon at bounding box center [848, 87] width 13 height 13
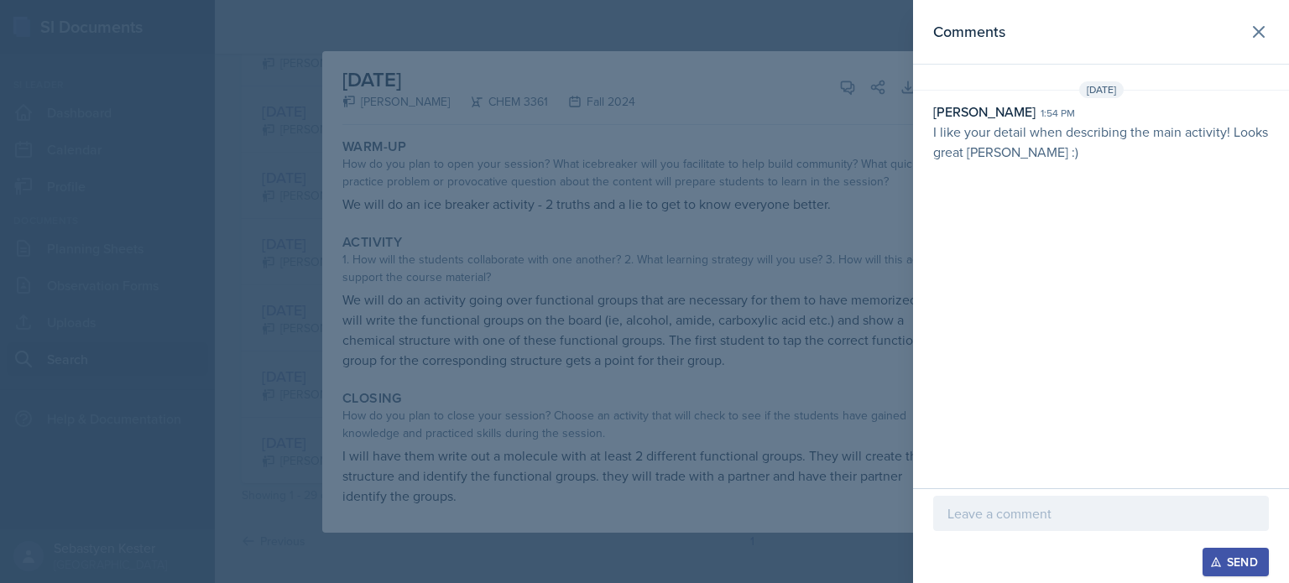
click at [633, 40] on div at bounding box center [644, 291] width 1289 height 583
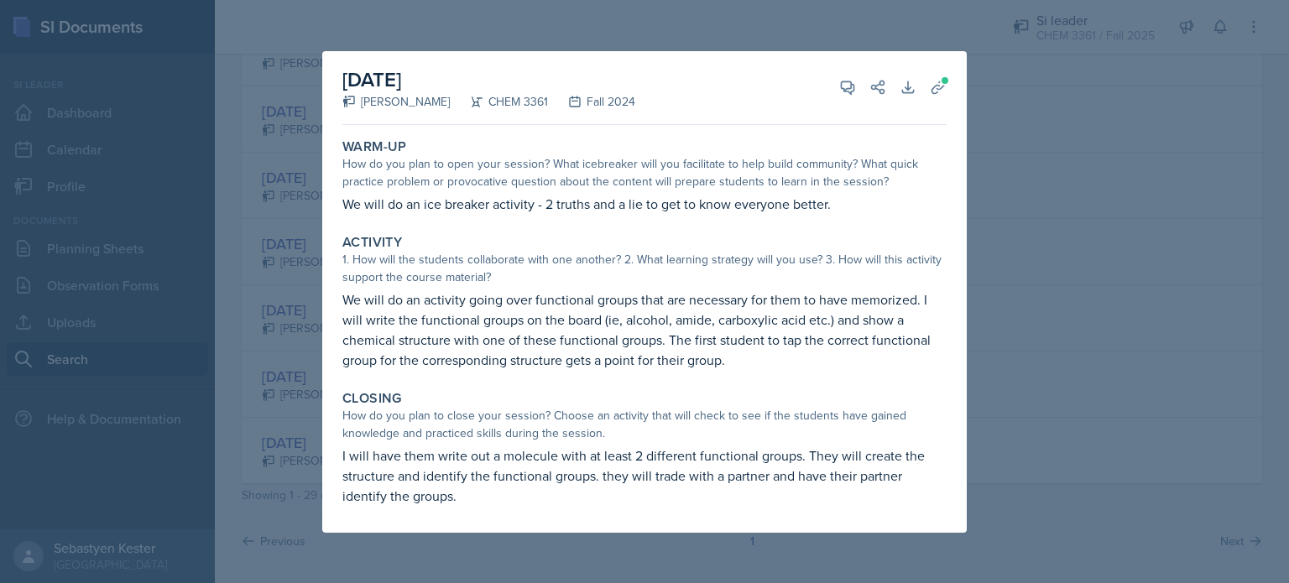
click at [633, 40] on div at bounding box center [644, 291] width 1289 height 583
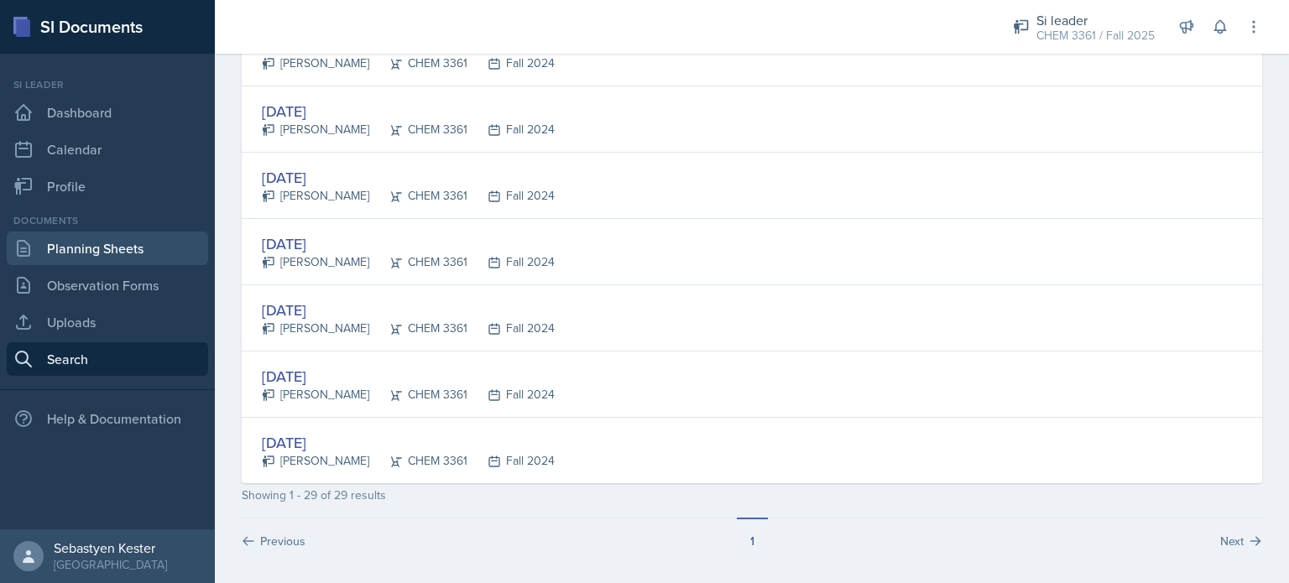
click at [85, 258] on link "Planning Sheets" at bounding box center [107, 249] width 201 height 34
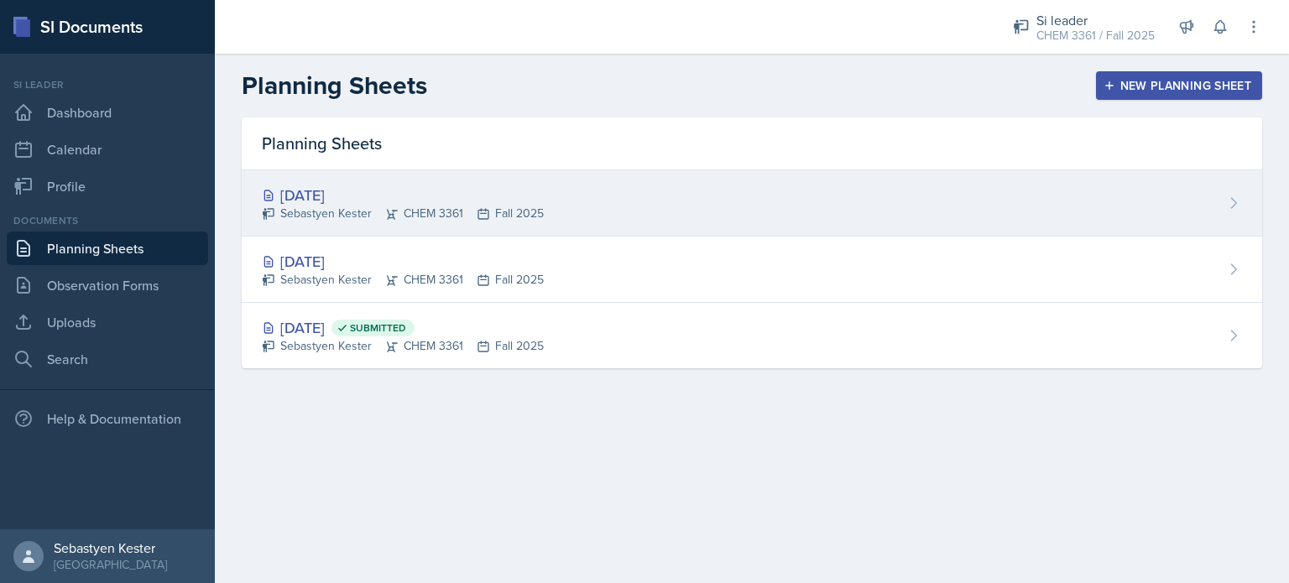
click at [342, 205] on div "Sebastyen Kester CHEM 3361 Fall 2025" at bounding box center [403, 214] width 282 height 18
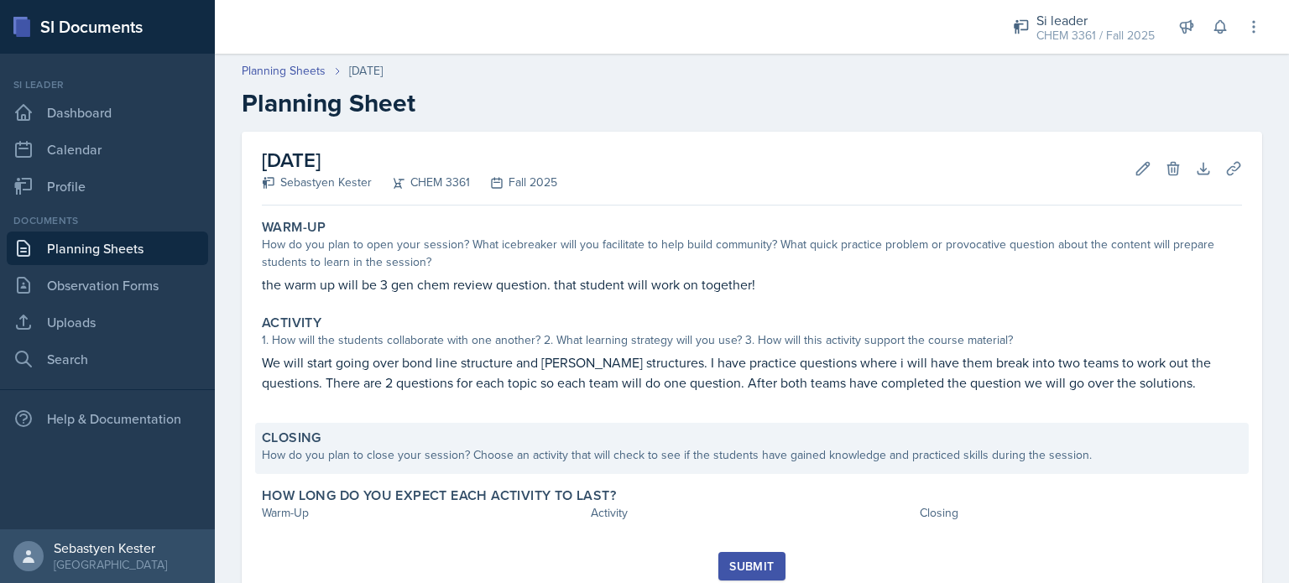
click at [421, 438] on div "Closing" at bounding box center [752, 438] width 980 height 17
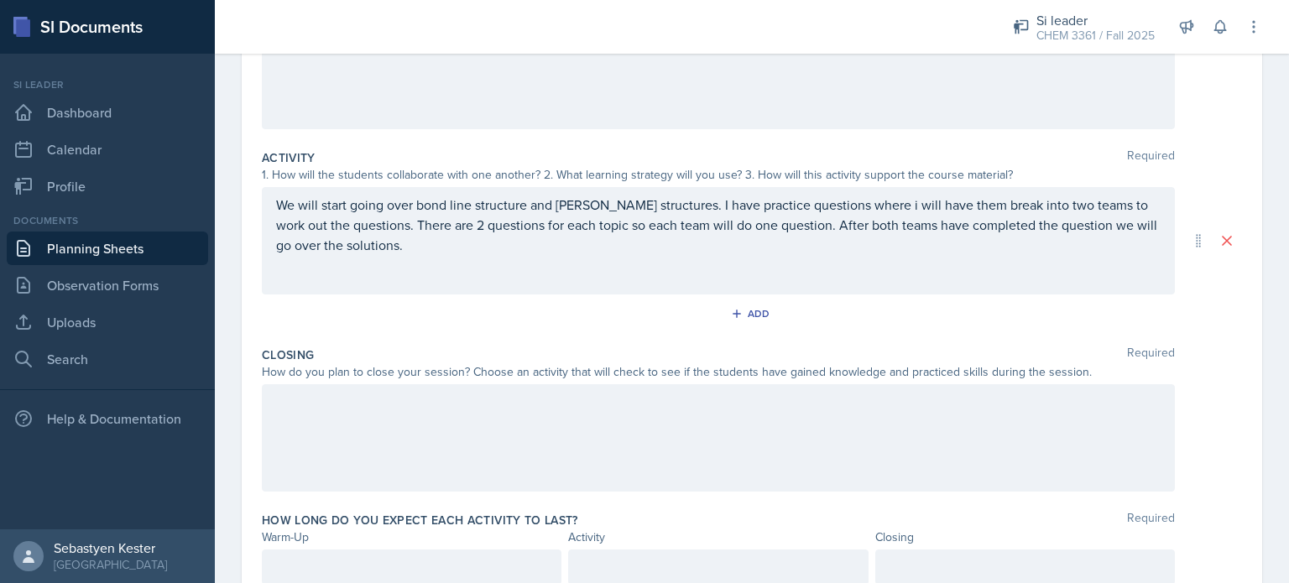
scroll to position [329, 0]
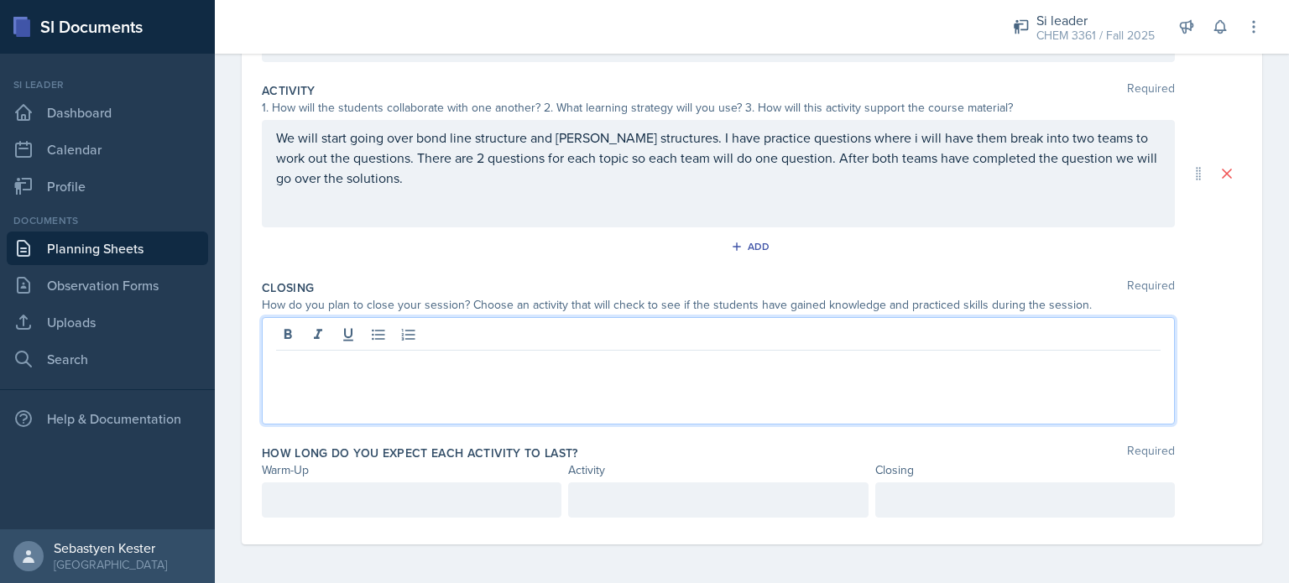
click at [324, 342] on div at bounding box center [718, 370] width 913 height 107
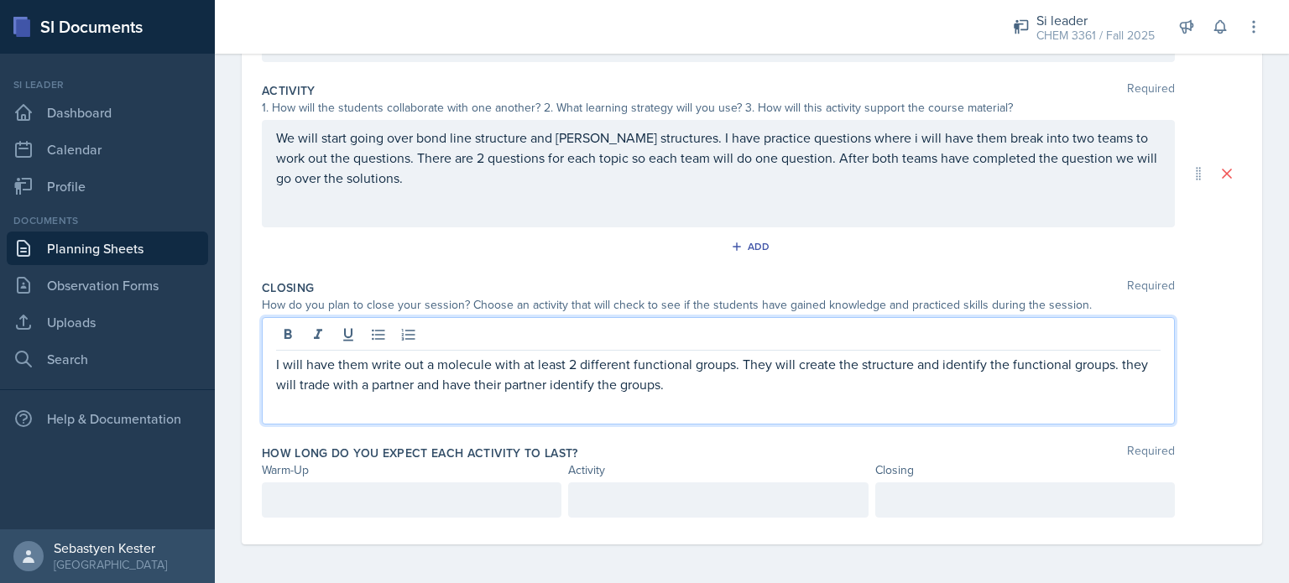
click at [303, 496] on div at bounding box center [412, 500] width 300 height 35
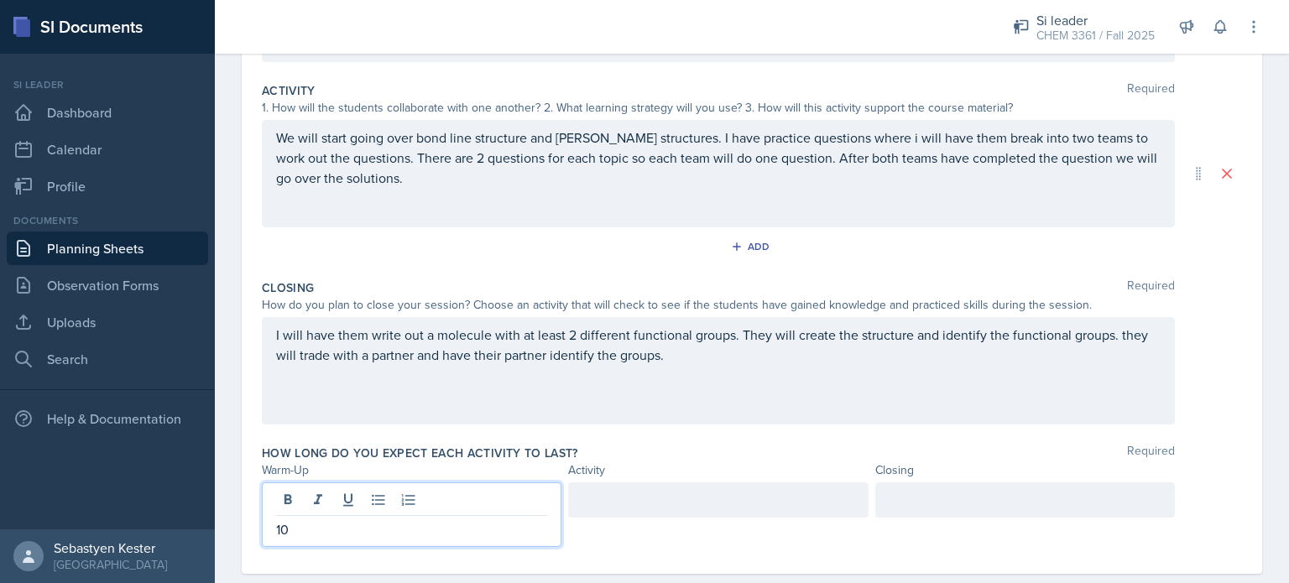
click at [928, 499] on div at bounding box center [1025, 500] width 300 height 35
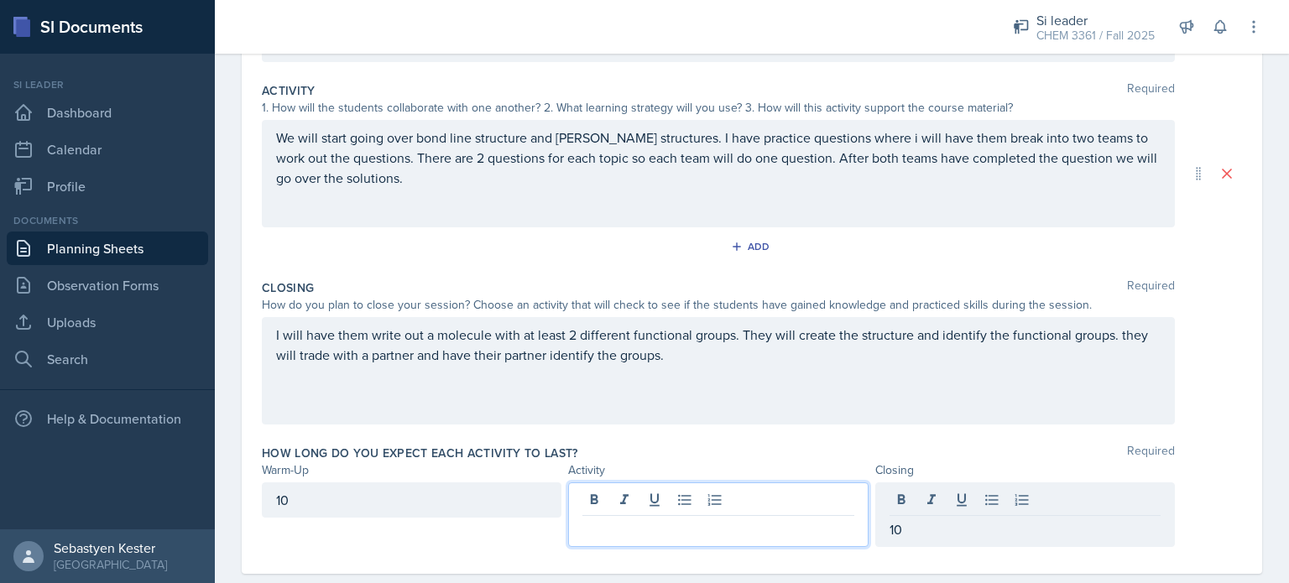
click at [722, 490] on div at bounding box center [718, 515] width 300 height 65
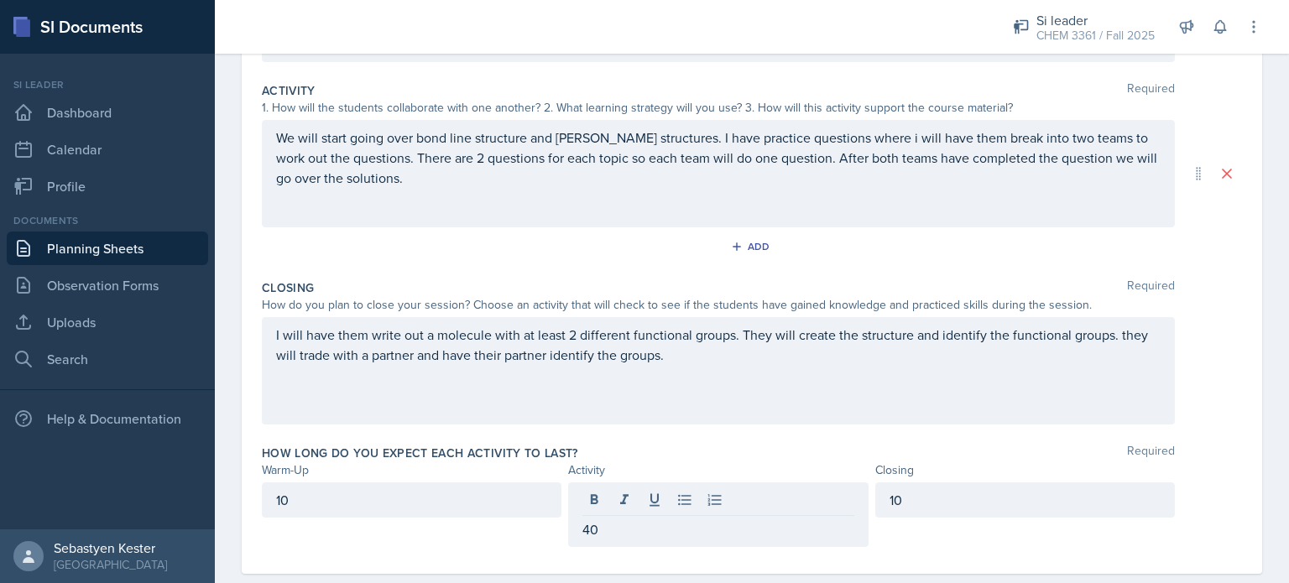
click at [746, 459] on div "How long do you expect each activity to last? Required" at bounding box center [752, 453] width 980 height 17
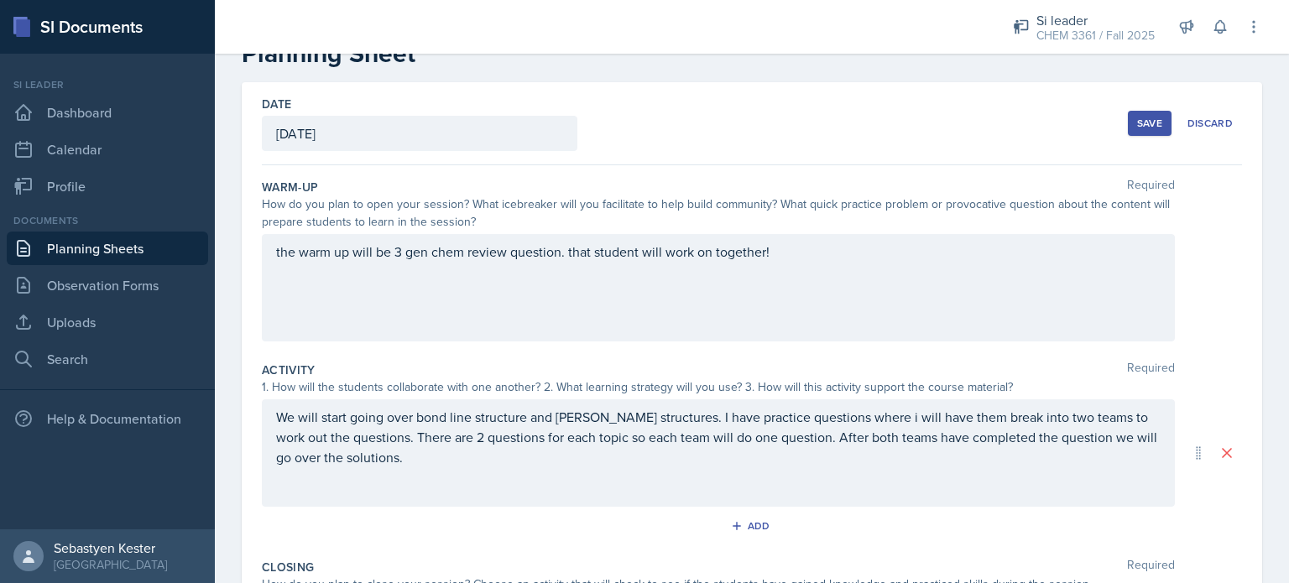
scroll to position [0, 0]
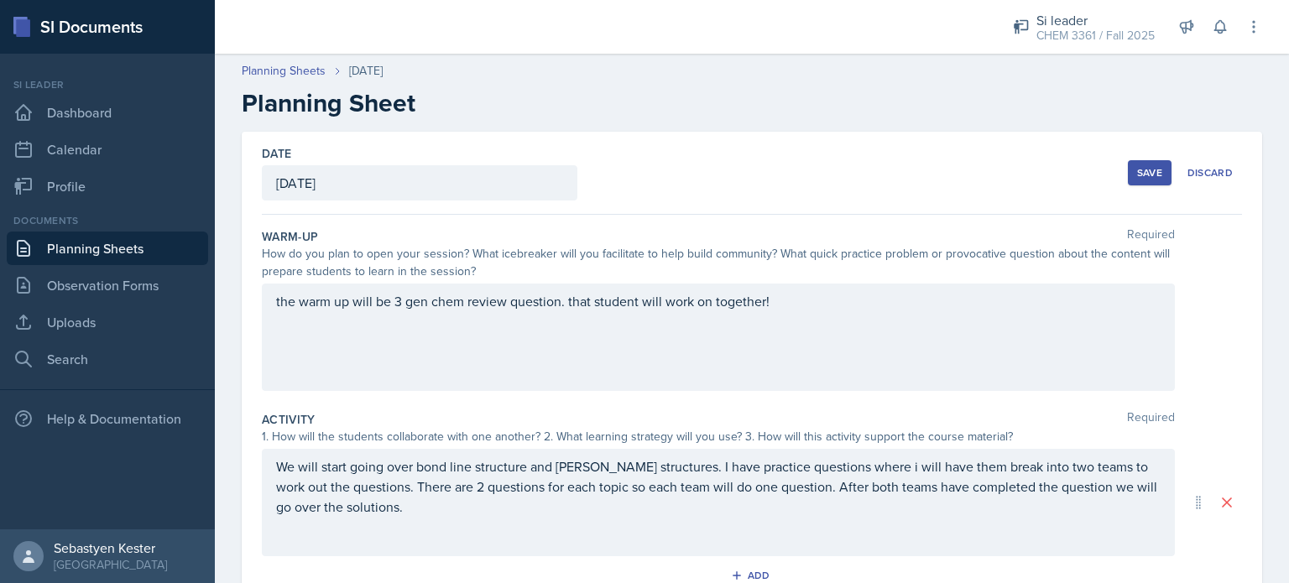
click at [1135, 159] on div "Save Discard" at bounding box center [1185, 173] width 114 height 39
click at [1137, 167] on div "Save" at bounding box center [1149, 172] width 25 height 13
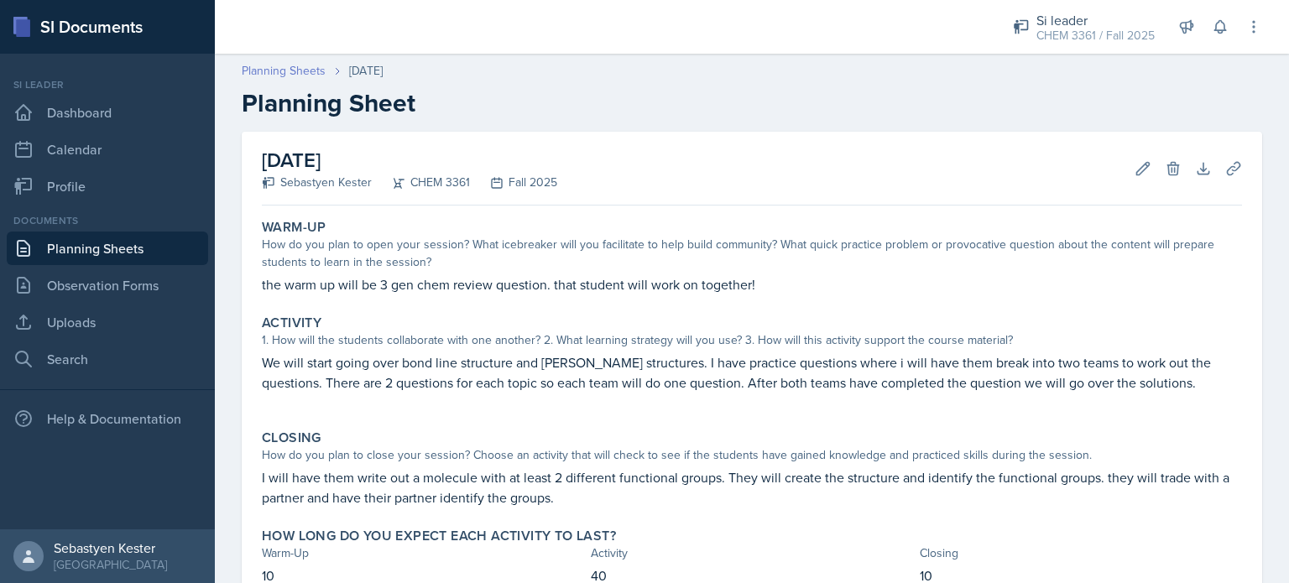
click at [292, 73] on link "Planning Sheets" at bounding box center [284, 71] width 84 height 18
